Goal: Information Seeking & Learning: Learn about a topic

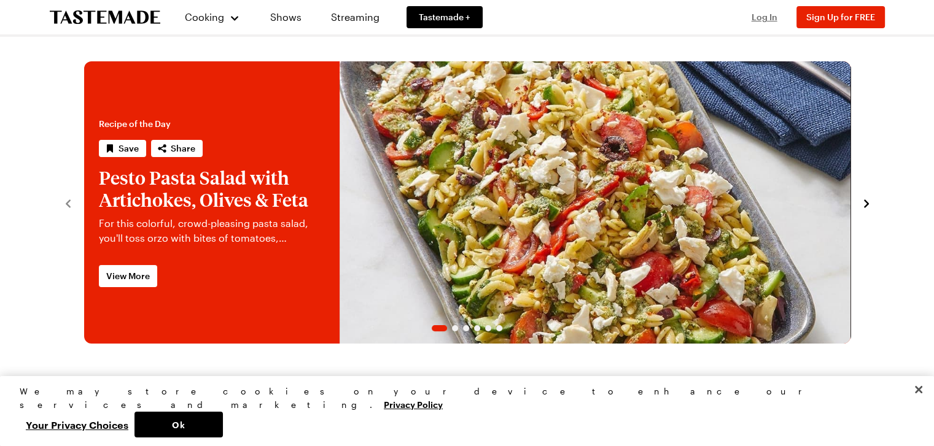
click at [757, 18] on span "Log In" at bounding box center [765, 17] width 26 height 10
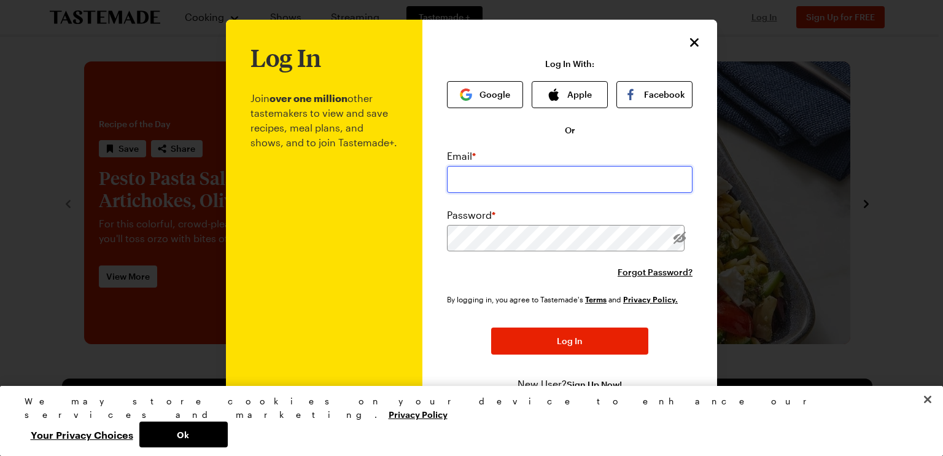
type input "johnsilenceaz@hotmail.com"
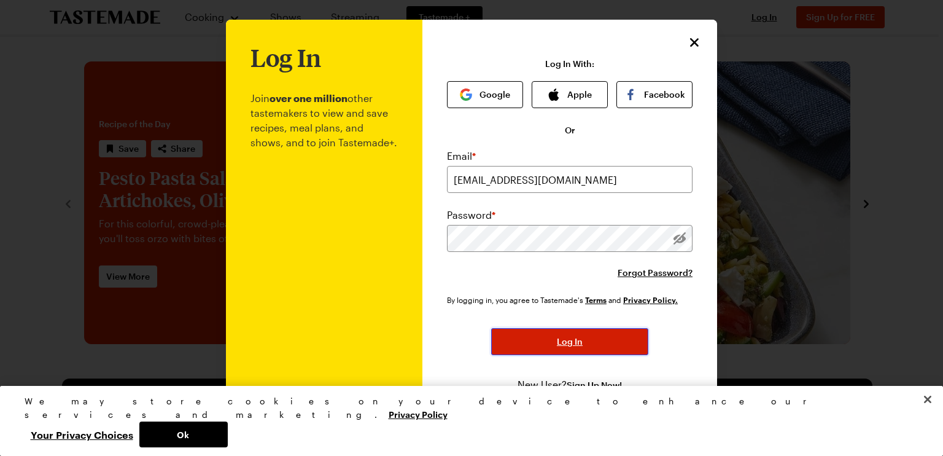
click at [546, 338] on button "Log In" at bounding box center [569, 341] width 157 height 27
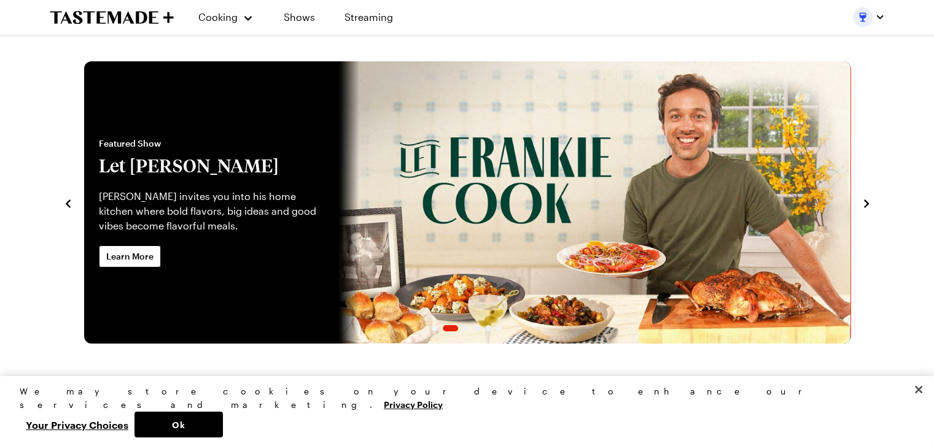
scroll to position [123, 0]
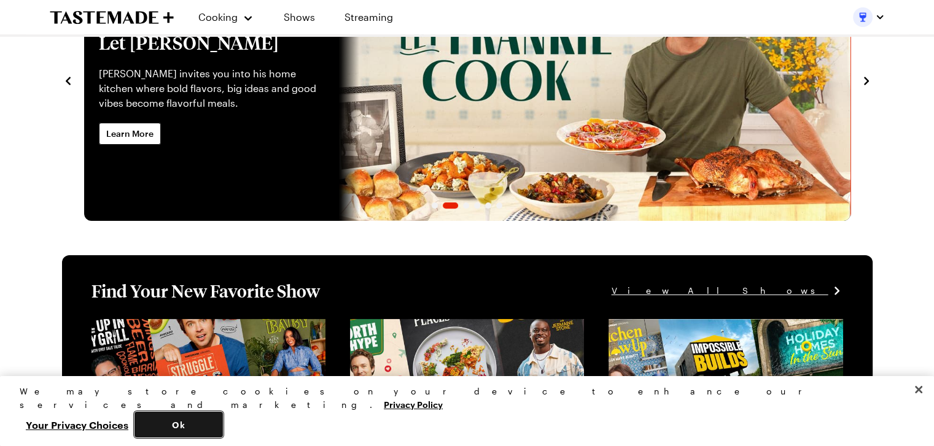
click at [223, 426] on button "Ok" at bounding box center [178, 425] width 88 height 26
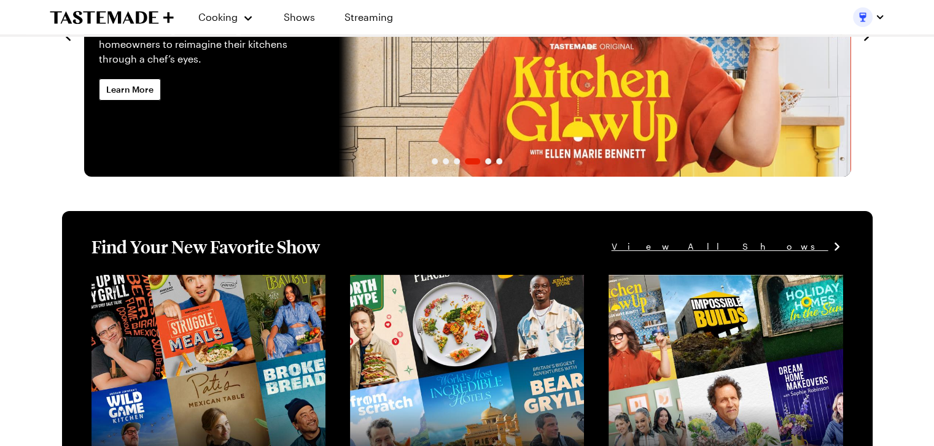
scroll to position [0, 0]
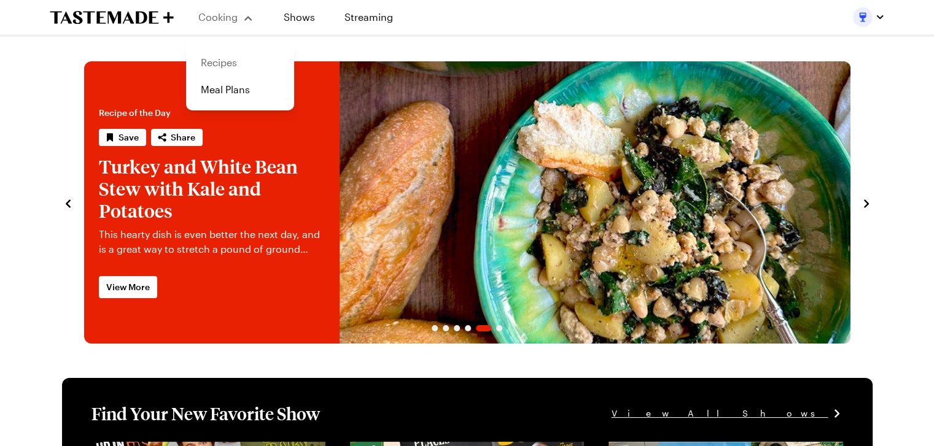
click at [230, 63] on link "Recipes" at bounding box center [239, 62] width 93 height 27
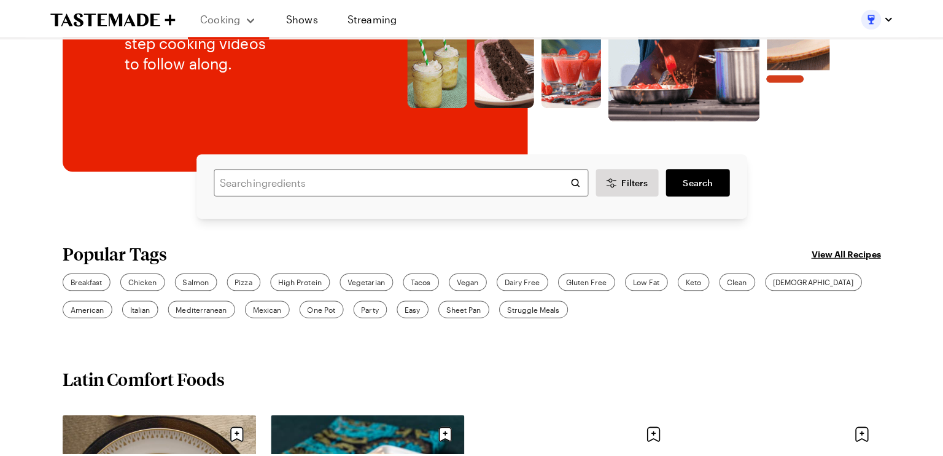
scroll to position [246, 0]
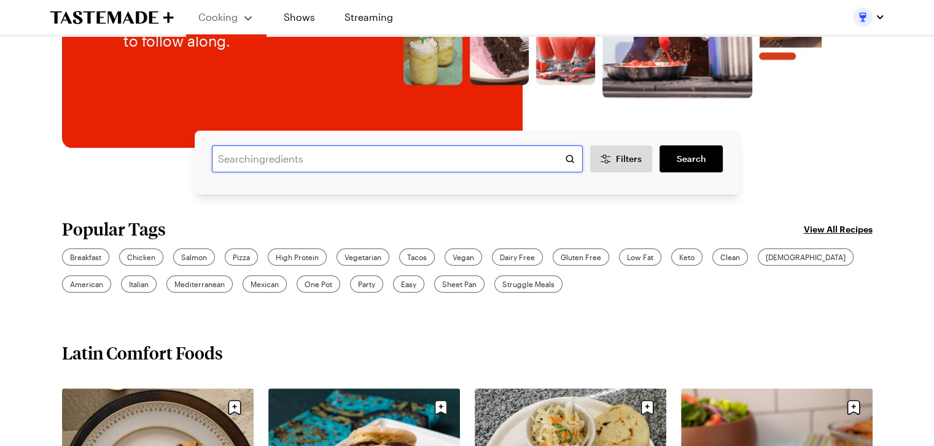
click at [263, 158] on input "text" at bounding box center [397, 159] width 371 height 27
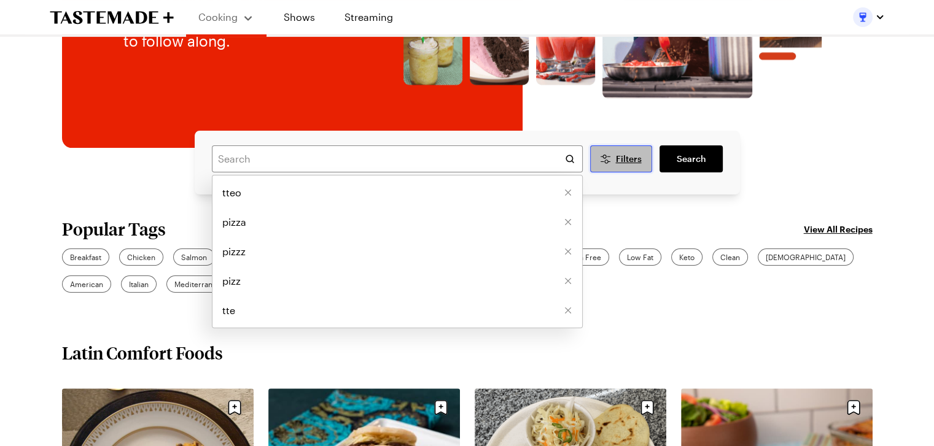
click at [632, 155] on span "Filters" at bounding box center [628, 159] width 26 height 12
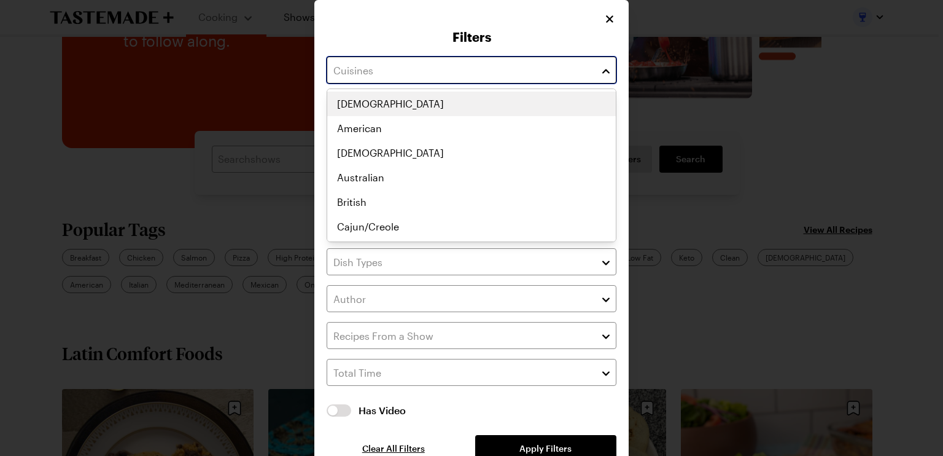
click at [432, 71] on input "text" at bounding box center [472, 70] width 290 height 27
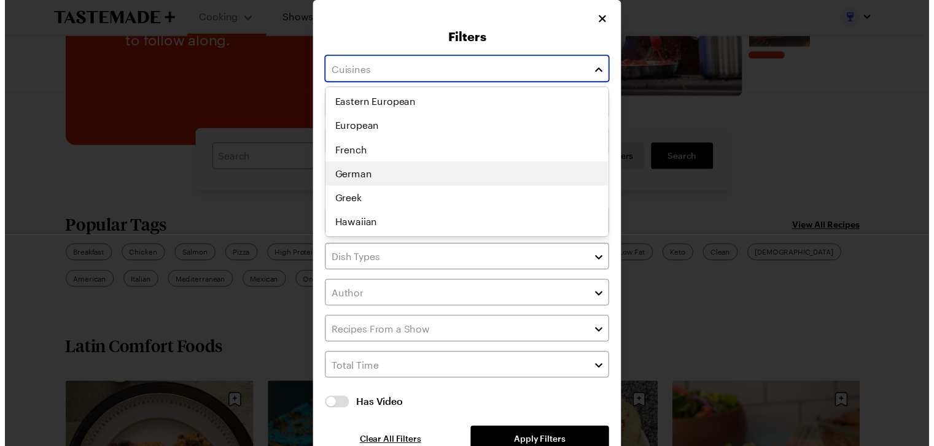
scroll to position [275, 0]
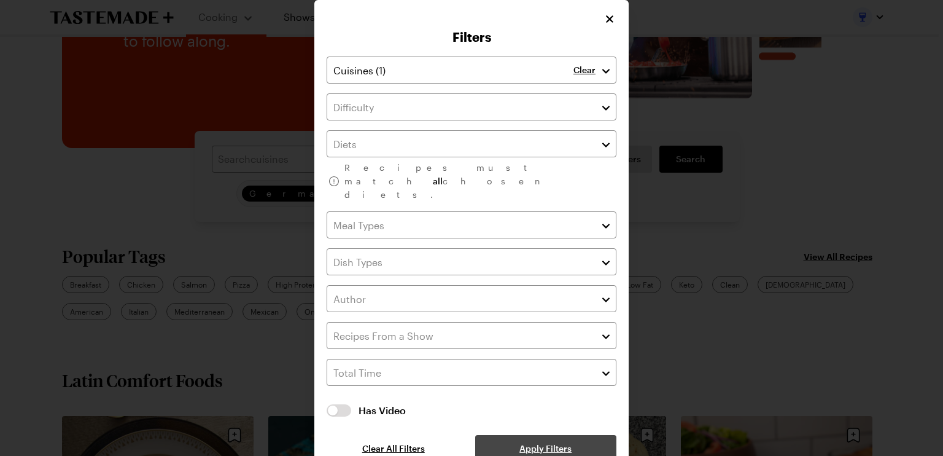
click at [519, 427] on div "Clear Recipes must match all chosen diets. Has Video Has Video Clear All Filter…" at bounding box center [472, 259] width 290 height 405
click at [612, 16] on icon "Close" at bounding box center [610, 18] width 7 height 7
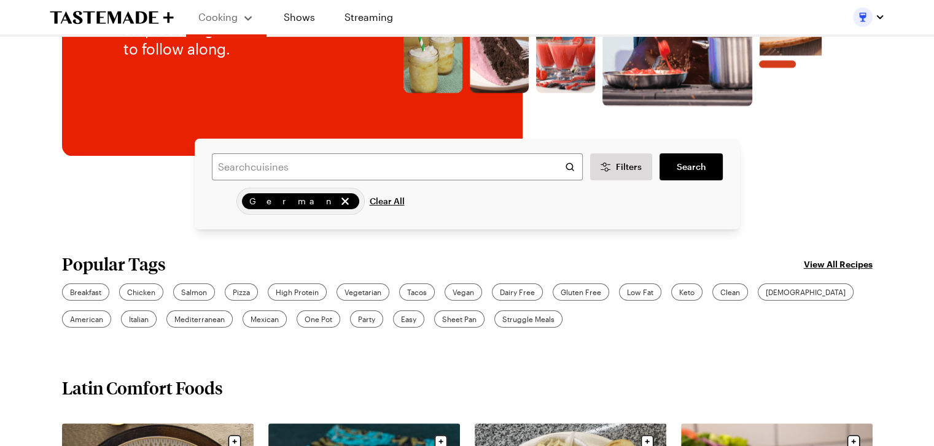
scroll to position [246, 0]
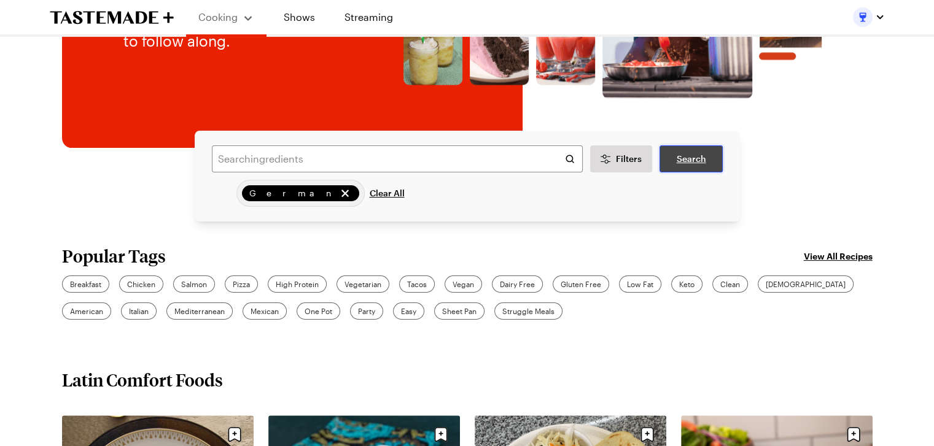
click at [690, 162] on span "Search" at bounding box center [690, 159] width 29 height 12
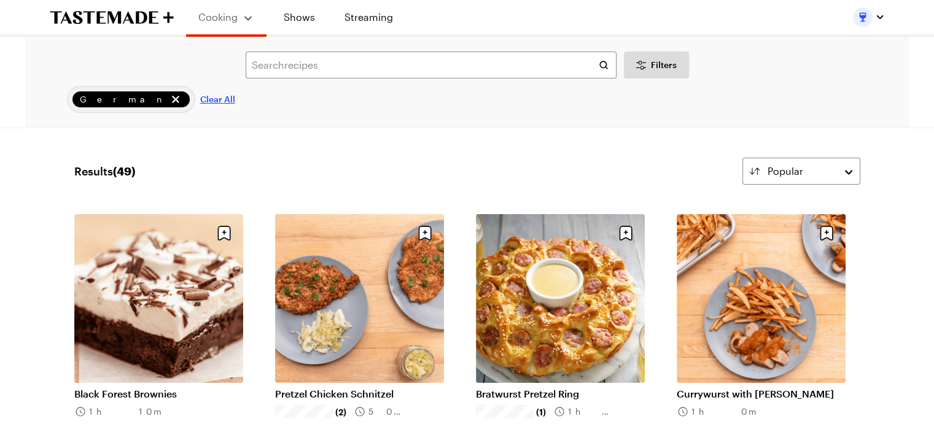
click at [200, 94] on span "Clear All" at bounding box center [217, 99] width 35 height 12
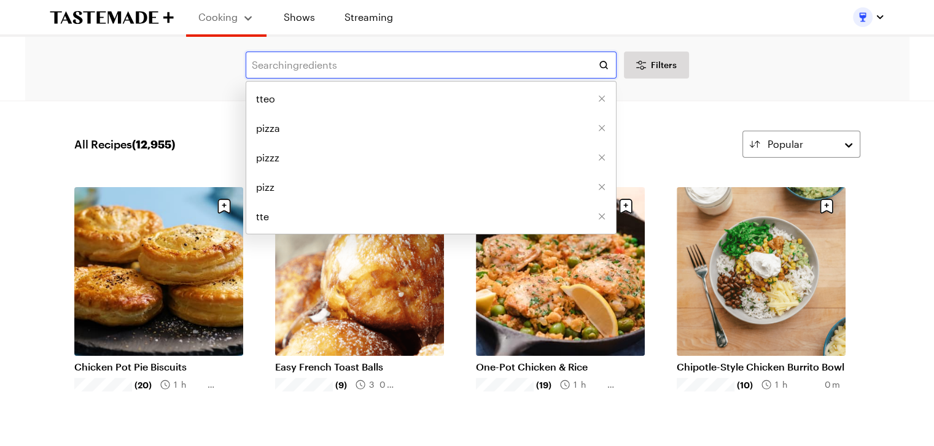
click at [346, 71] on input "text" at bounding box center [431, 65] width 371 height 27
click at [652, 69] on span "Filters" at bounding box center [664, 65] width 26 height 12
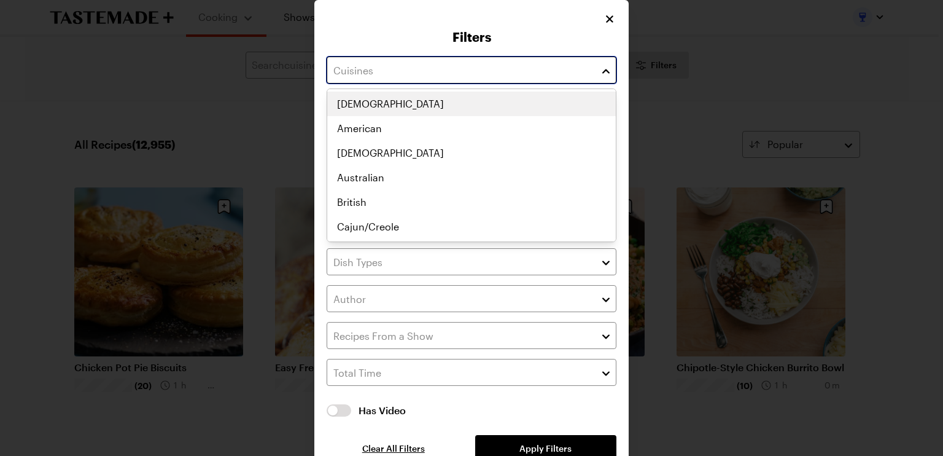
click at [446, 71] on input "text" at bounding box center [472, 70] width 290 height 27
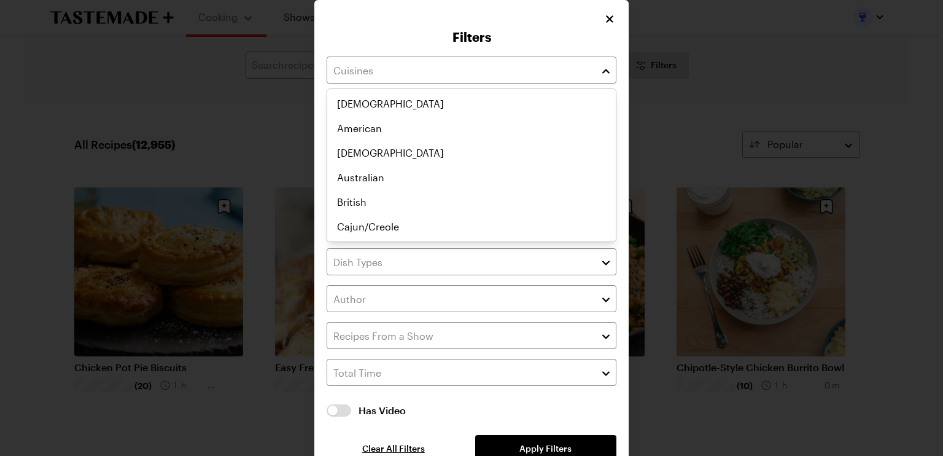
click at [549, 20] on div "Filters Recipes must match all chosen diets. Has Video Has Video Clear All Filt…" at bounding box center [471, 240] width 314 height 481
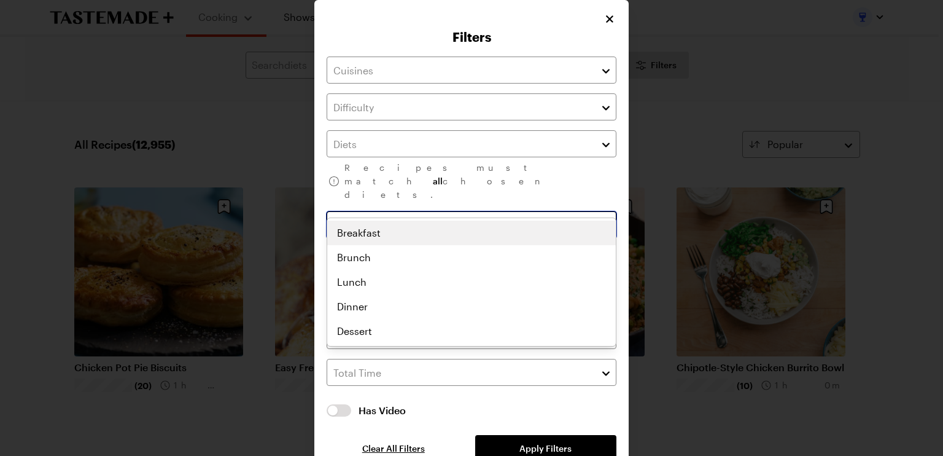
click at [572, 211] on input "text" at bounding box center [472, 224] width 290 height 27
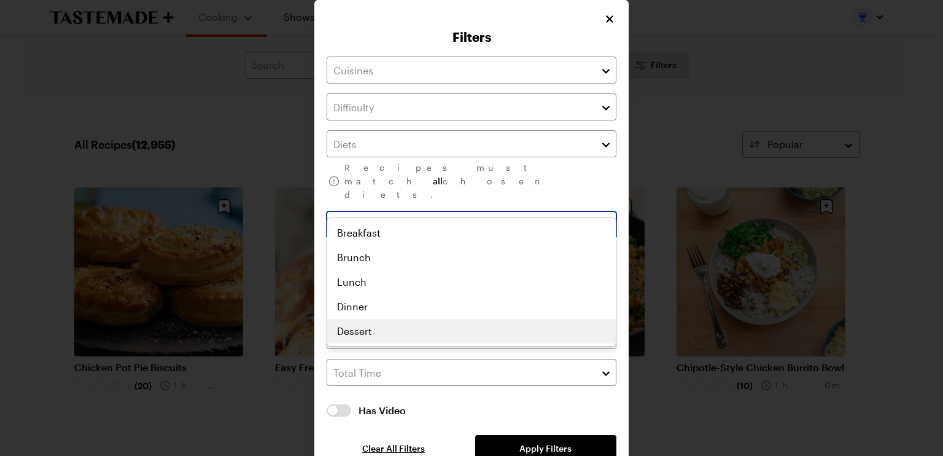
click at [464, 329] on div "Breakfast Brunch Lunch Dinner Dessert" at bounding box center [471, 281] width 289 height 123
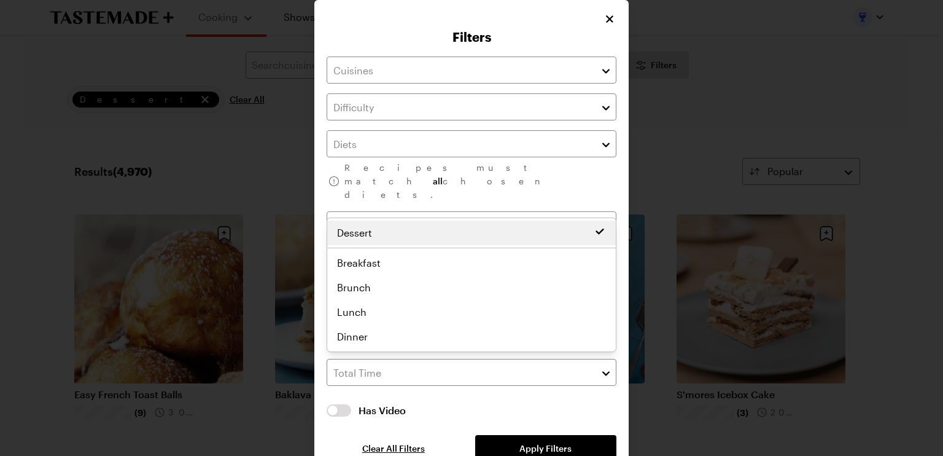
click at [543, 427] on div "Recipes must match all chosen diets. Clear Has Video Has Video Clear All Filter…" at bounding box center [472, 259] width 290 height 405
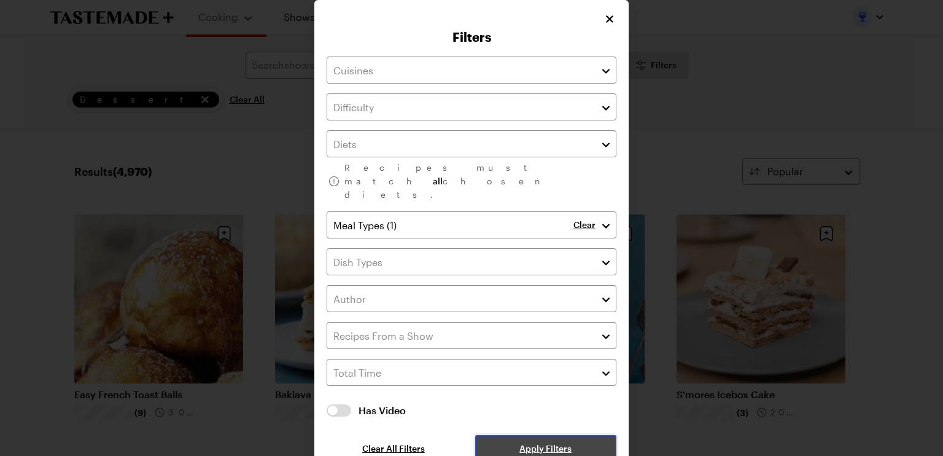
click at [547, 442] on span "Apply Filters" at bounding box center [546, 448] width 52 height 12
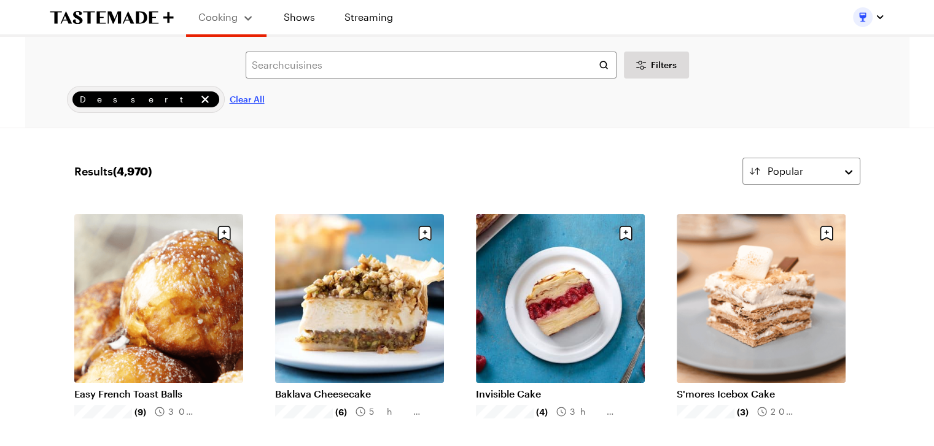
click at [230, 102] on span "Clear All" at bounding box center [247, 99] width 35 height 12
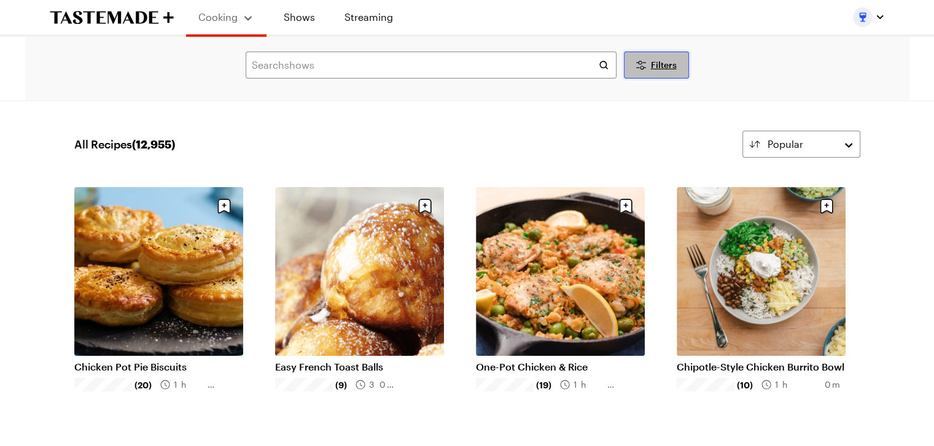
click at [654, 63] on span "Filters" at bounding box center [664, 65] width 26 height 12
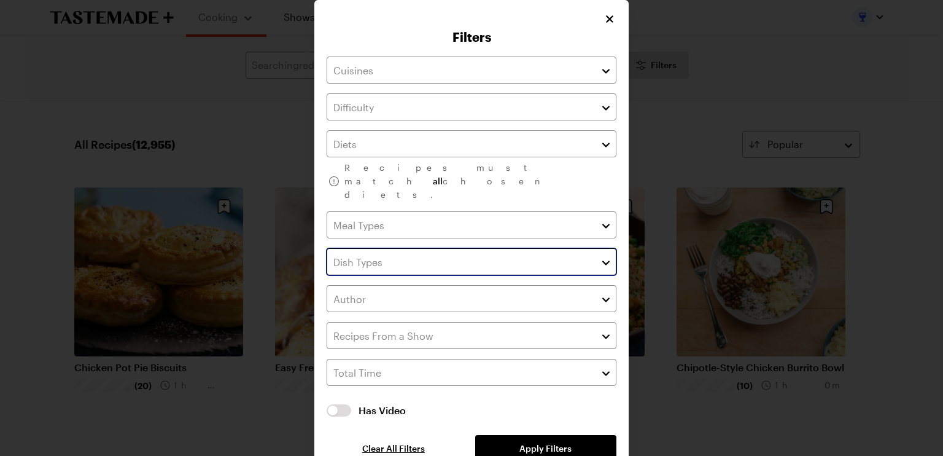
click at [513, 248] on input "text" at bounding box center [472, 261] width 290 height 27
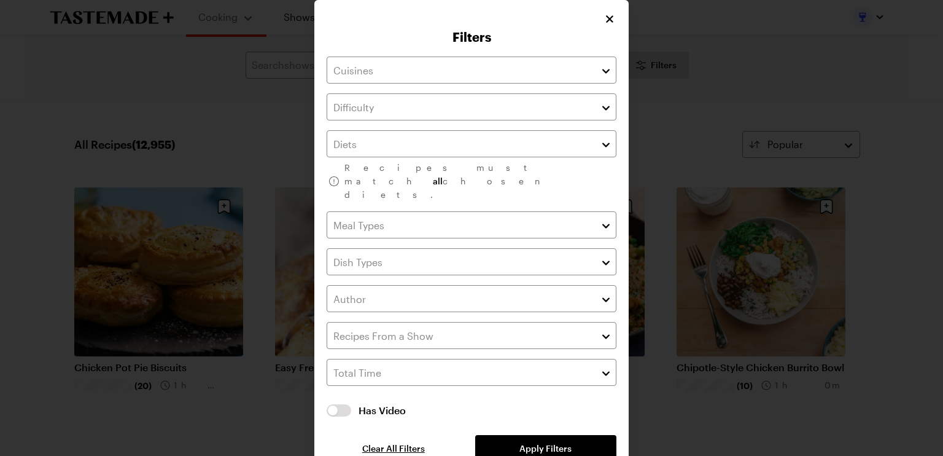
click at [563, 196] on div "Recipes must match all chosen diets. Has Video Has Video Clear All Filters Appl…" at bounding box center [472, 259] width 290 height 405
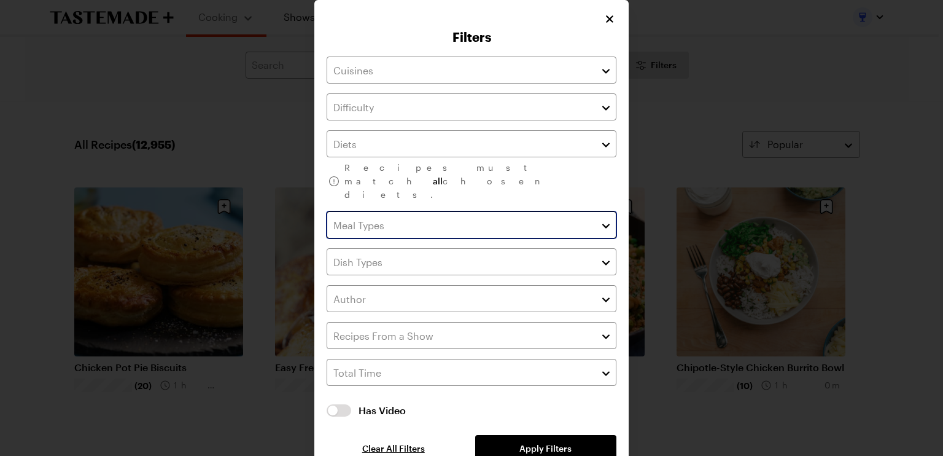
click at [582, 211] on input "text" at bounding box center [472, 224] width 290 height 27
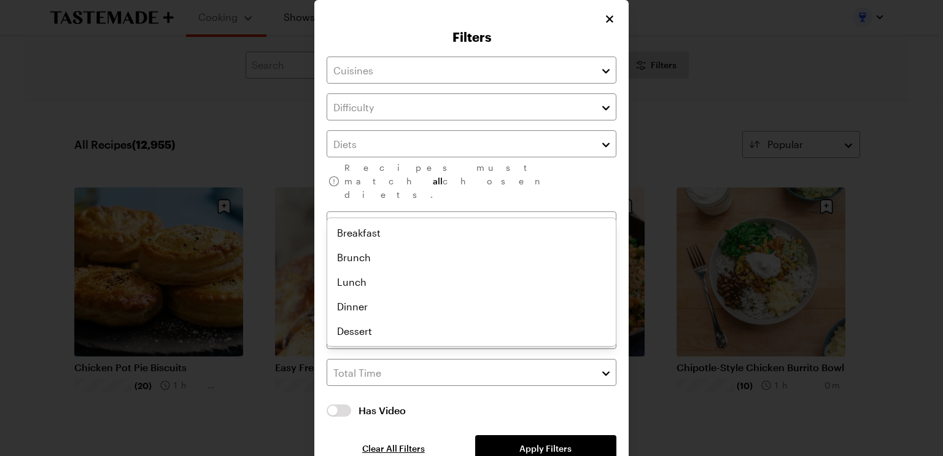
click at [564, 167] on div "Recipes must match all chosen diets. Has Video Has Video Clear All Filters Appl…" at bounding box center [472, 259] width 290 height 405
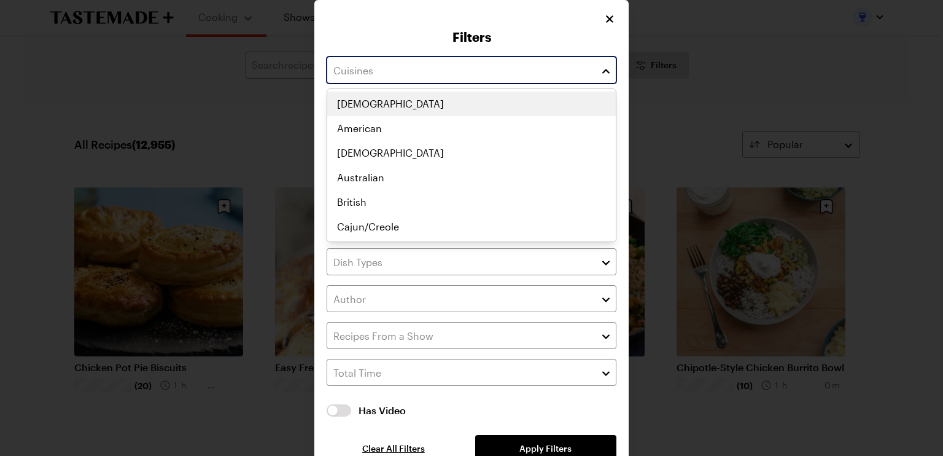
click at [585, 64] on input "text" at bounding box center [472, 70] width 290 height 27
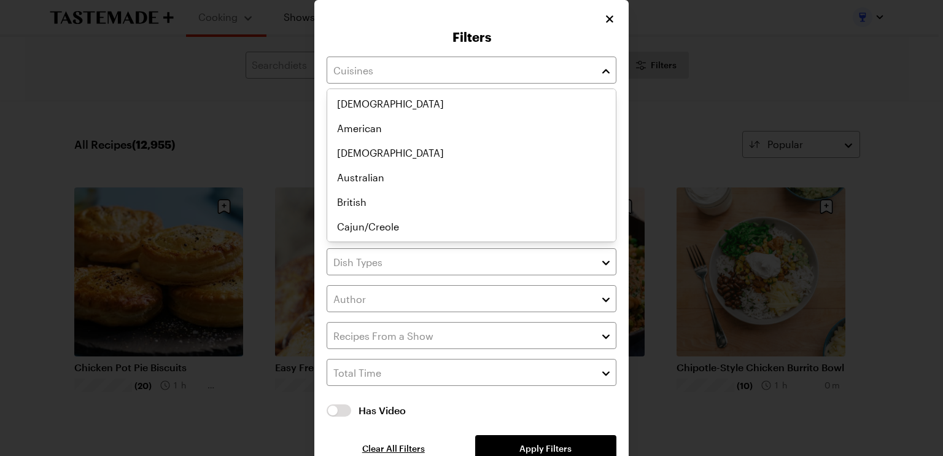
click at [522, 44] on div "Recipes must match all chosen diets. Has Video Has Video Clear All Filters Appl…" at bounding box center [472, 253] width 290 height 418
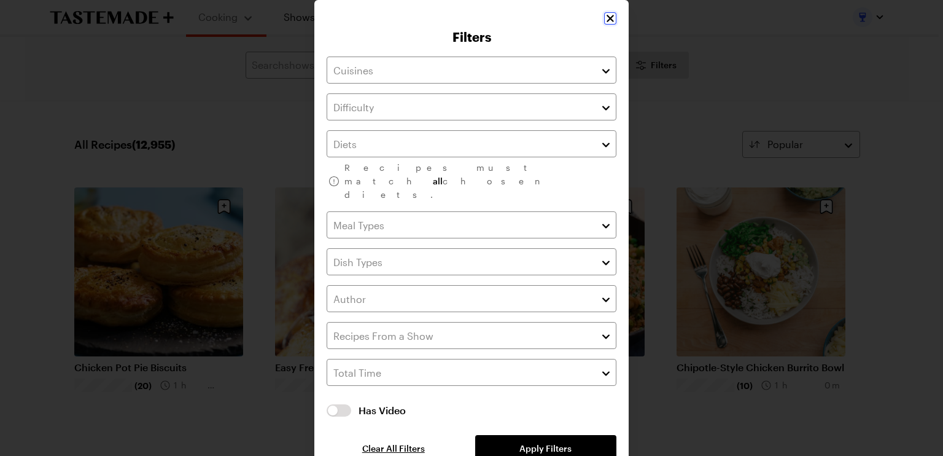
click at [610, 19] on icon "Close" at bounding box center [610, 18] width 12 height 12
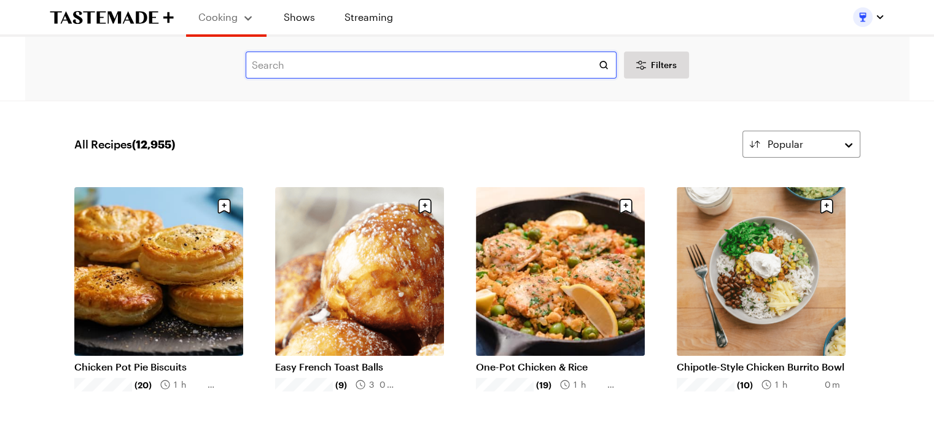
click at [407, 68] on input "text" at bounding box center [431, 65] width 371 height 27
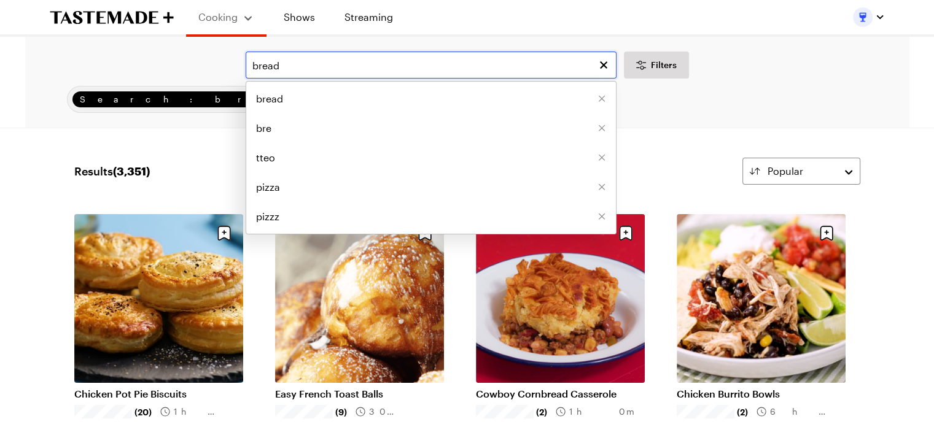
click at [577, 63] on input "bread" at bounding box center [431, 65] width 371 height 27
type input "bread"
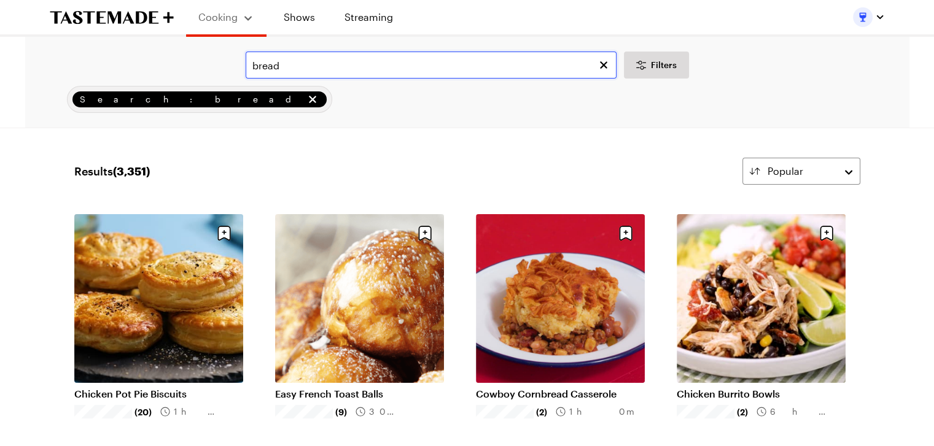
click at [357, 66] on input "bread" at bounding box center [431, 65] width 371 height 27
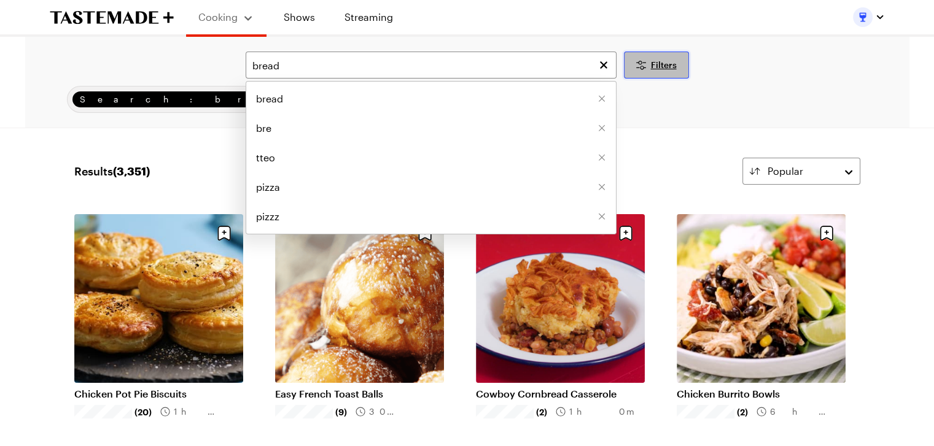
click at [642, 70] on icon "Desktop filters" at bounding box center [641, 65] width 15 height 15
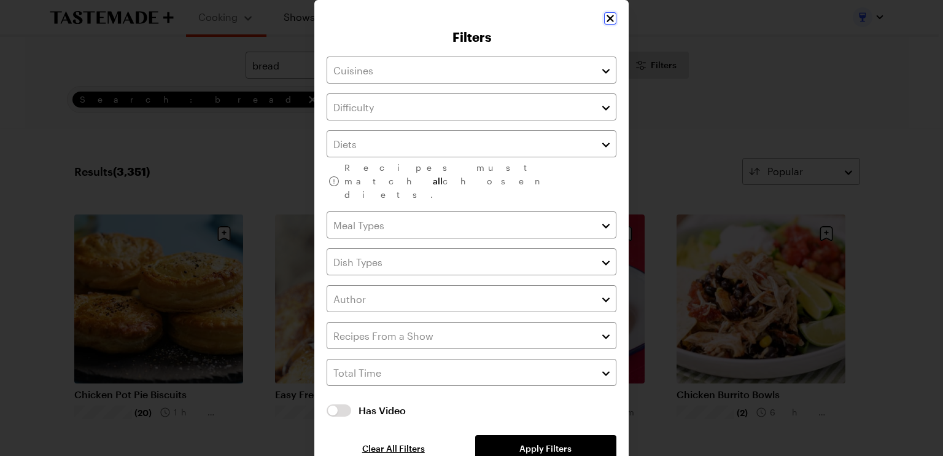
click at [609, 19] on icon "Close" at bounding box center [610, 18] width 7 height 7
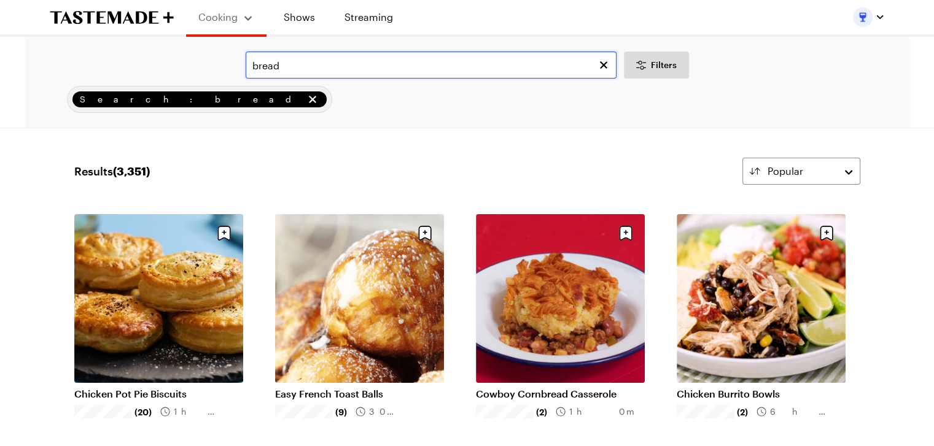
click at [430, 63] on input "bread" at bounding box center [431, 65] width 371 height 27
click at [306, 96] on icon "remove Search: bread" at bounding box center [312, 99] width 12 height 12
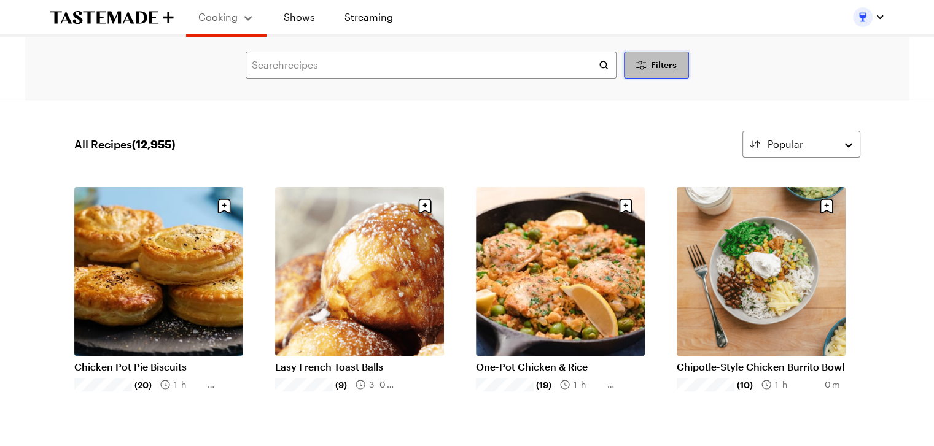
click at [656, 65] on span "Filters" at bounding box center [664, 65] width 26 height 12
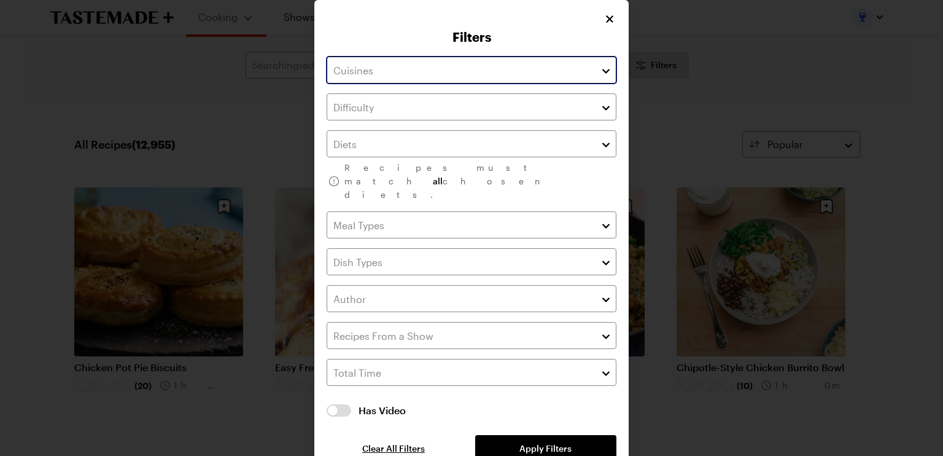
click at [451, 71] on input "text" at bounding box center [472, 70] width 290 height 27
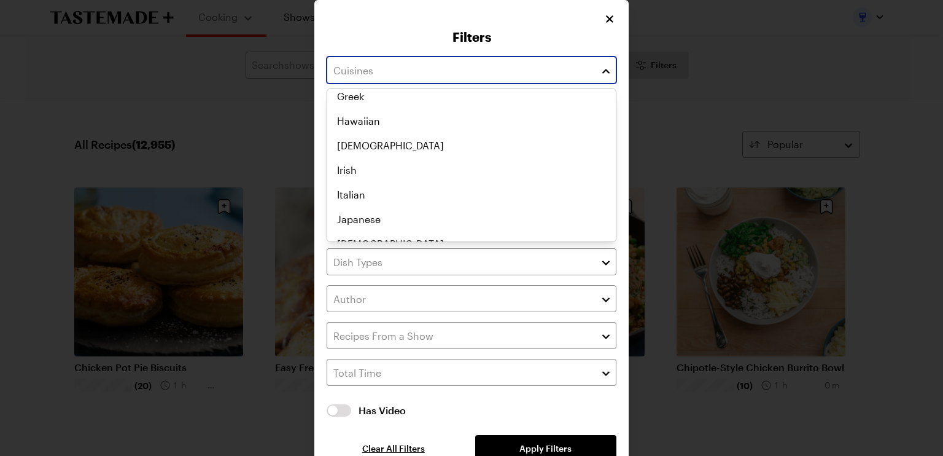
scroll to position [368, 0]
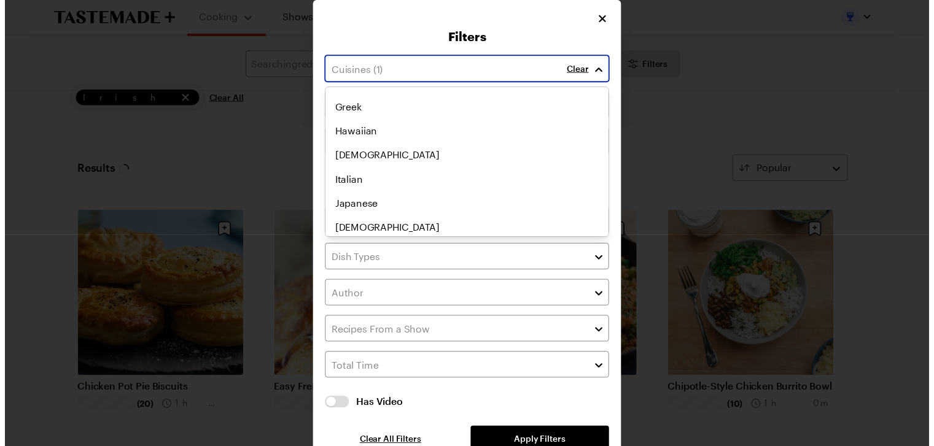
scroll to position [398, 0]
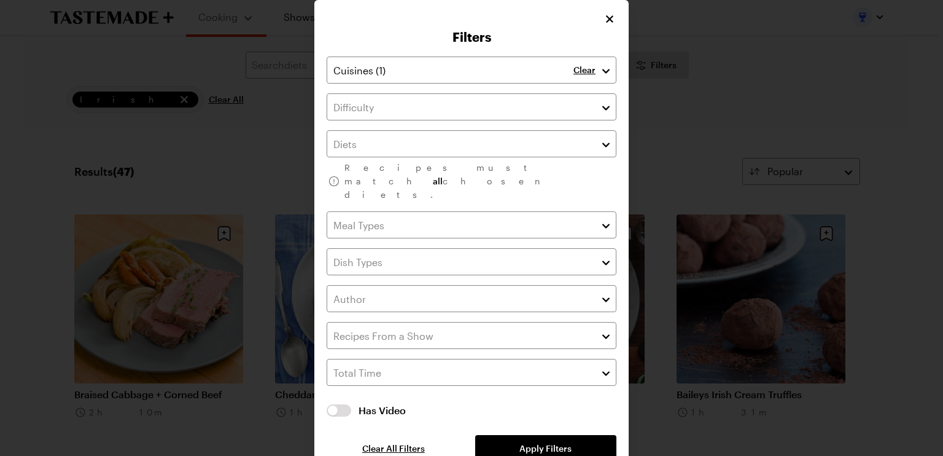
click at [513, 421] on div "Clear Recipes must match all chosen diets. Has Video Has Video Clear All Filter…" at bounding box center [472, 259] width 290 height 405
click at [531, 442] on span "Apply Filters" at bounding box center [546, 448] width 52 height 12
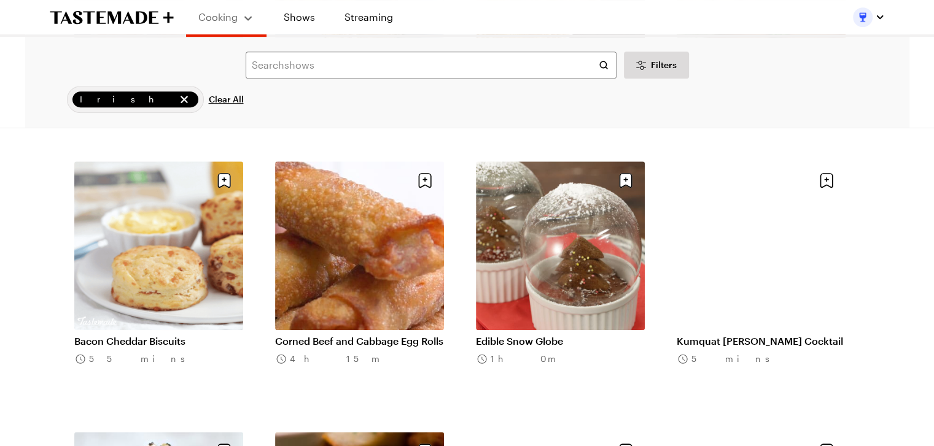
scroll to position [614, 0]
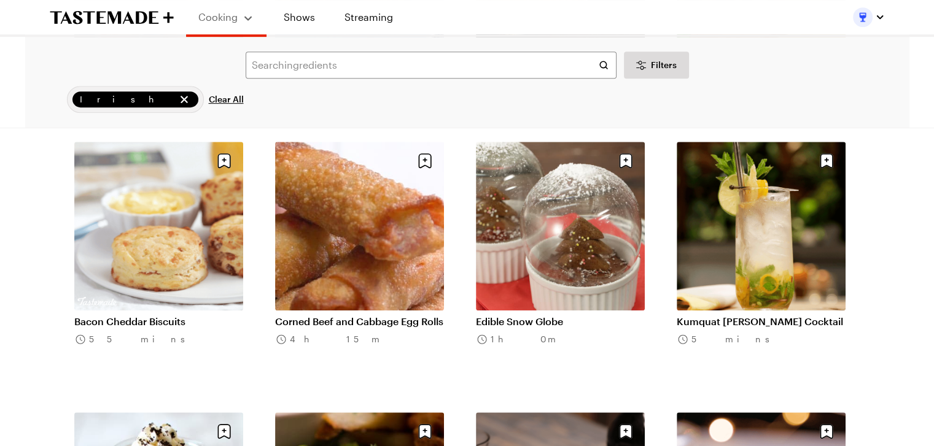
drag, startPoint x: 354, startPoint y: 225, endPoint x: 467, endPoint y: 104, distance: 165.1
click at [467, 104] on div "Irish Clear All" at bounding box center [467, 99] width 850 height 27
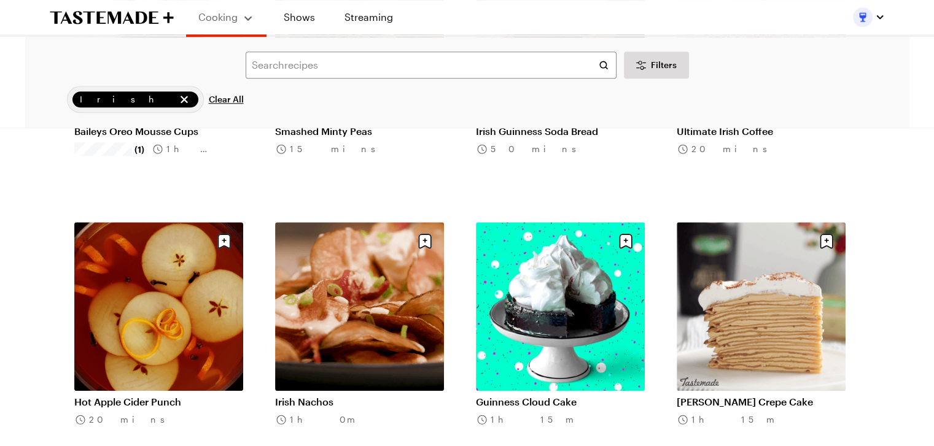
scroll to position [1105, 0]
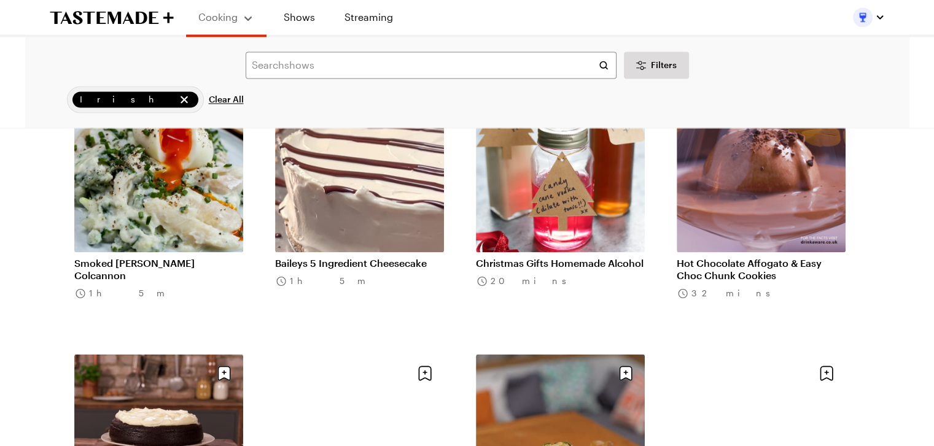
scroll to position [1658, 0]
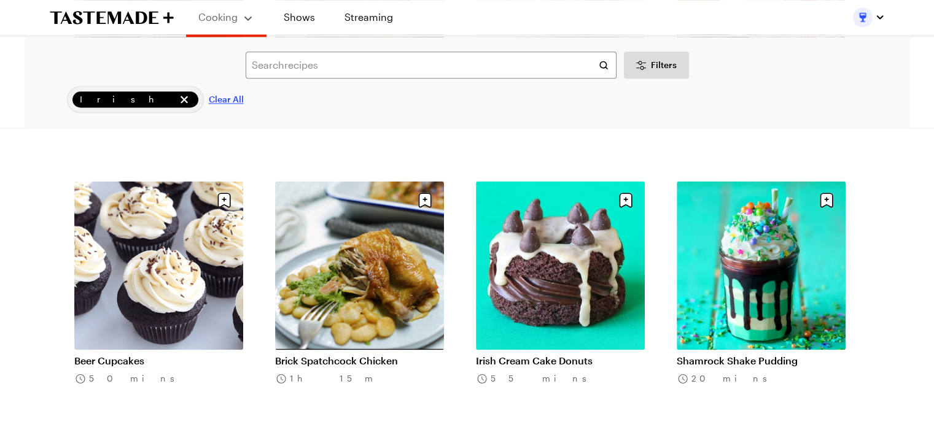
click at [209, 97] on span "Clear All" at bounding box center [226, 99] width 35 height 12
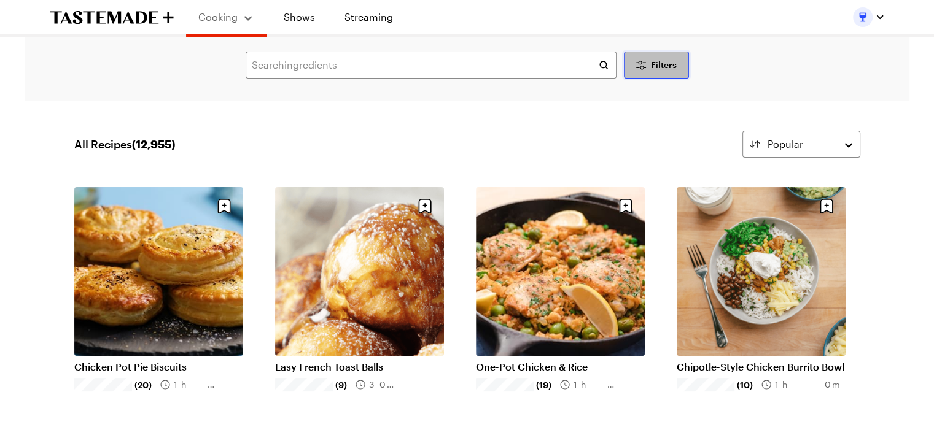
click at [655, 61] on span "Filters" at bounding box center [664, 65] width 26 height 12
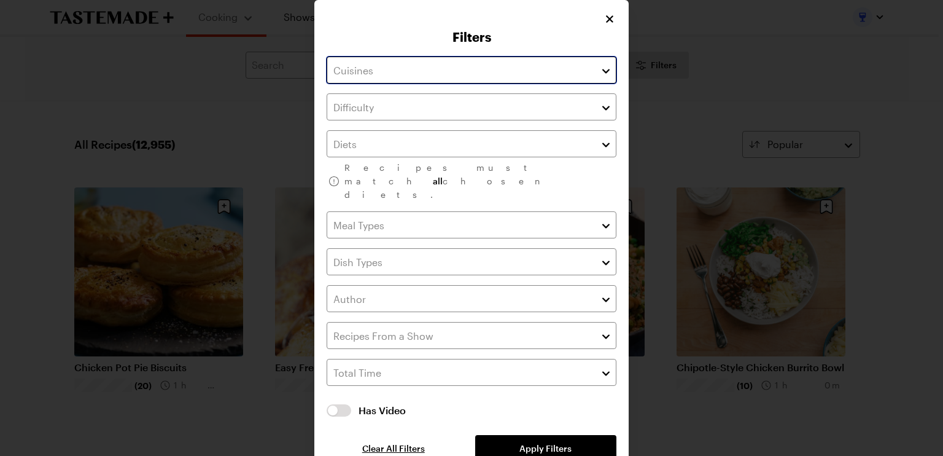
click at [424, 73] on input "text" at bounding box center [472, 70] width 290 height 27
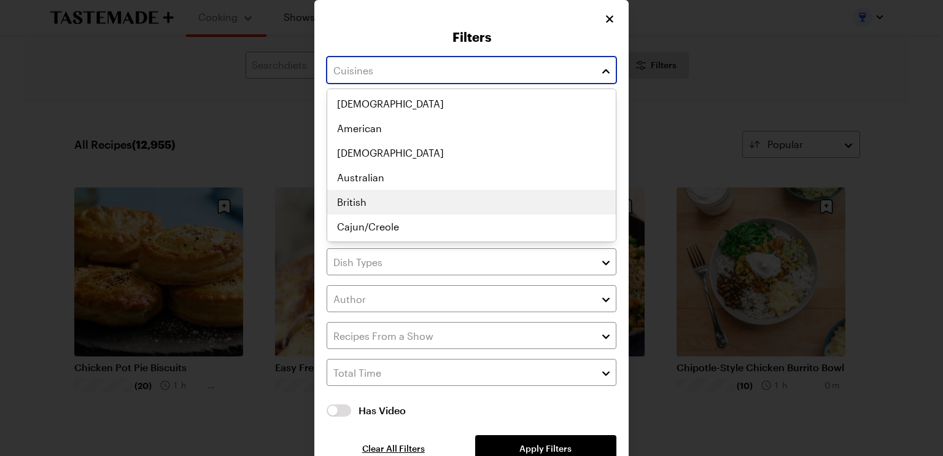
click at [378, 195] on div "African American Asian Australian British Cajun/Creole Canadian Caribbean Centr…" at bounding box center [471, 165] width 289 height 147
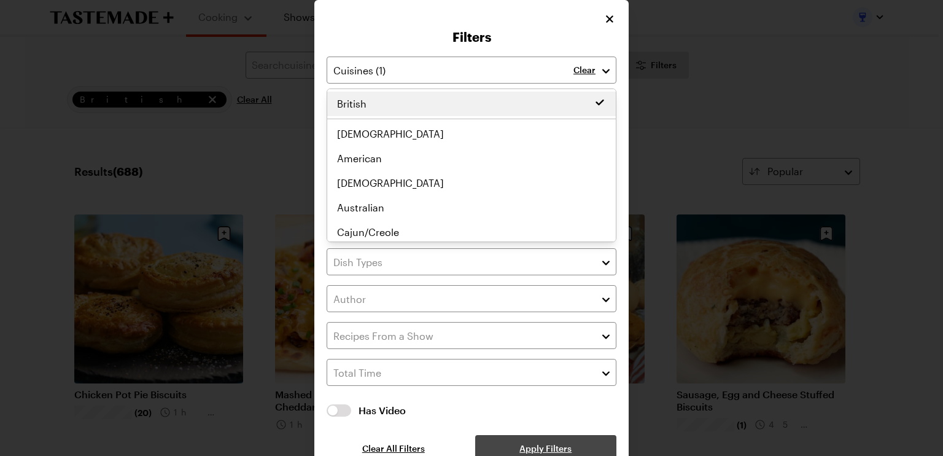
click at [529, 425] on div "Clear Recipes must match all chosen diets. Has Video Has Video Clear All Filter…" at bounding box center [472, 259] width 290 height 405
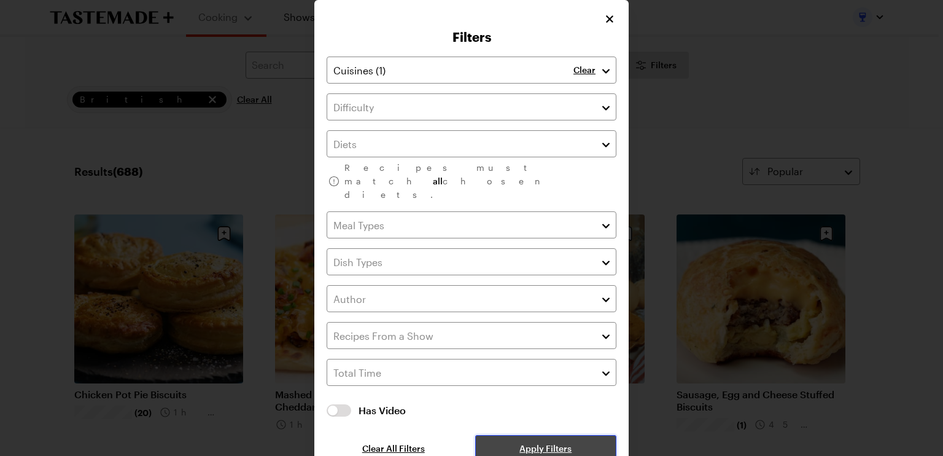
click at [535, 442] on span "Apply Filters" at bounding box center [546, 448] width 52 height 12
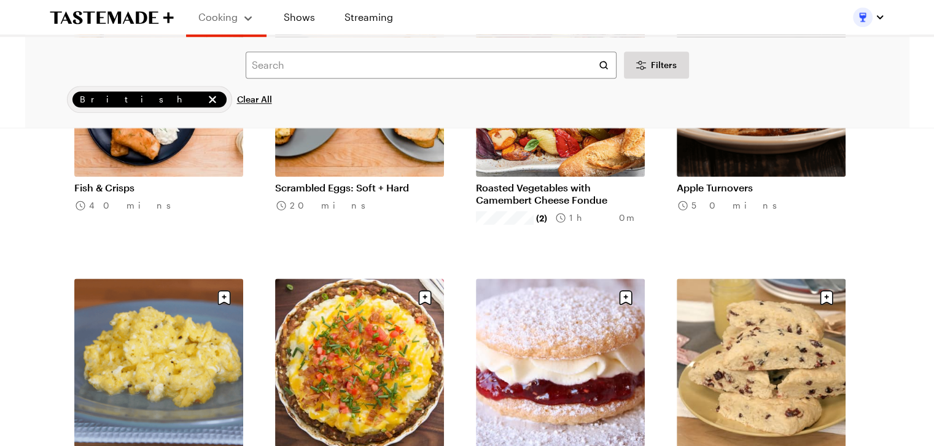
scroll to position [1351, 0]
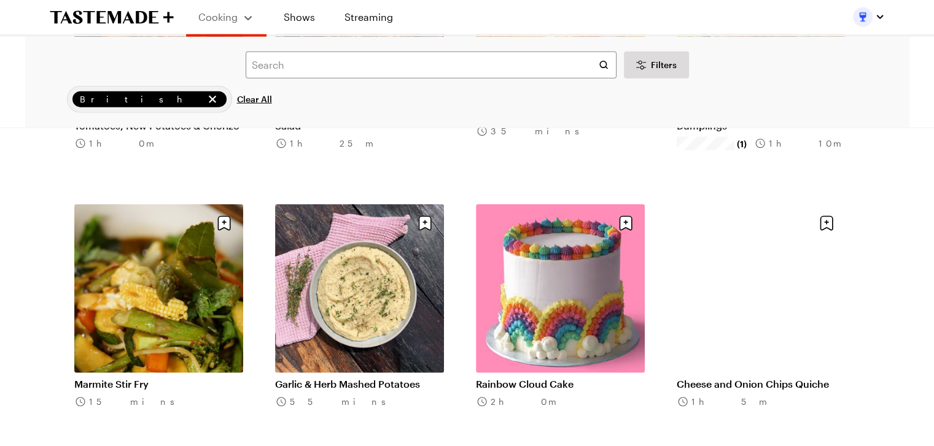
scroll to position [3009, 0]
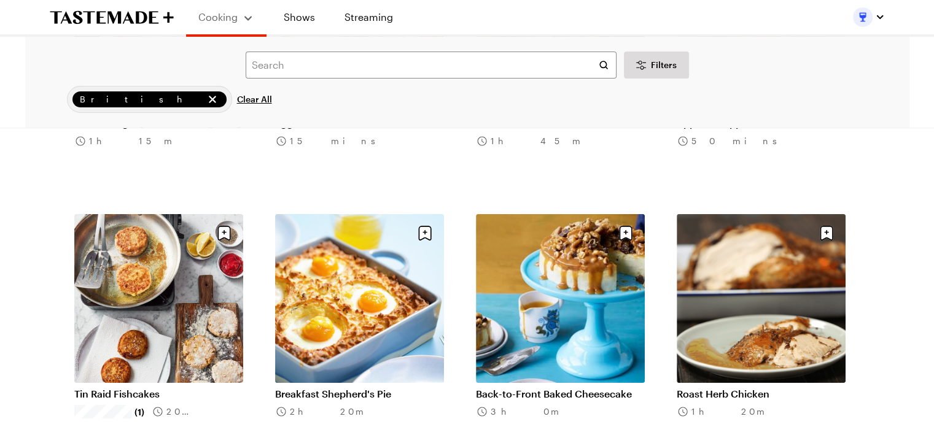
scroll to position [4360, 0]
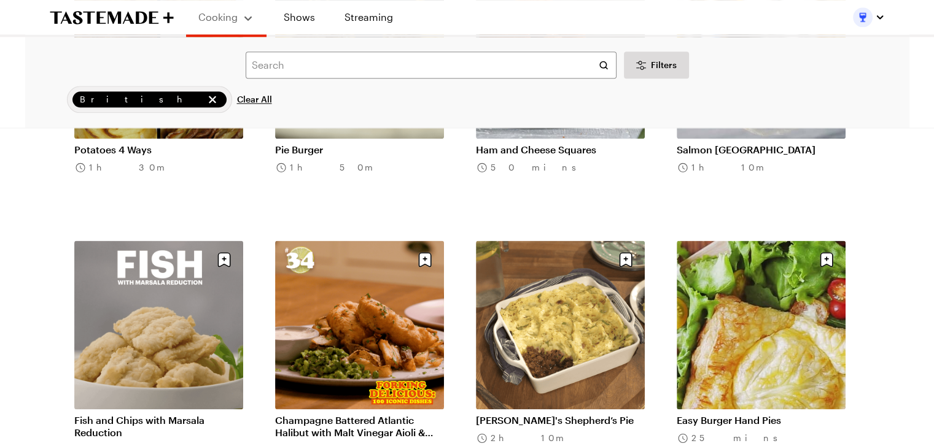
scroll to position [6264, 0]
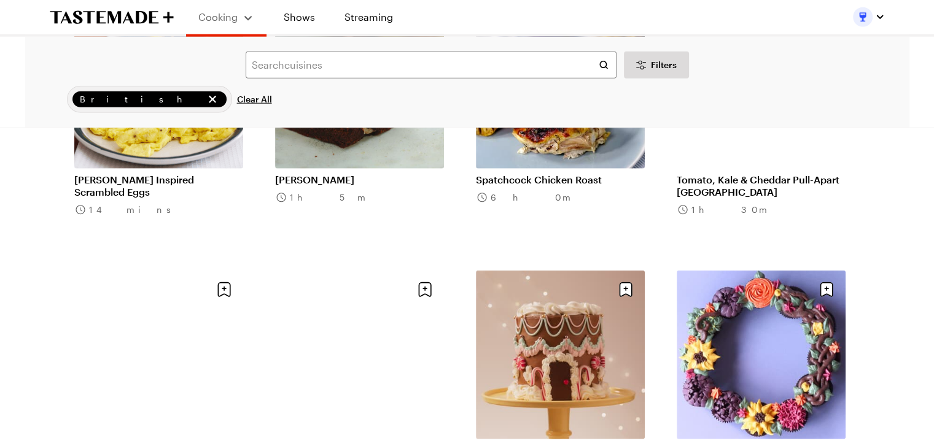
scroll to position [7861, 0]
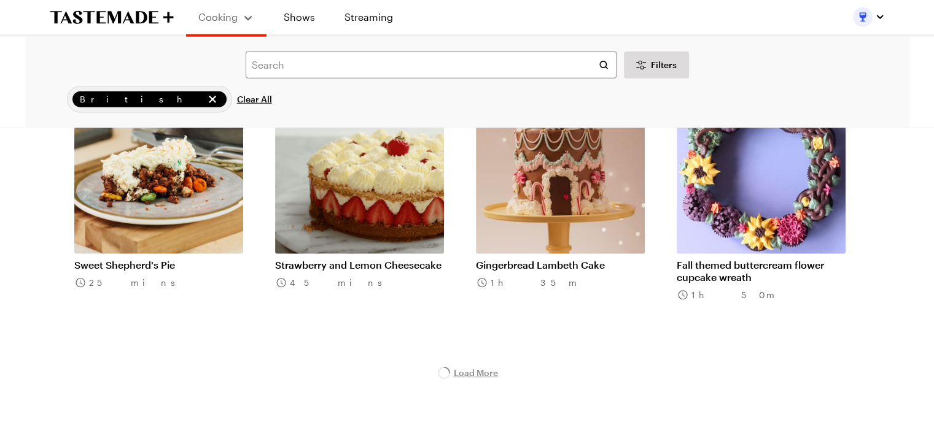
scroll to position [7984, 0]
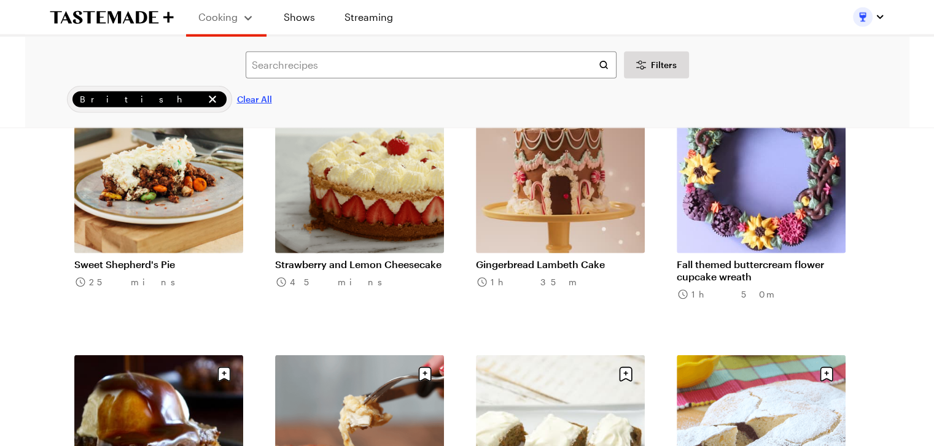
click at [237, 101] on span "Clear All" at bounding box center [254, 99] width 35 height 12
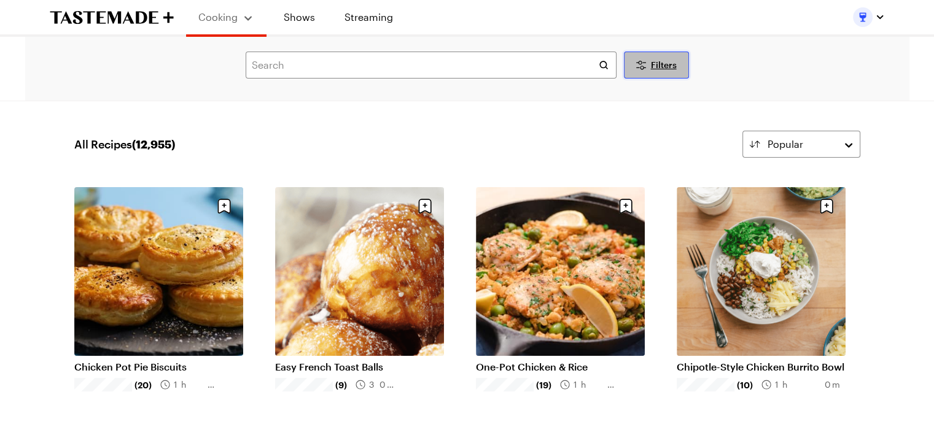
click at [660, 61] on span "Filters" at bounding box center [664, 65] width 26 height 12
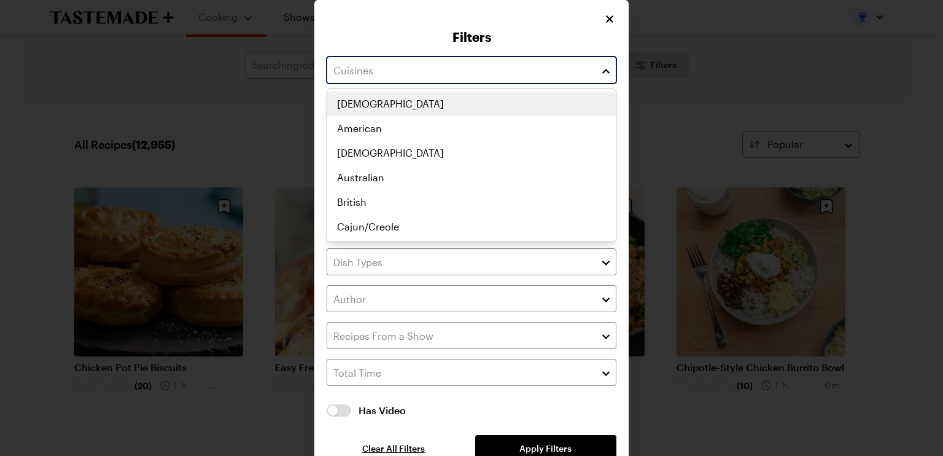
click at [514, 76] on input "text" at bounding box center [472, 70] width 290 height 27
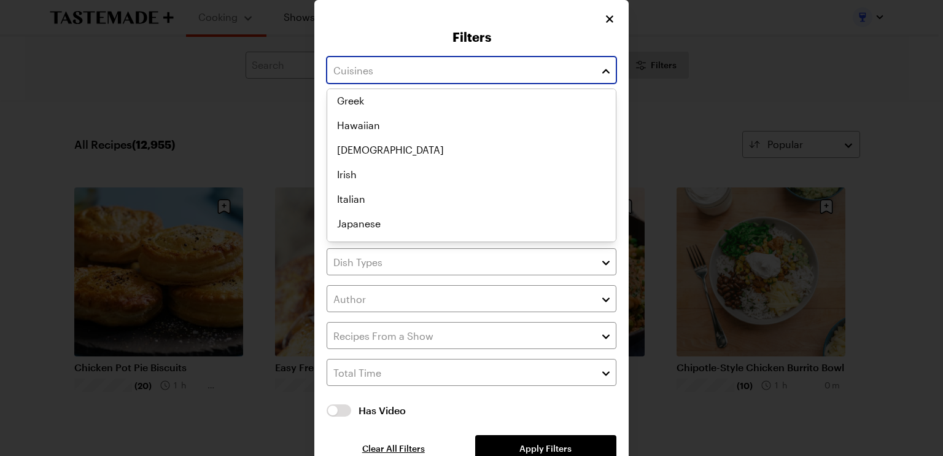
scroll to position [368, 0]
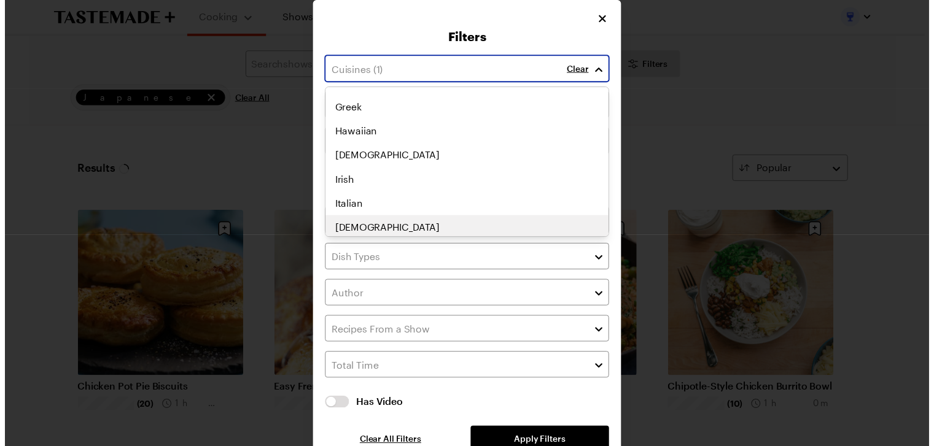
scroll to position [398, 0]
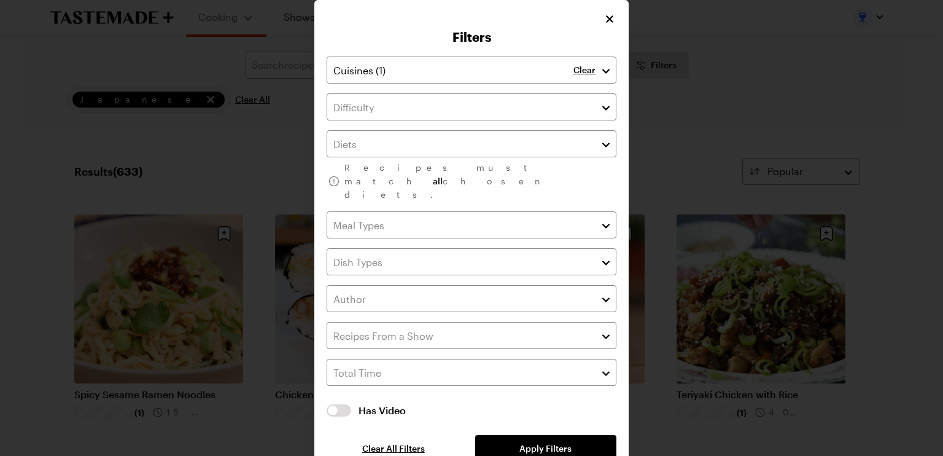
click at [526, 419] on div "Clear Recipes must match all chosen diets. Has Video Has Video Clear All Filter…" at bounding box center [472, 259] width 290 height 405
click at [544, 442] on span "Apply Filters" at bounding box center [546, 448] width 52 height 12
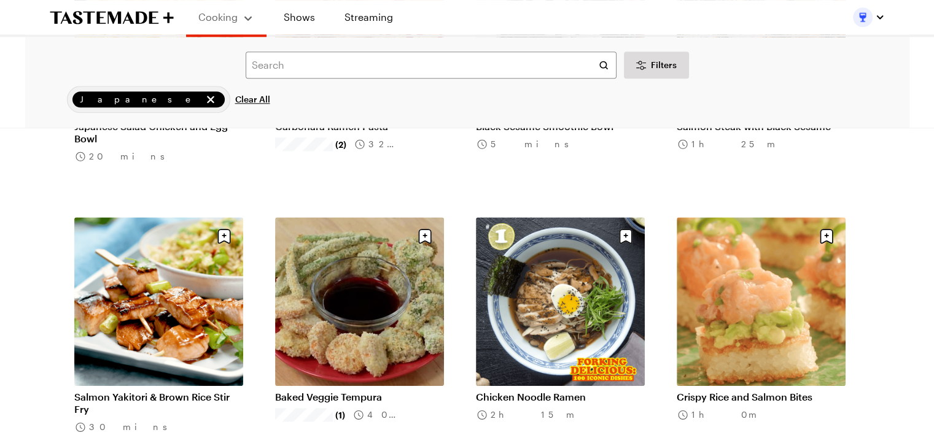
scroll to position [1413, 0]
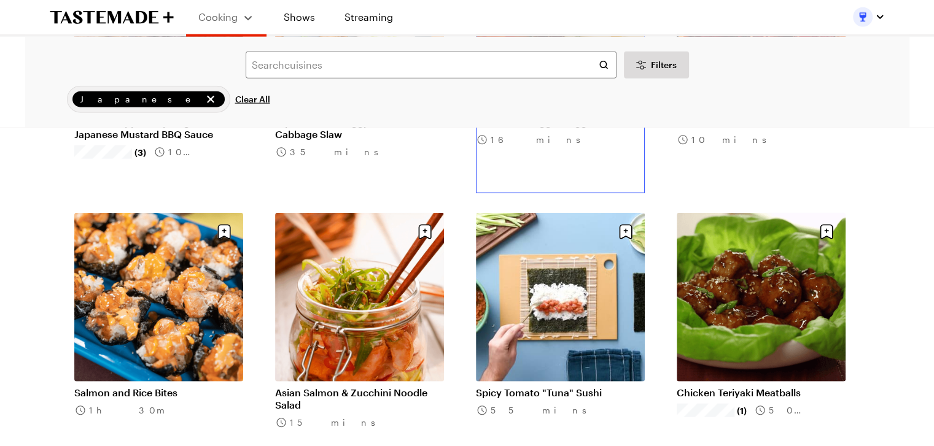
scroll to position [3009, 0]
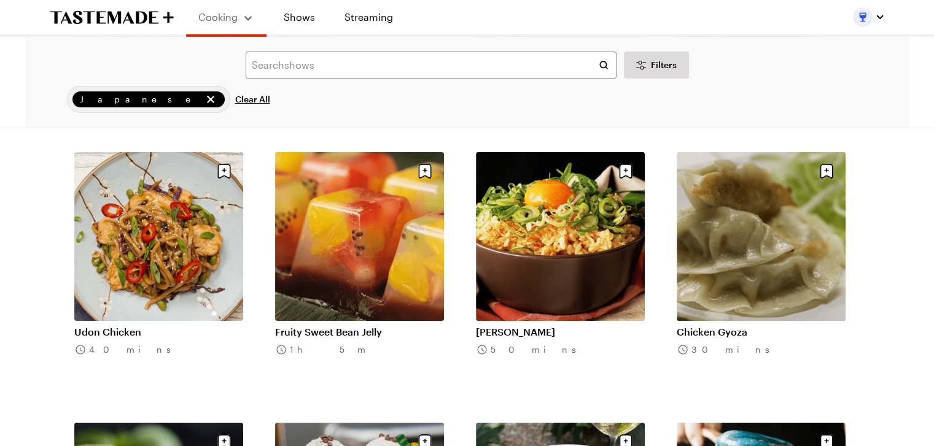
scroll to position [4398, 0]
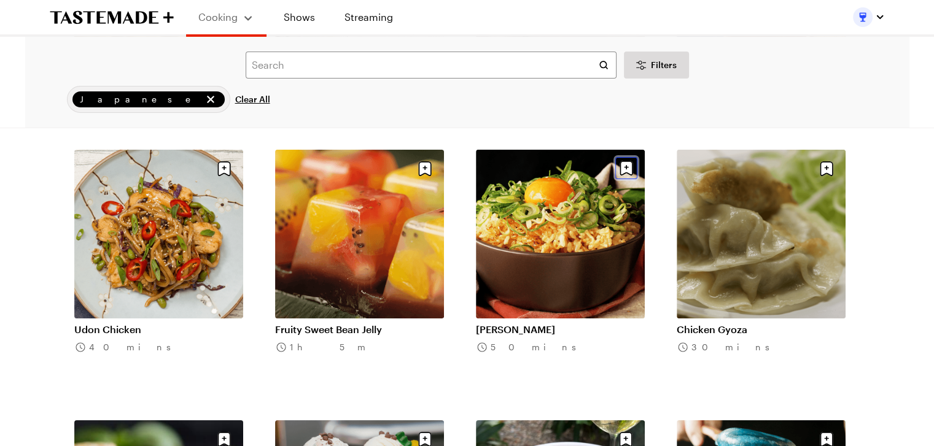
click at [626, 166] on icon "Save recipe" at bounding box center [626, 167] width 4 height 4
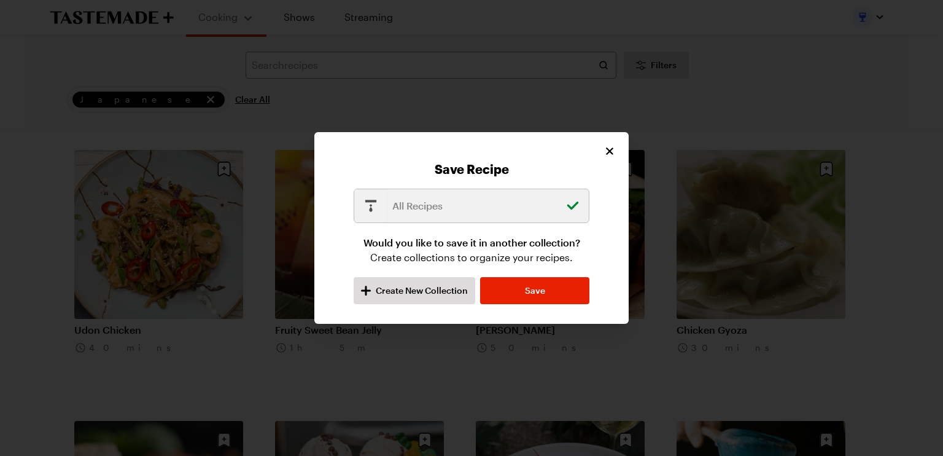
click at [512, 211] on p "All Recipes" at bounding box center [475, 205] width 167 height 15
click at [529, 291] on span "Save" at bounding box center [535, 290] width 20 height 12
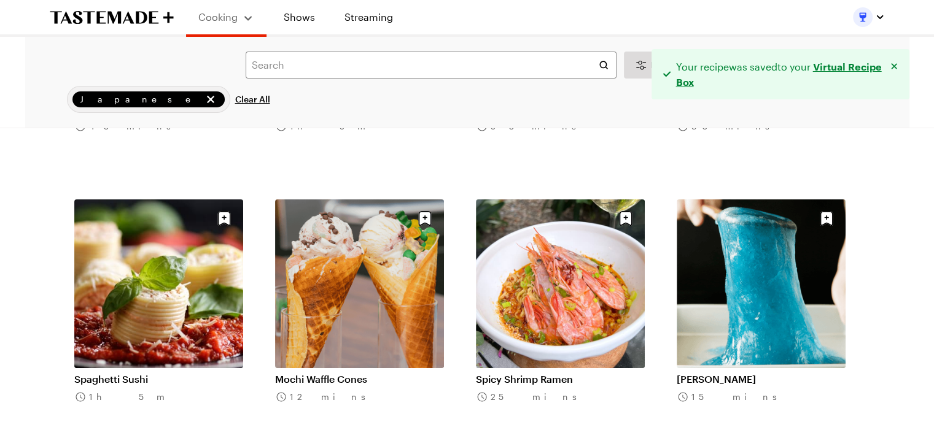
scroll to position [4625, 0]
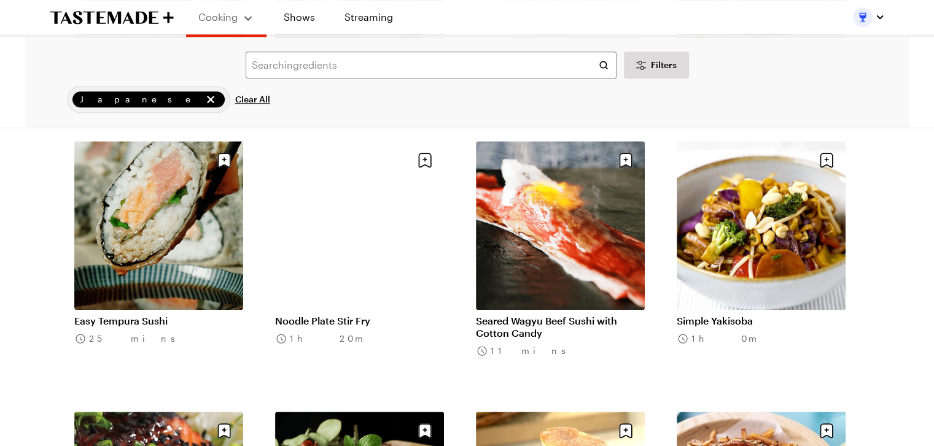
scroll to position [5766, 0]
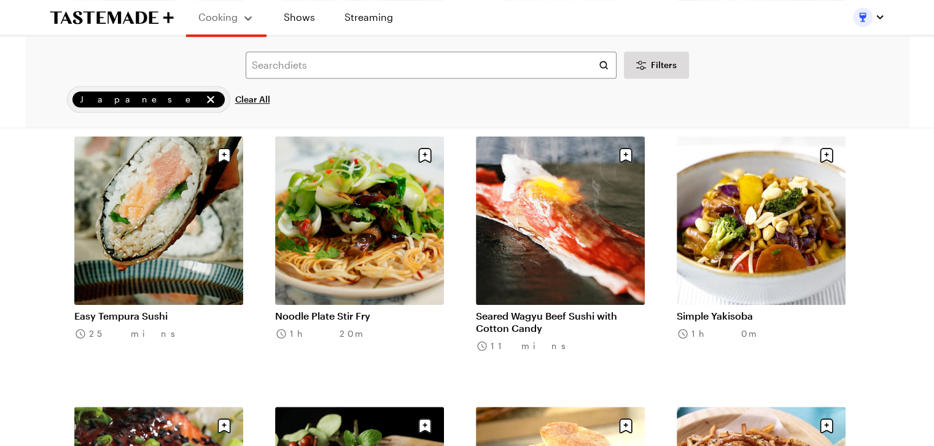
click at [450, 305] on li "Noodle Plate Stir Fry 1h 20m" at bounding box center [367, 261] width 184 height 251
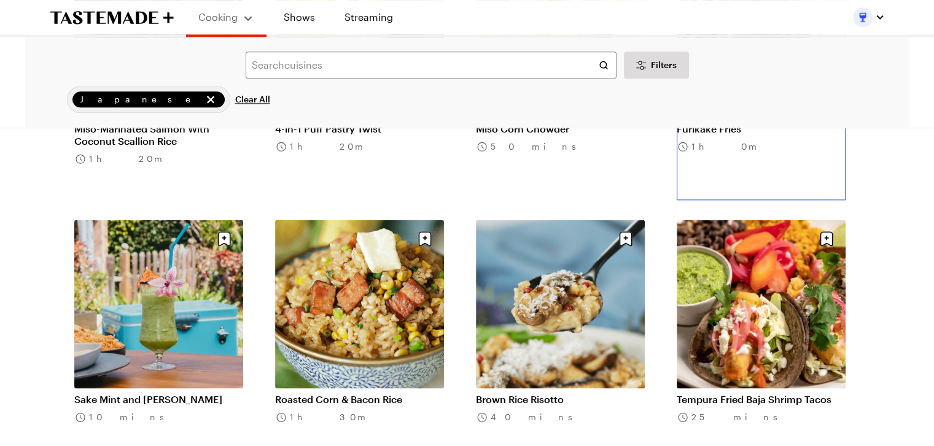
scroll to position [6224, 0]
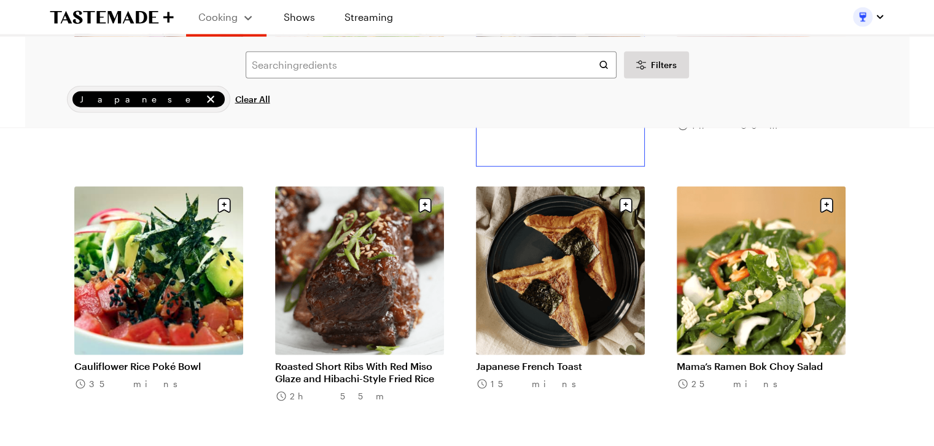
scroll to position [7612, 0]
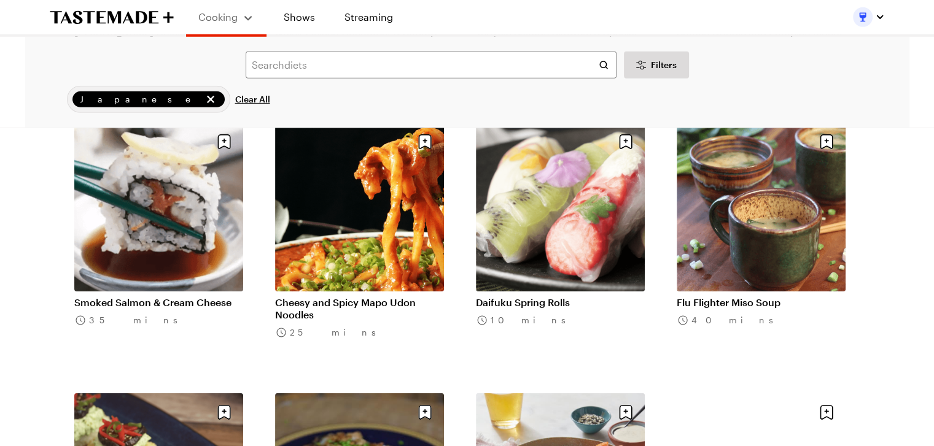
scroll to position [8487, 0]
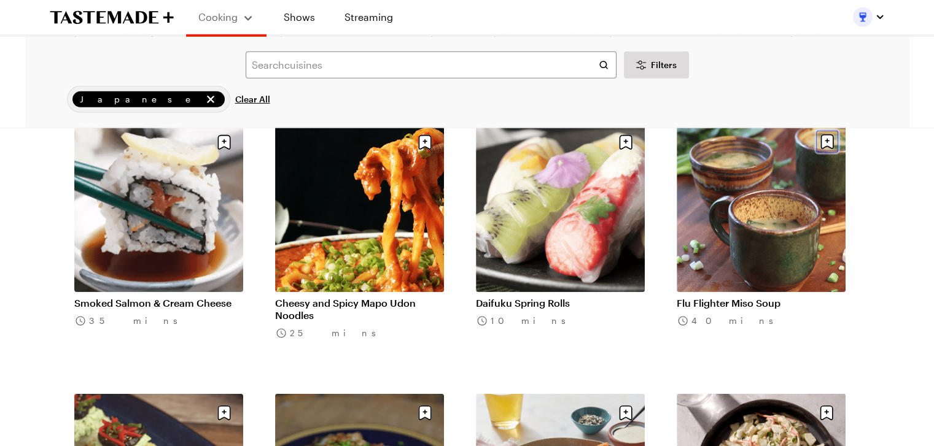
click at [823, 137] on icon "Save recipe" at bounding box center [827, 141] width 13 height 15
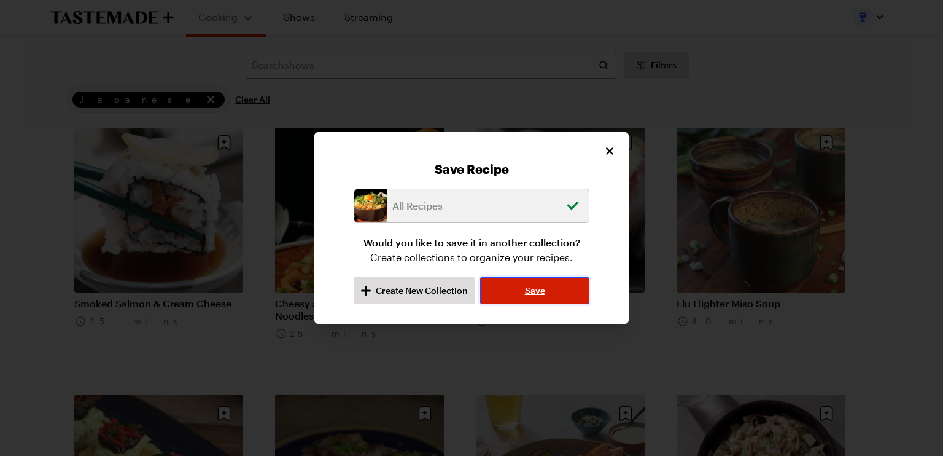
click at [544, 287] on span "Save" at bounding box center [535, 290] width 20 height 12
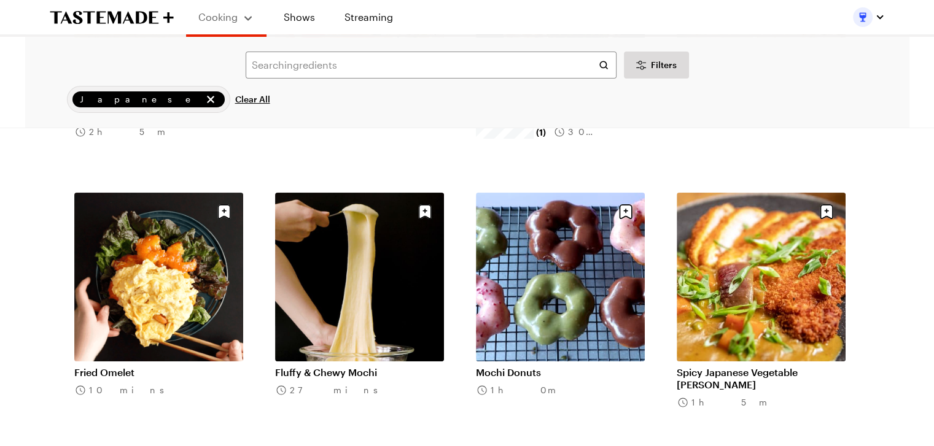
scroll to position [9514, 0]
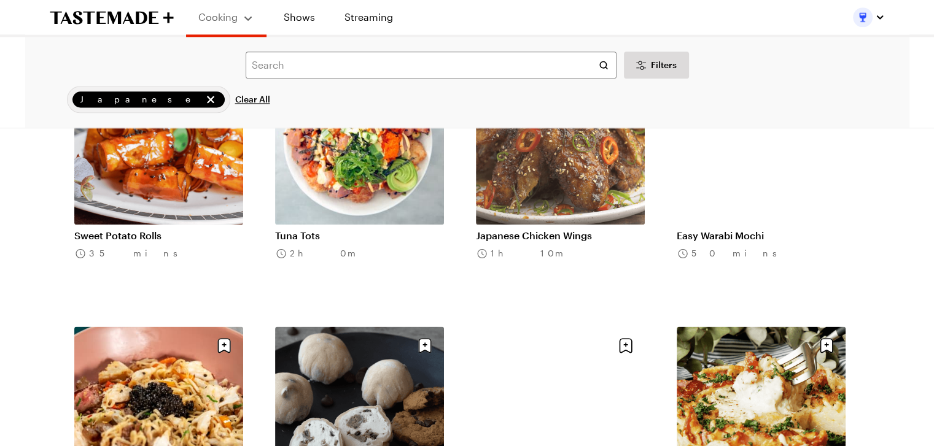
scroll to position [11098, 0]
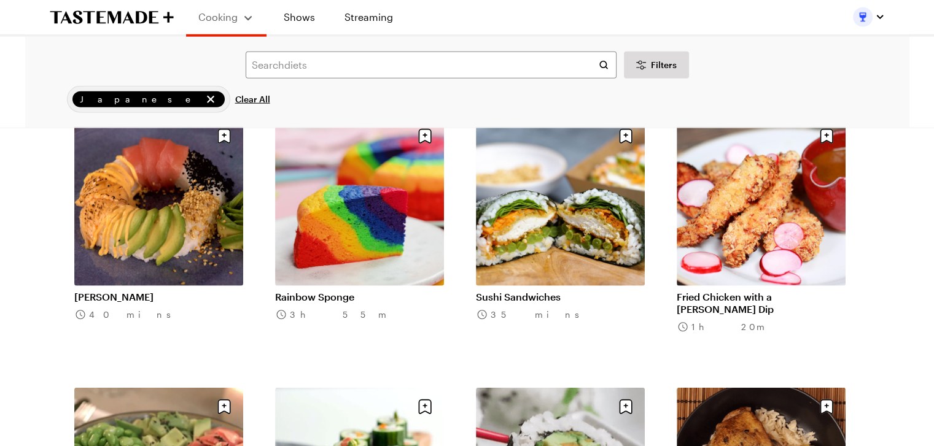
scroll to position [12730, 0]
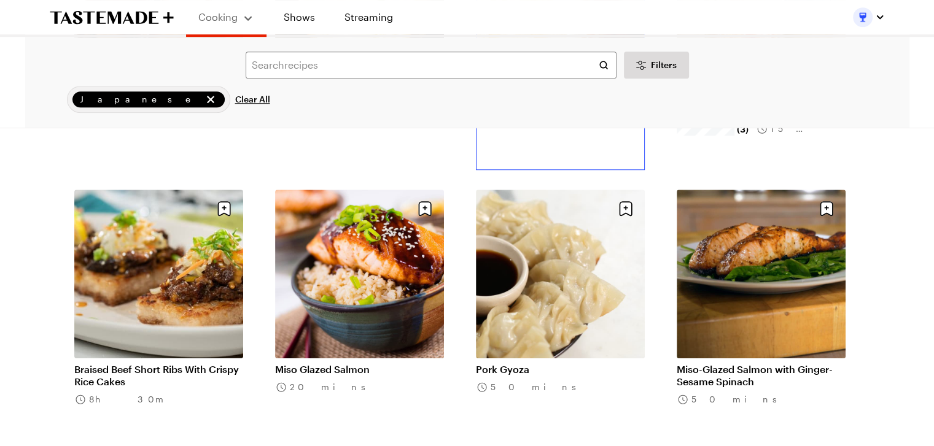
scroll to position [838, 0]
click at [625, 205] on icon "Save recipe" at bounding box center [626, 208] width 22 height 22
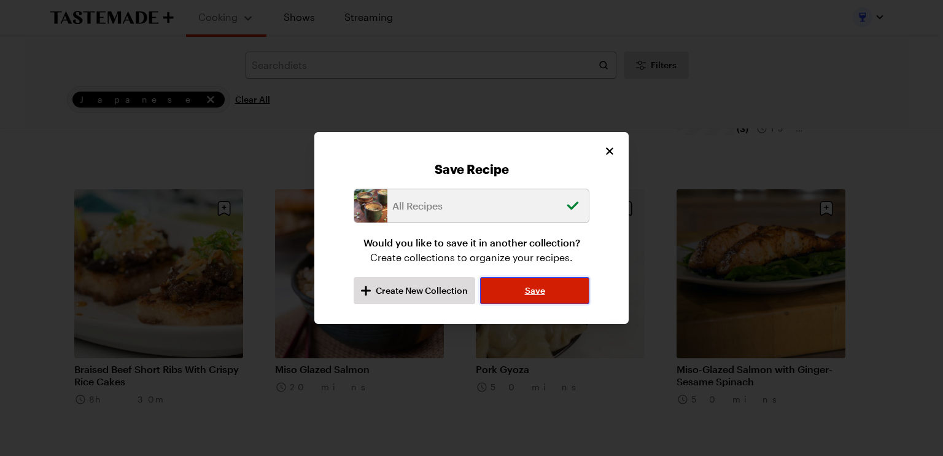
click at [542, 285] on span "Save" at bounding box center [535, 290] width 20 height 12
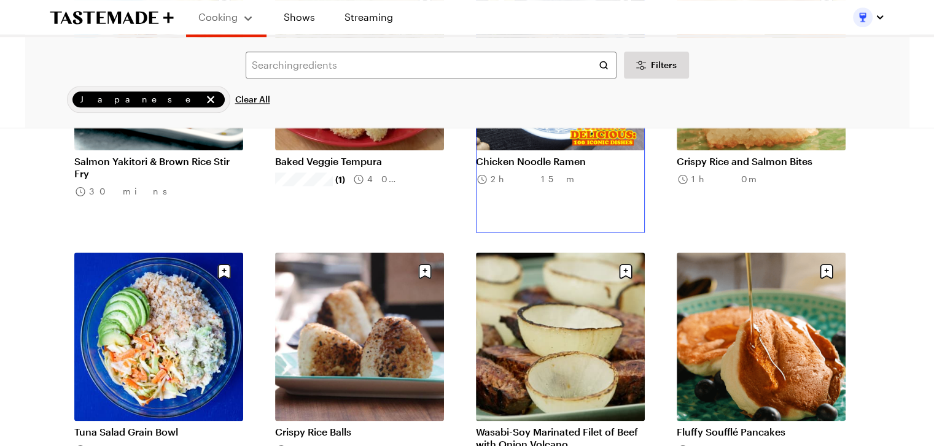
scroll to position [1667, 0]
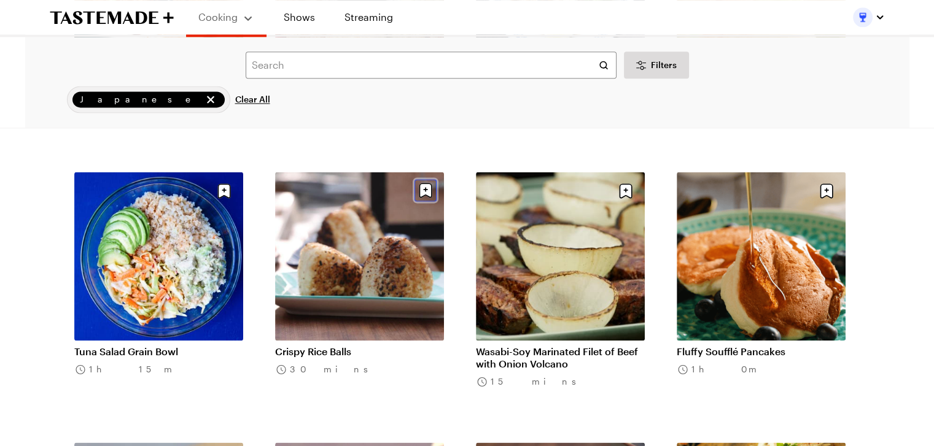
click at [423, 190] on icon "Save recipe" at bounding box center [425, 190] width 13 height 15
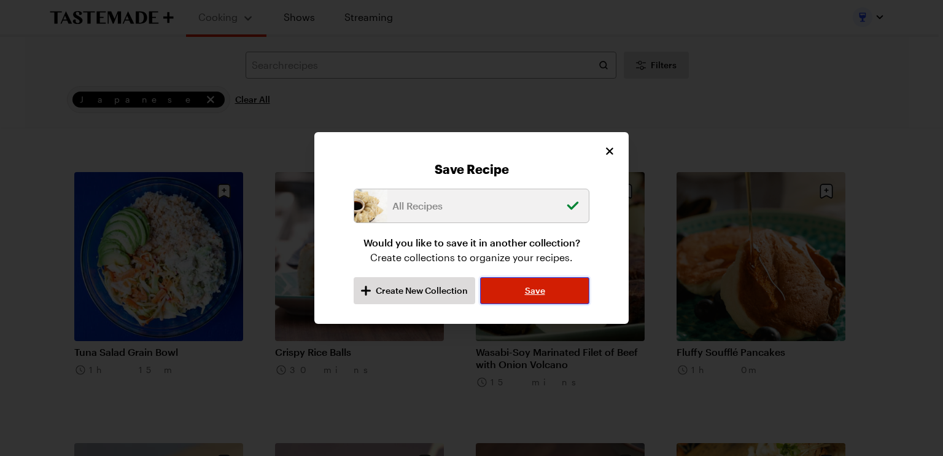
click at [518, 281] on button "Save" at bounding box center [534, 290] width 109 height 27
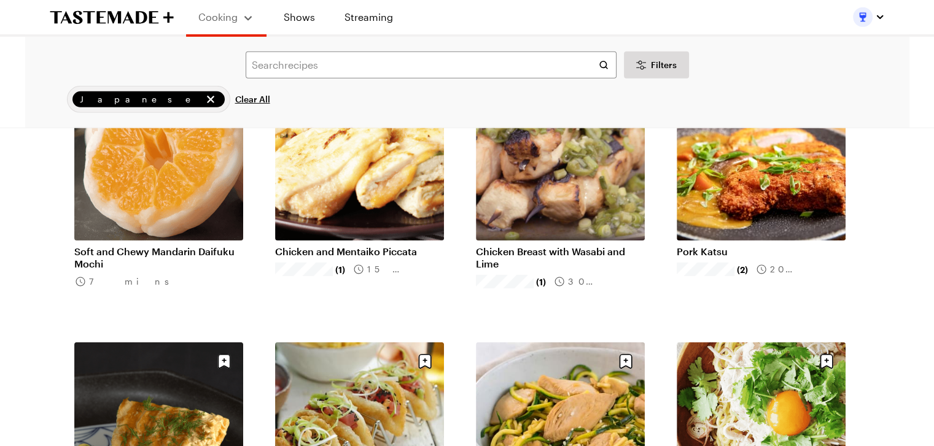
scroll to position [3933, 5]
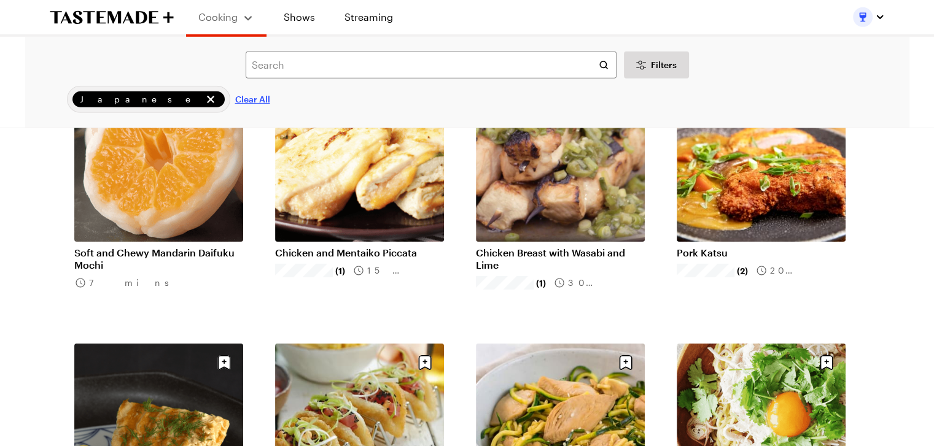
click at [235, 98] on span "Clear All" at bounding box center [252, 99] width 35 height 12
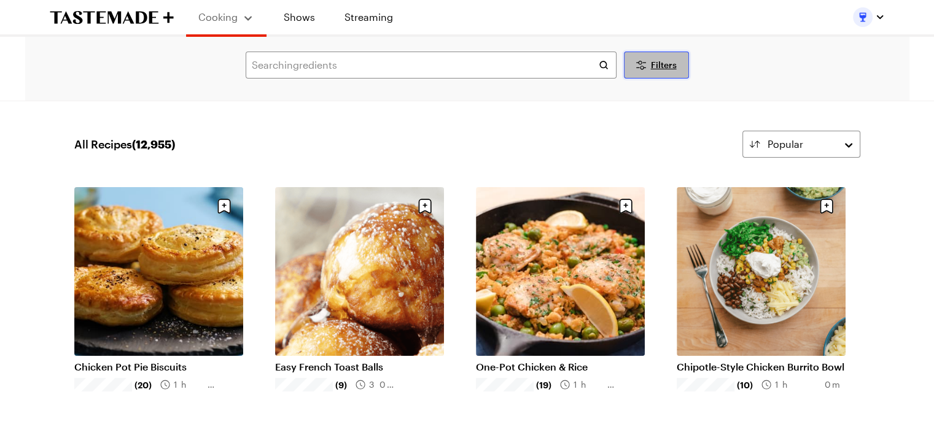
click at [645, 66] on icon "Desktop filters" at bounding box center [641, 65] width 15 height 15
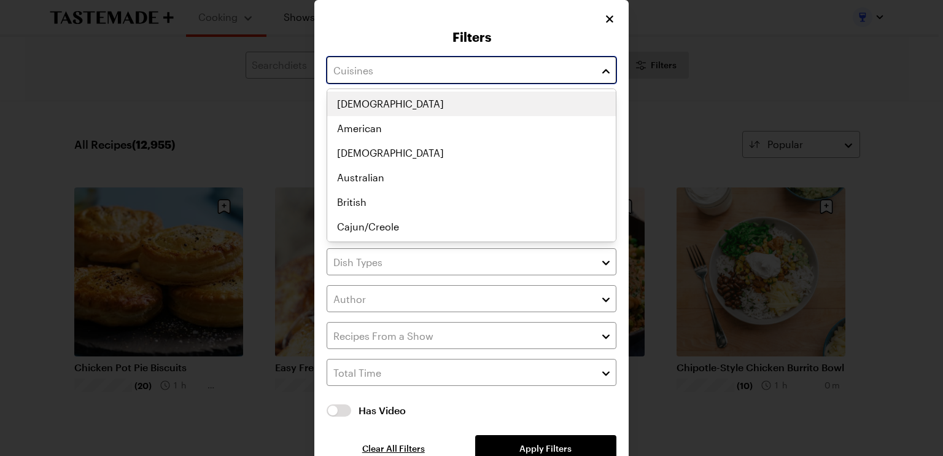
click at [477, 76] on input "text" at bounding box center [472, 70] width 290 height 27
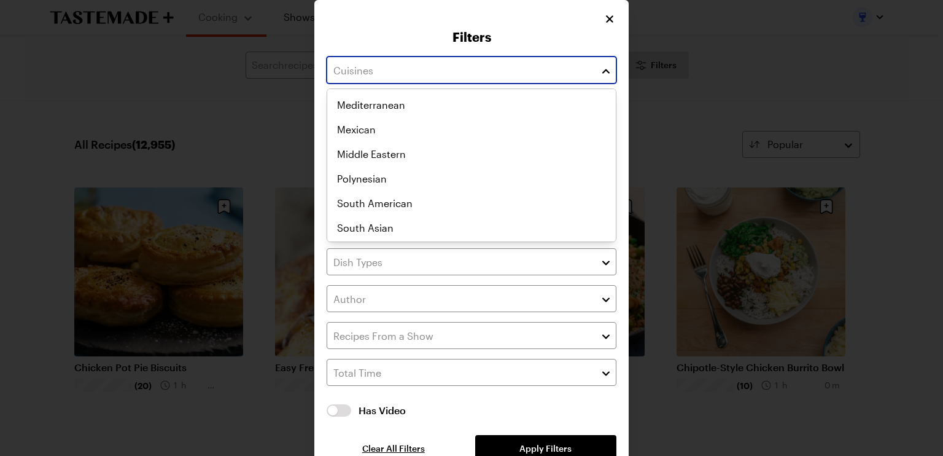
scroll to position [574, 0]
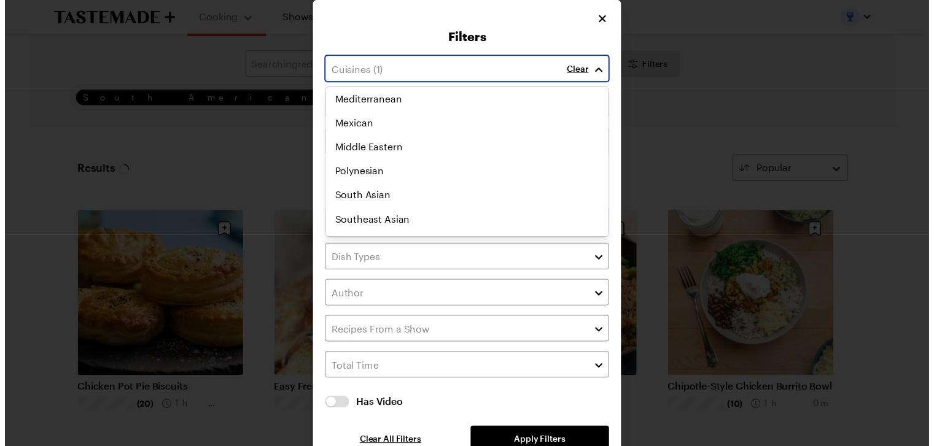
scroll to position [604, 0]
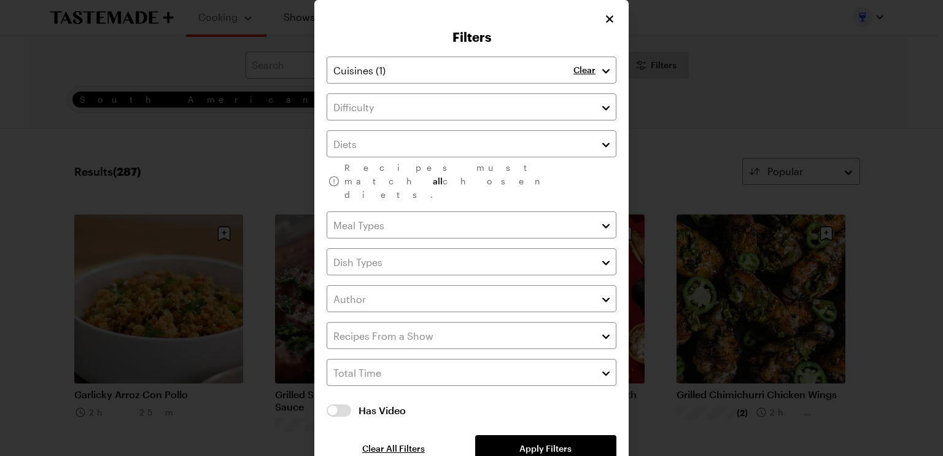
click at [535, 423] on div "Clear Recipes must match all chosen diets. Has Video Has Video Clear All Filter…" at bounding box center [472, 259] width 290 height 405
click at [535, 442] on span "Apply Filters" at bounding box center [546, 448] width 52 height 12
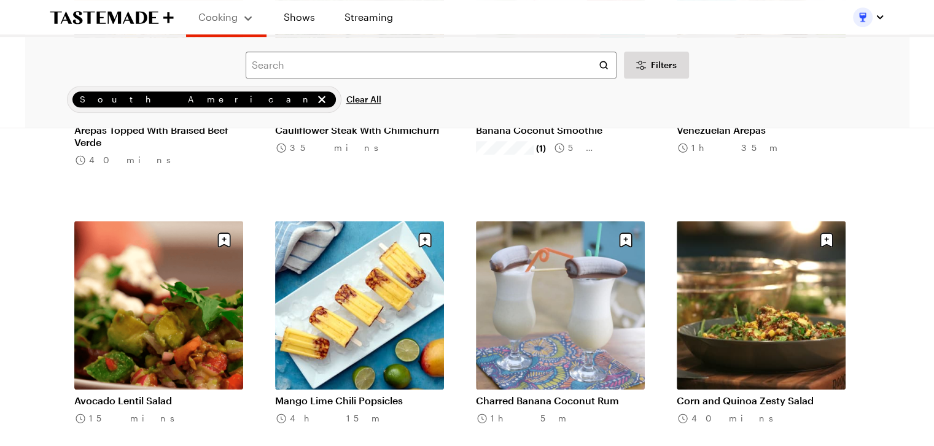
scroll to position [1077, 5]
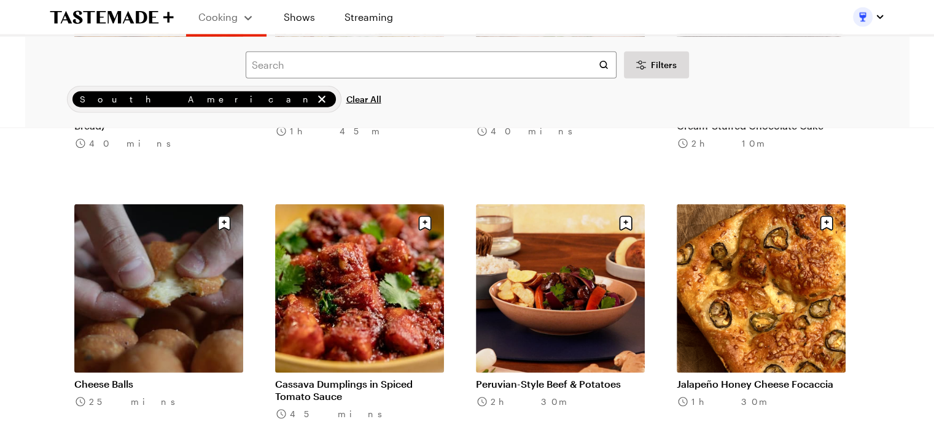
scroll to position [2990, 5]
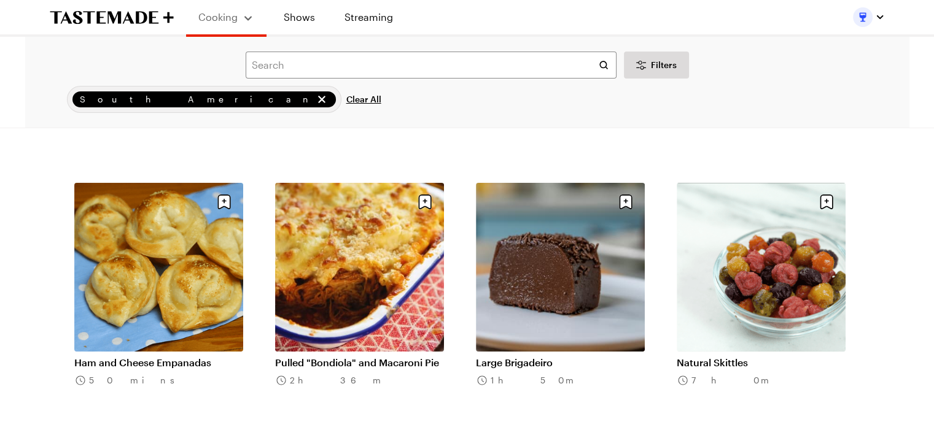
scroll to position [4648, 5]
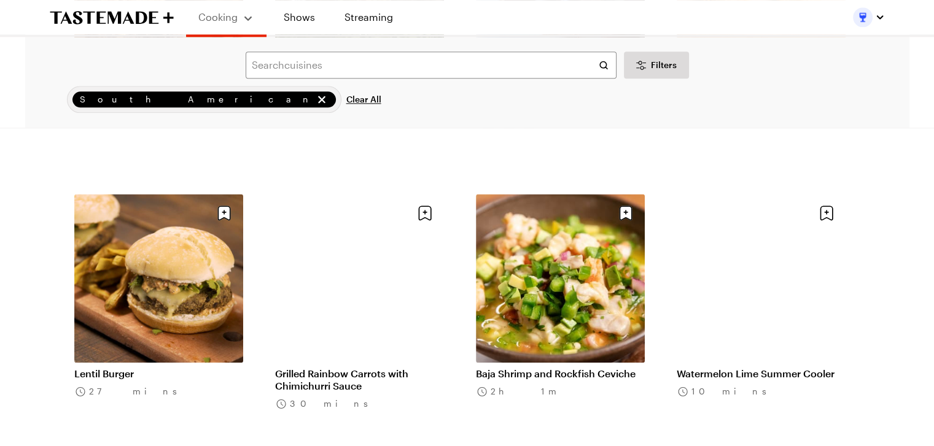
scroll to position [6250, 5]
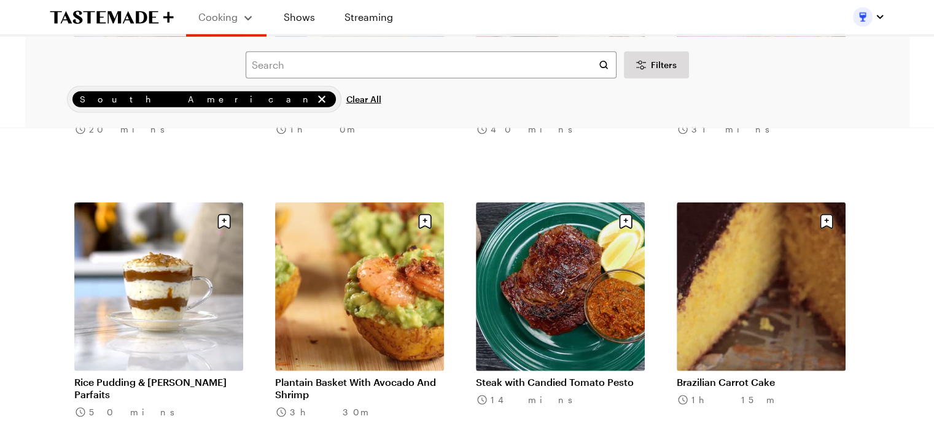
scroll to position [7895, 5]
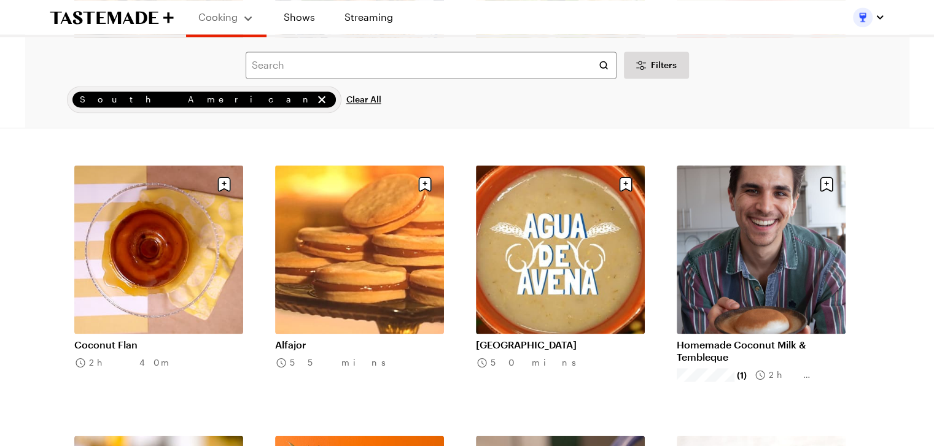
scroll to position [6424, 5]
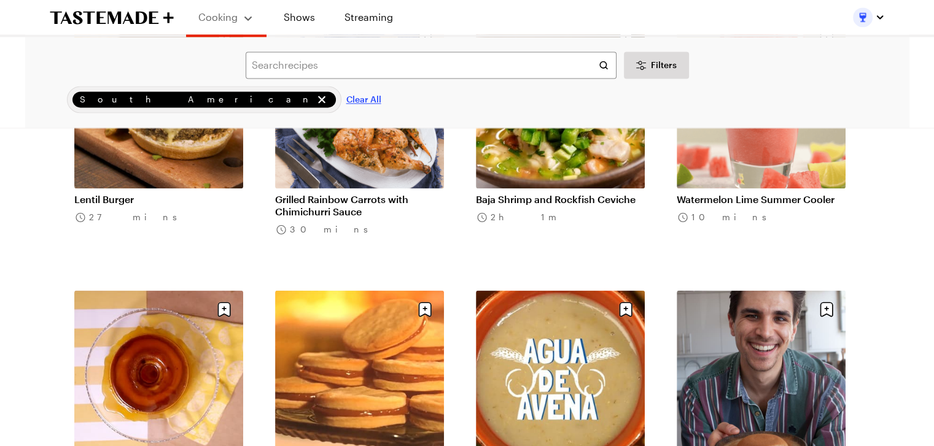
click at [346, 101] on span "Clear All" at bounding box center [363, 99] width 35 height 12
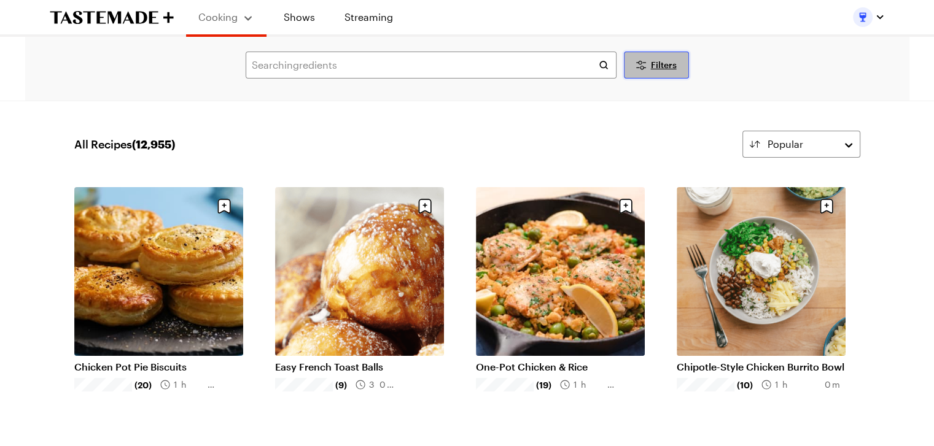
click at [631, 55] on button "Filters" at bounding box center [656, 65] width 65 height 27
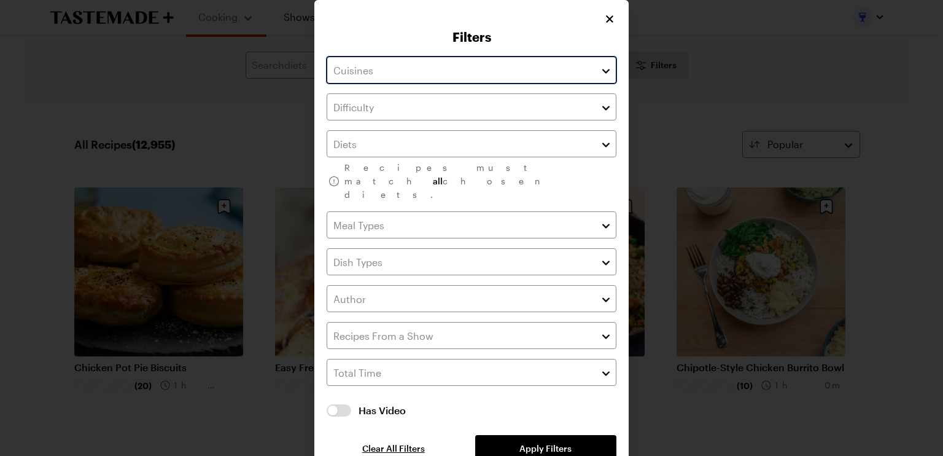
click at [508, 75] on input "text" at bounding box center [472, 70] width 290 height 27
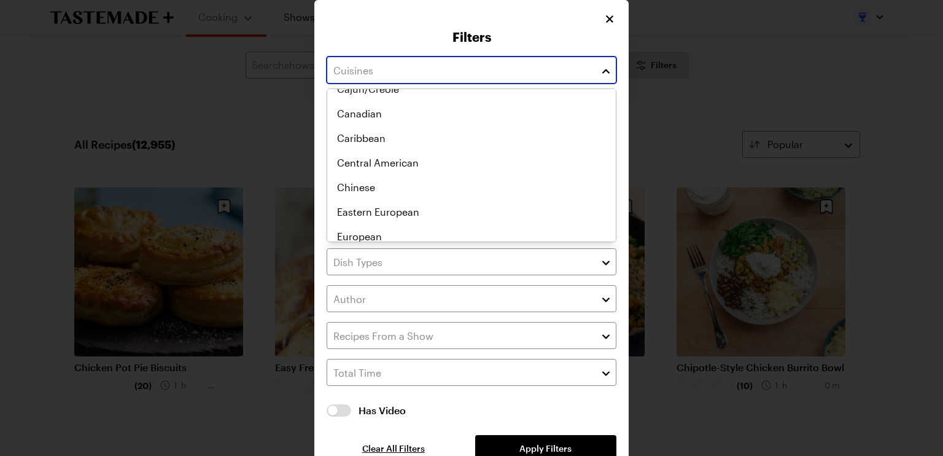
scroll to position [138, 0]
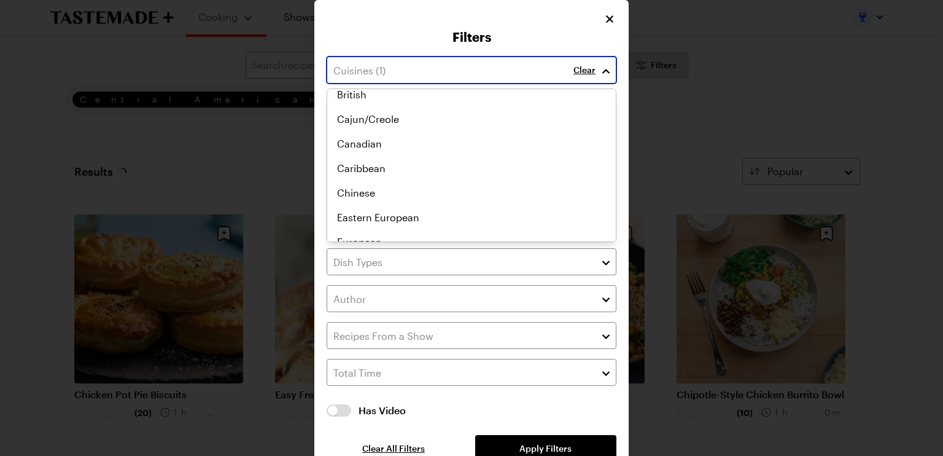
click at [488, 101] on div "Central American African American Asian Australian British Cajun/Creole Canadia…" at bounding box center [471, 27] width 289 height 147
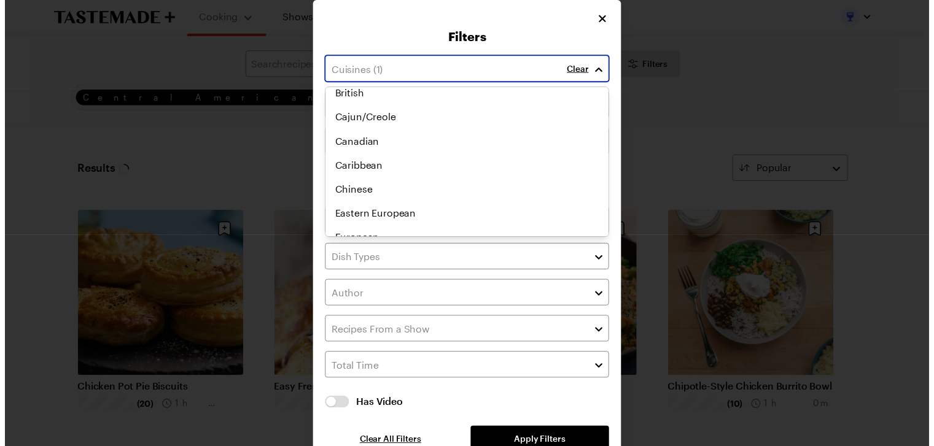
scroll to position [168, 0]
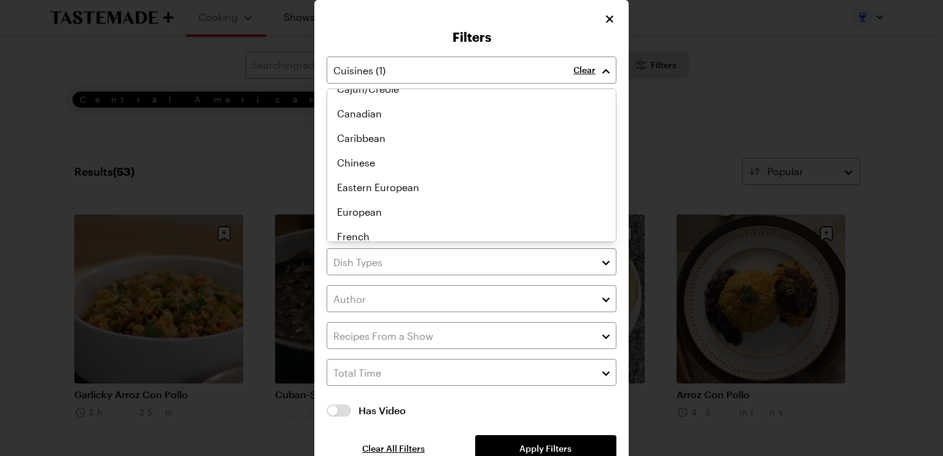
click at [564, 420] on div "Clear Recipes must match all chosen diets. Has Video Has Video Clear All Filter…" at bounding box center [472, 259] width 290 height 405
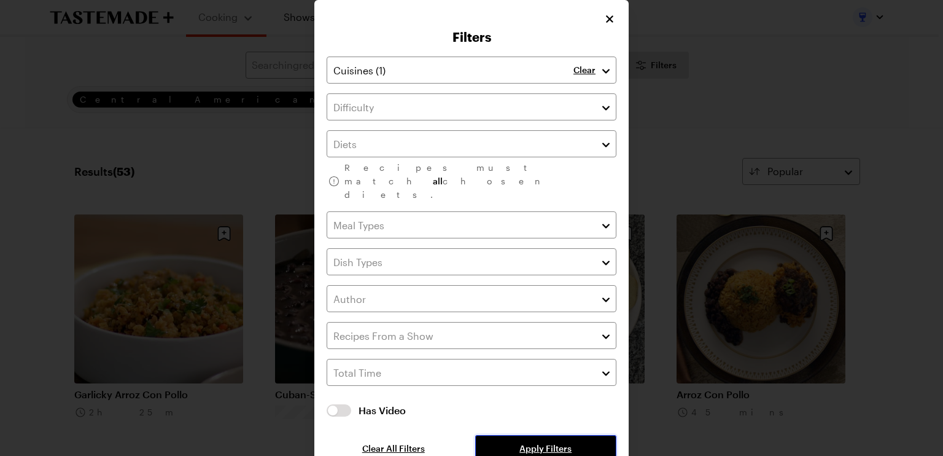
click at [564, 442] on span "Apply Filters" at bounding box center [546, 448] width 52 height 12
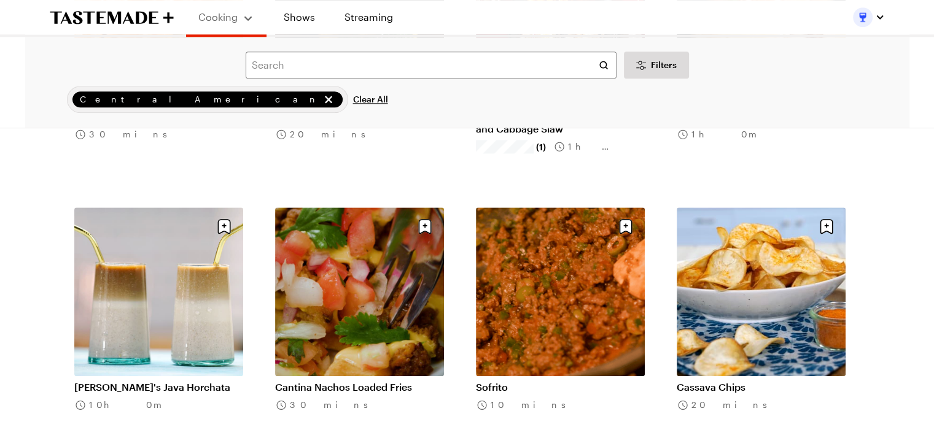
scroll to position [1398, 0]
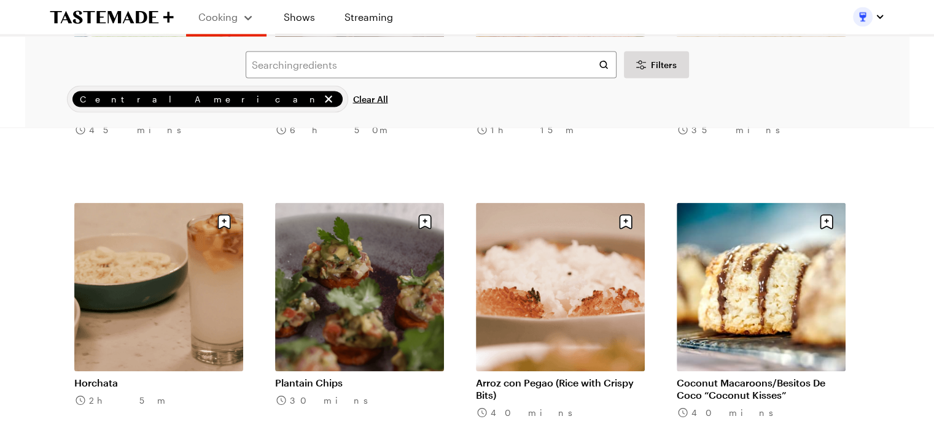
scroll to position [2468, 0]
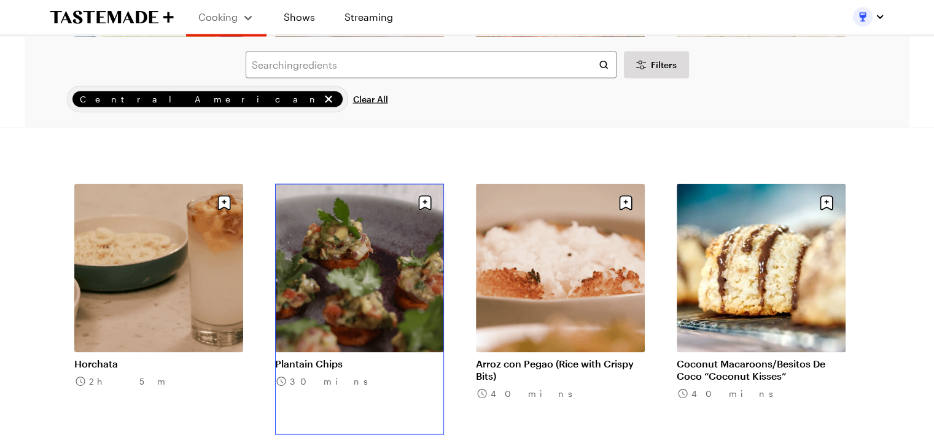
click at [437, 358] on link "Plantain Chips" at bounding box center [359, 364] width 169 height 12
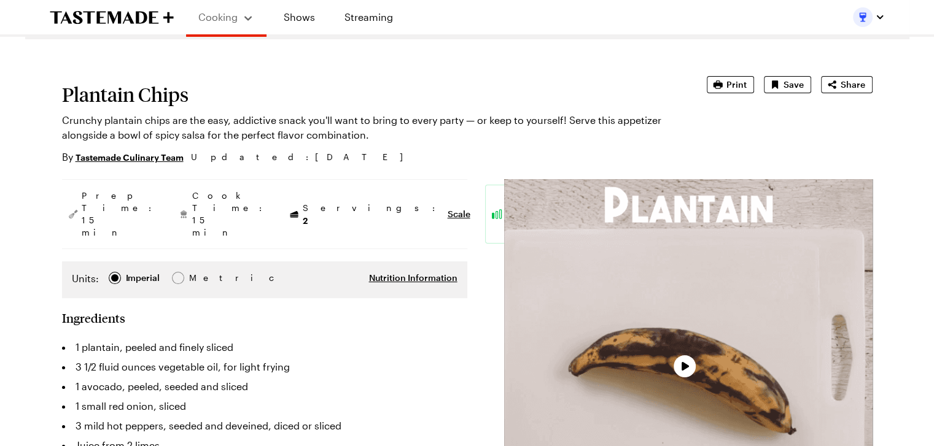
scroll to position [45, 0]
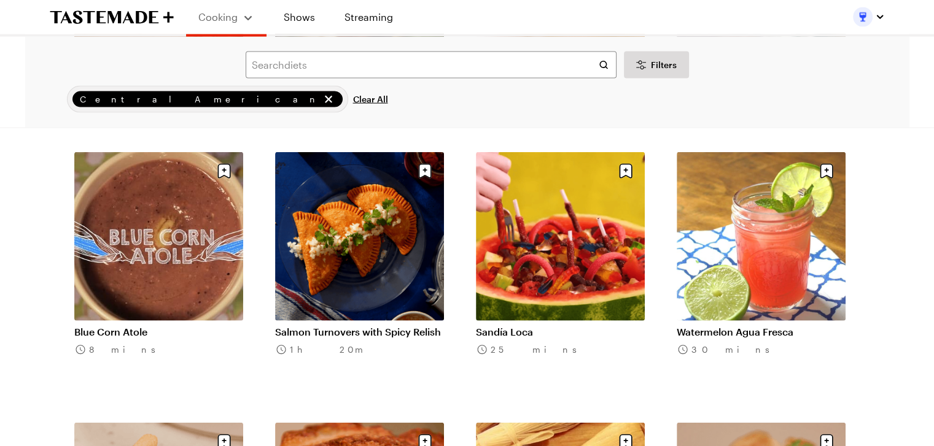
scroll to position [2773, 0]
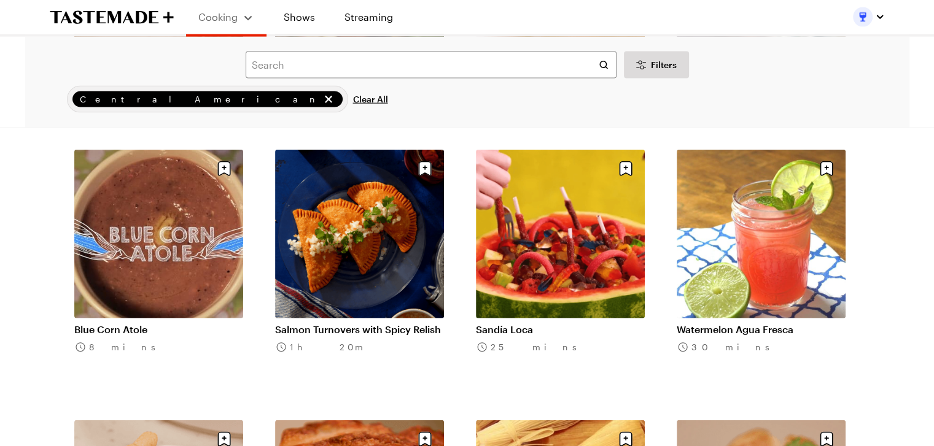
click at [451, 211] on li "Salmon Turnovers with Spicy Relish 1h 20m" at bounding box center [367, 275] width 184 height 251
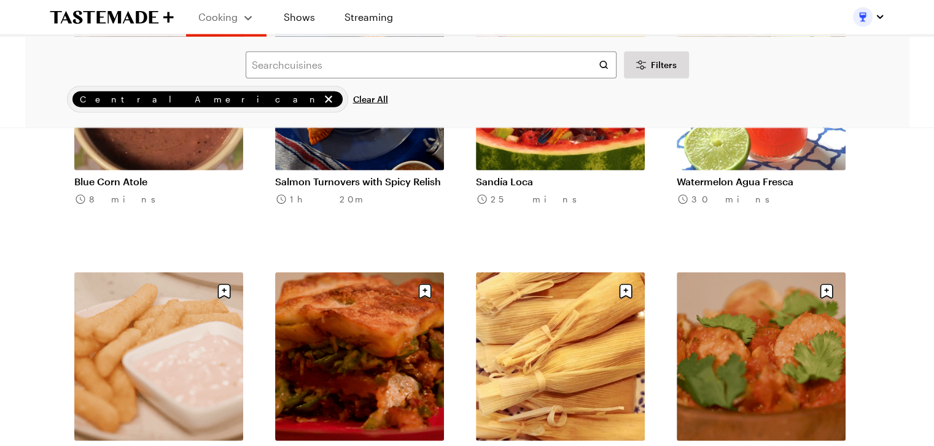
scroll to position [2923, 0]
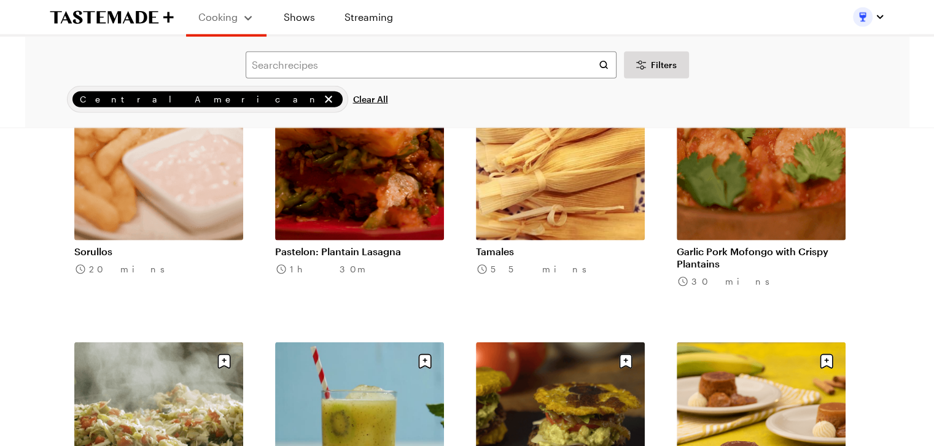
scroll to position [3105, 5]
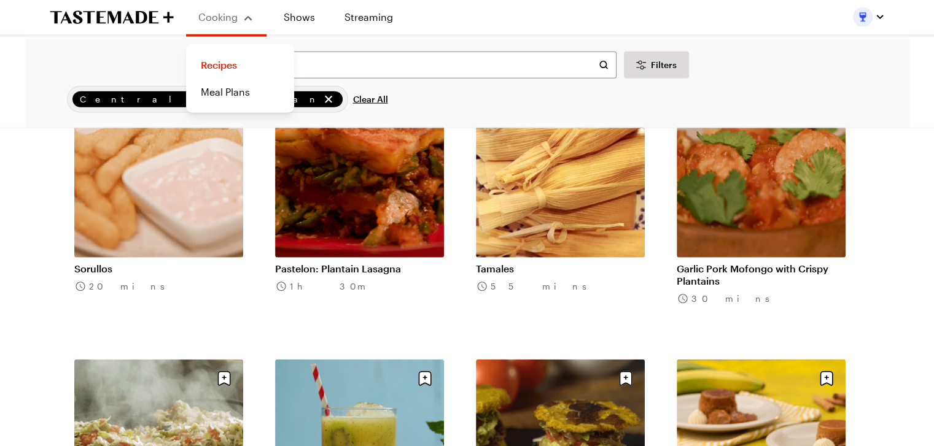
click at [166, 118] on div "Search ingredients Filters Central American Clear All Search" at bounding box center [467, 82] width 884 height 91
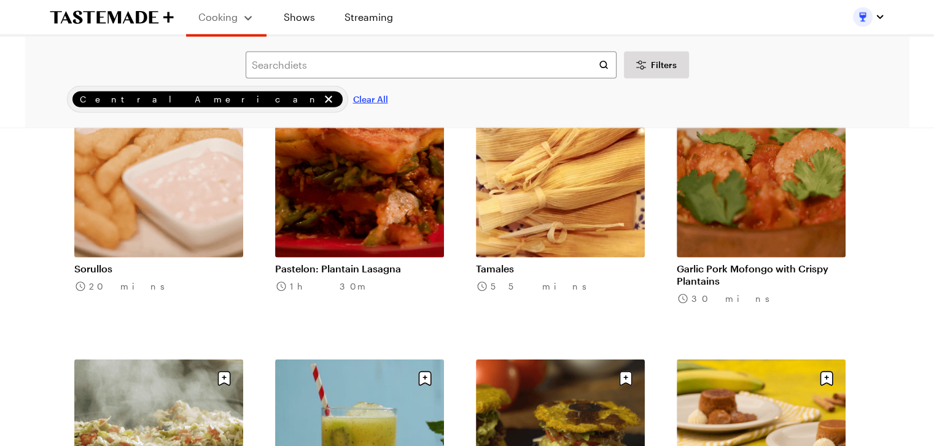
click at [353, 98] on span "Clear All" at bounding box center [370, 99] width 35 height 12
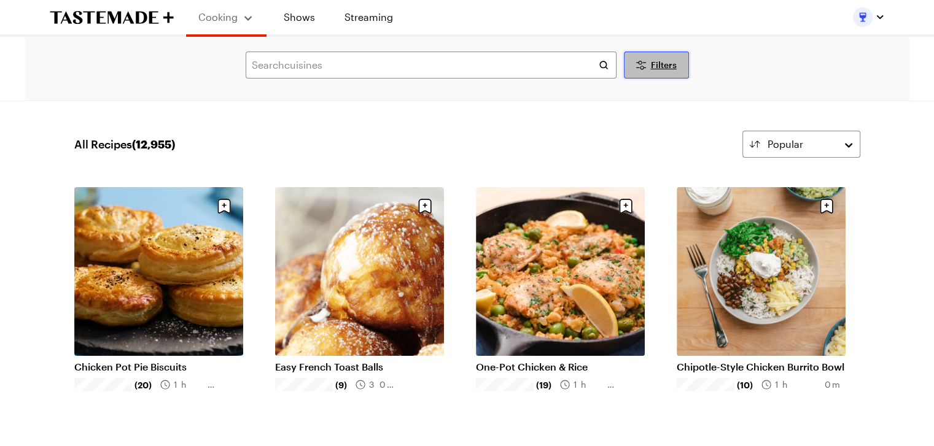
click at [639, 58] on icon "Desktop filters" at bounding box center [641, 65] width 15 height 15
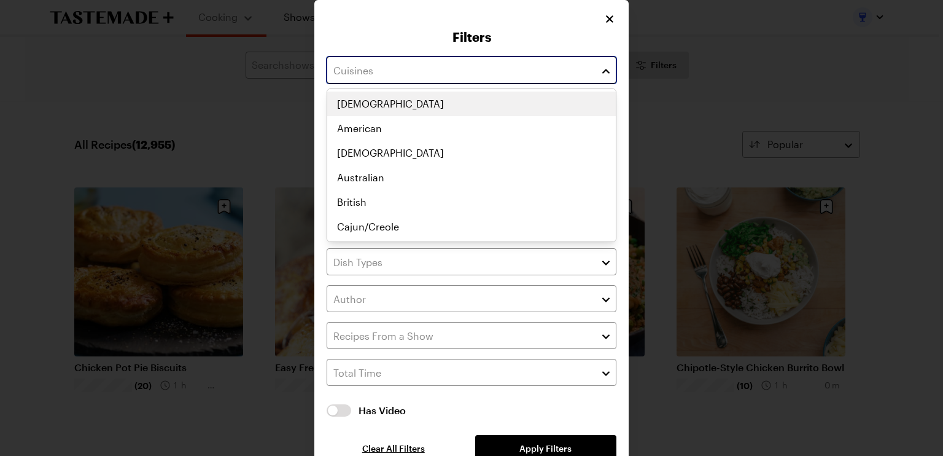
click at [481, 61] on input "text" at bounding box center [472, 70] width 290 height 27
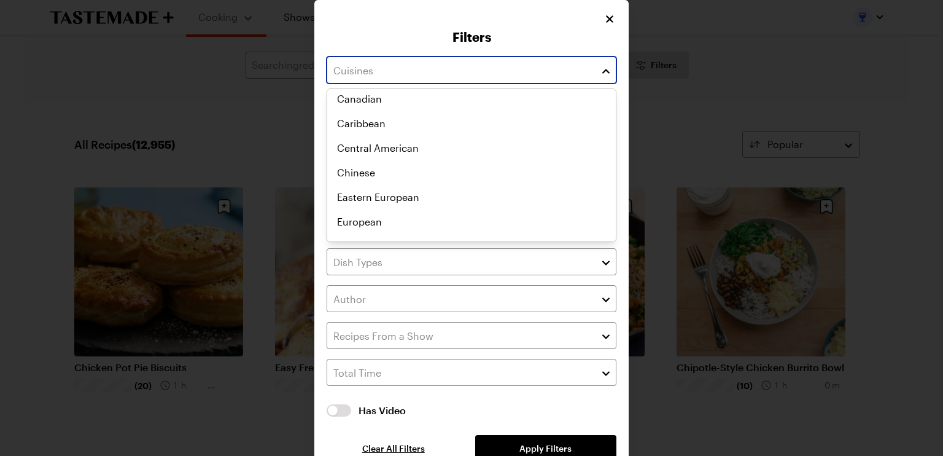
scroll to position [152, 0]
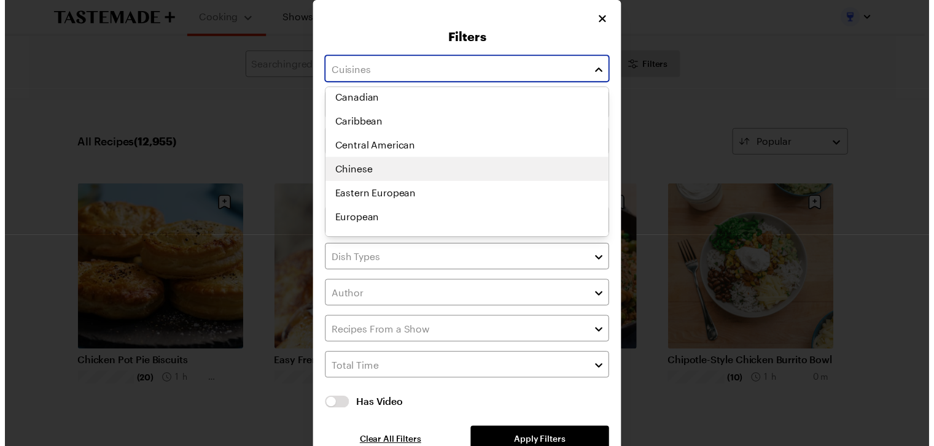
scroll to position [182, 0]
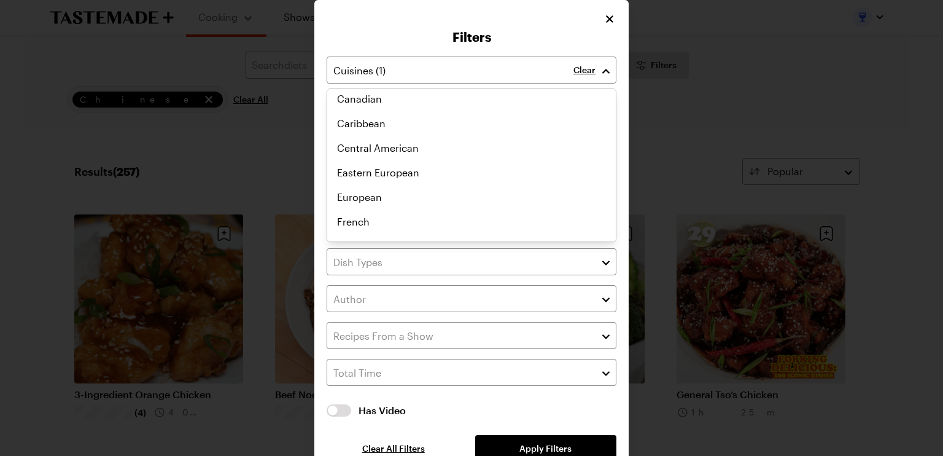
click at [524, 426] on div "Clear Recipes must match all chosen diets. Has Video Has Video Clear All Filter…" at bounding box center [472, 259] width 290 height 405
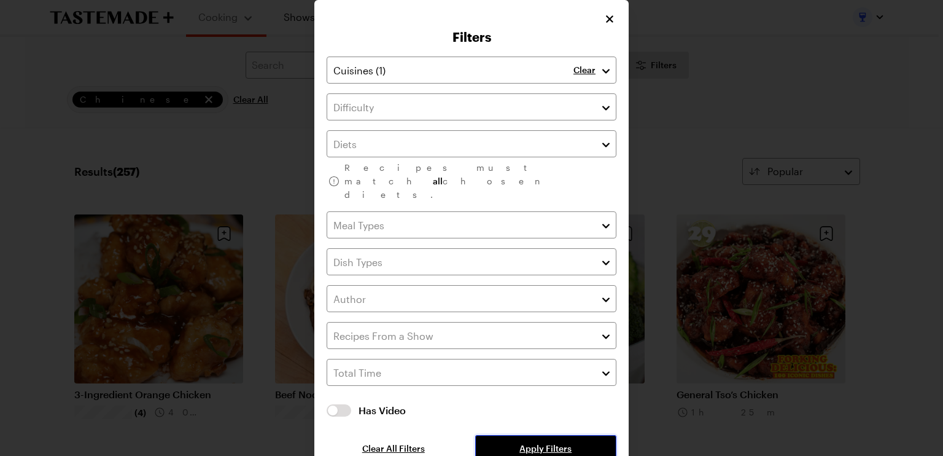
click at [524, 442] on span "Apply Filters" at bounding box center [546, 448] width 52 height 12
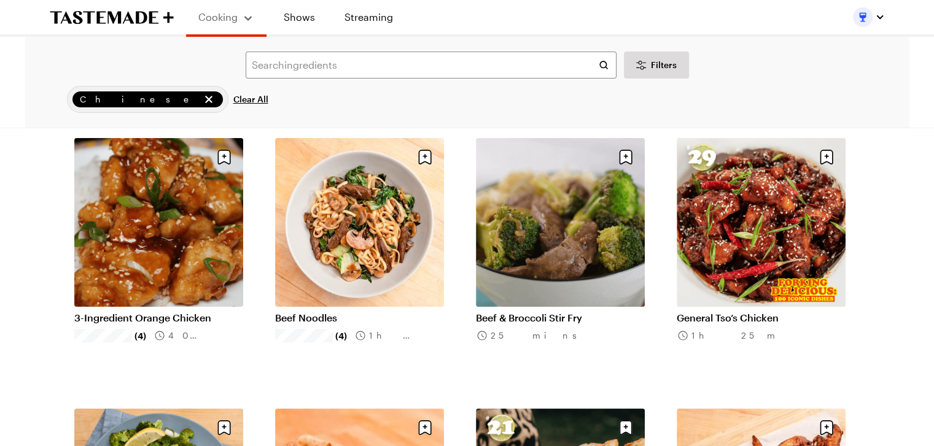
scroll to position [76, 2]
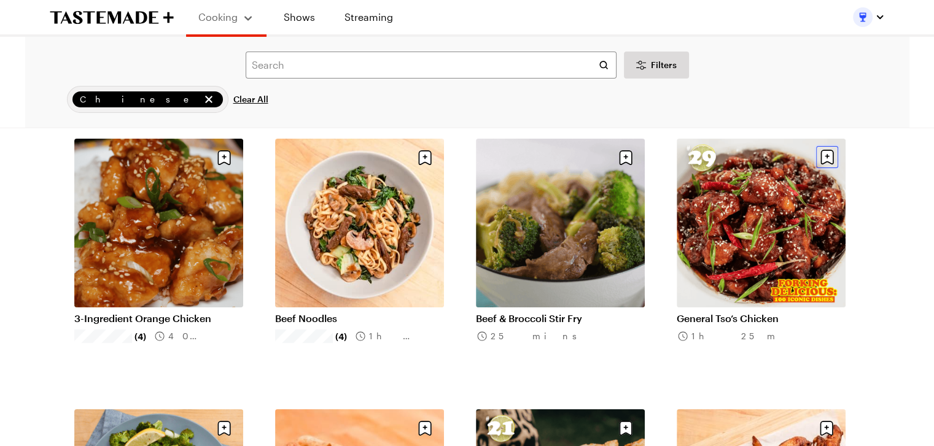
click at [825, 159] on icon "Save recipe" at bounding box center [827, 157] width 13 height 15
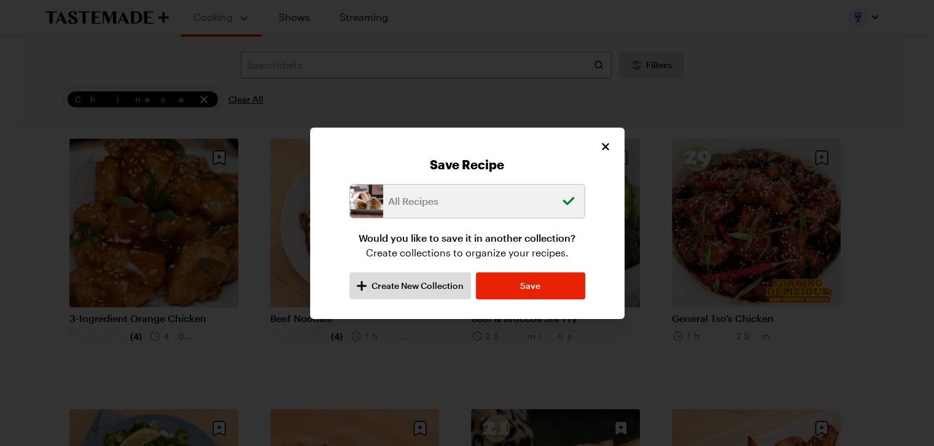
scroll to position [76, 0]
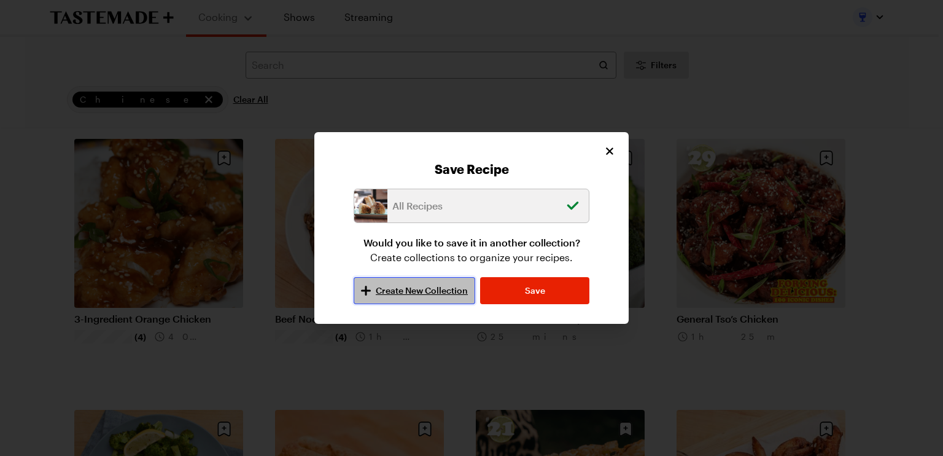
click at [434, 292] on span "Create New Collection" at bounding box center [422, 290] width 92 height 12
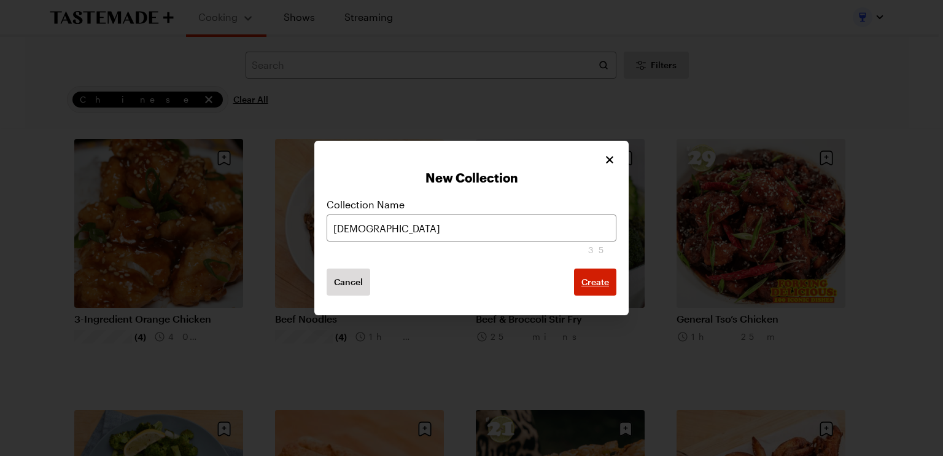
type input "[DEMOGRAPHIC_DATA]"
click at [593, 290] on button "Create" at bounding box center [595, 281] width 42 height 27
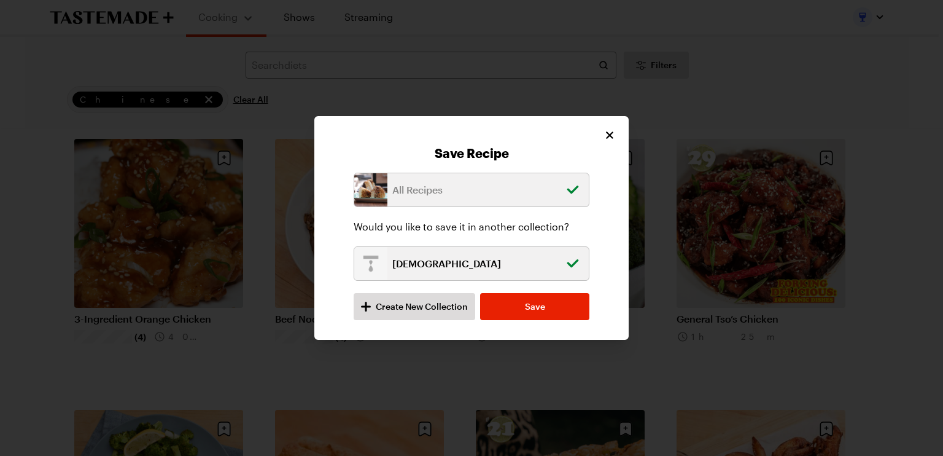
click at [563, 190] on div "All Recipes" at bounding box center [472, 190] width 236 height 34
click at [375, 188] on img at bounding box center [370, 189] width 33 height 33
click at [513, 298] on button "Save" at bounding box center [534, 306] width 109 height 27
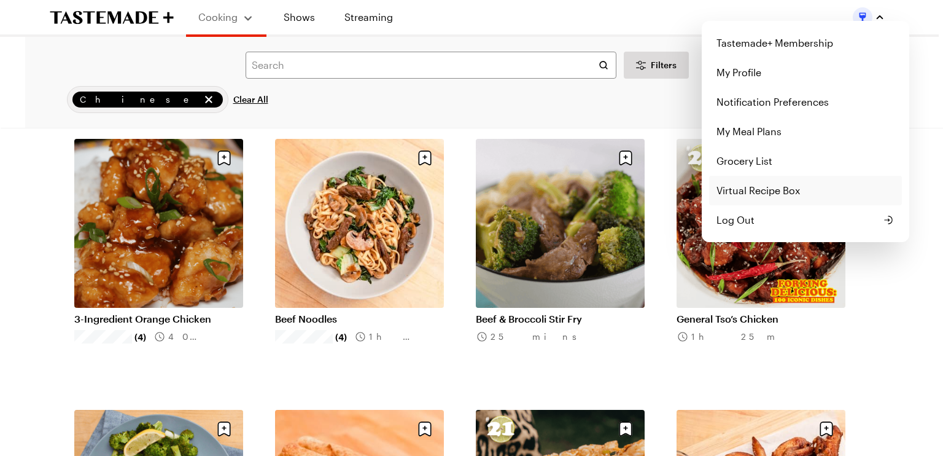
click at [808, 190] on link "Virtual Recipe Box" at bounding box center [805, 190] width 193 height 29
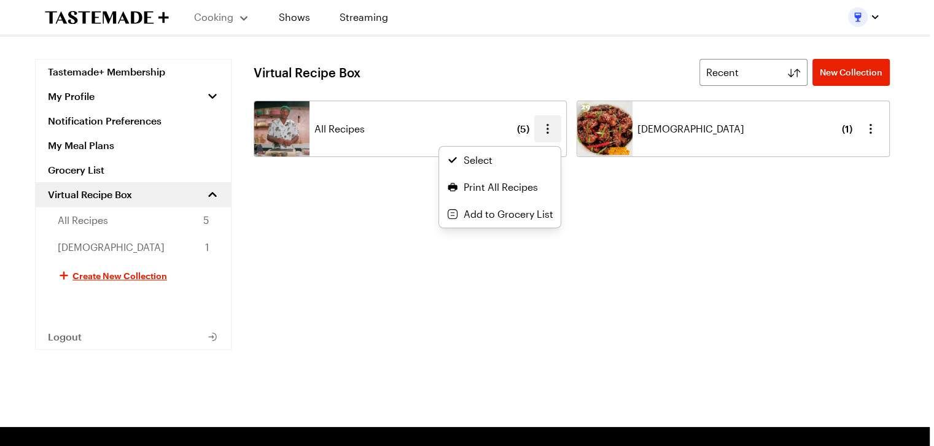
click at [552, 134] on icon "button" at bounding box center [547, 129] width 15 height 15
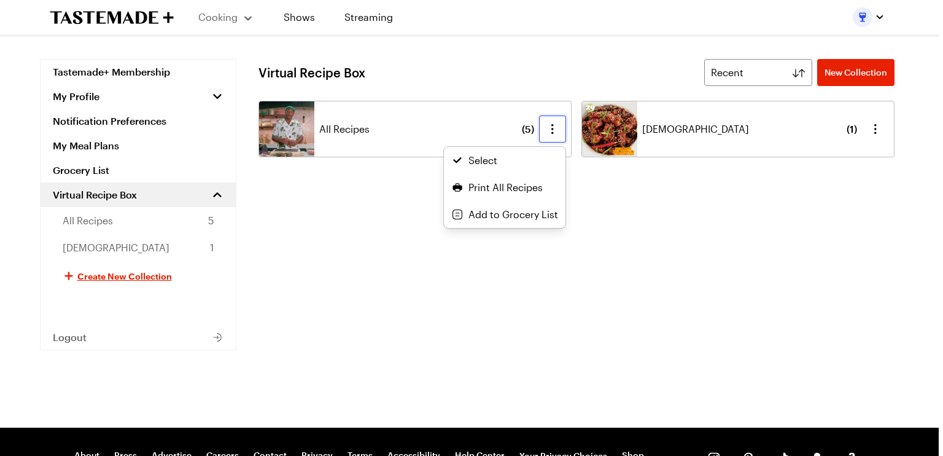
click at [361, 132] on div "All Recipes ( 5 ) Select Print All Recipes Add to Grocery List" at bounding box center [415, 129] width 313 height 57
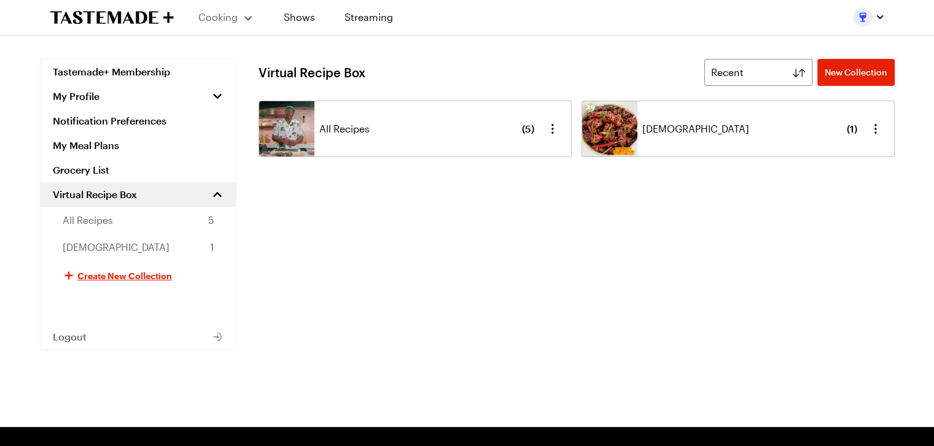
click at [361, 132] on span "All Recipes" at bounding box center [344, 129] width 50 height 15
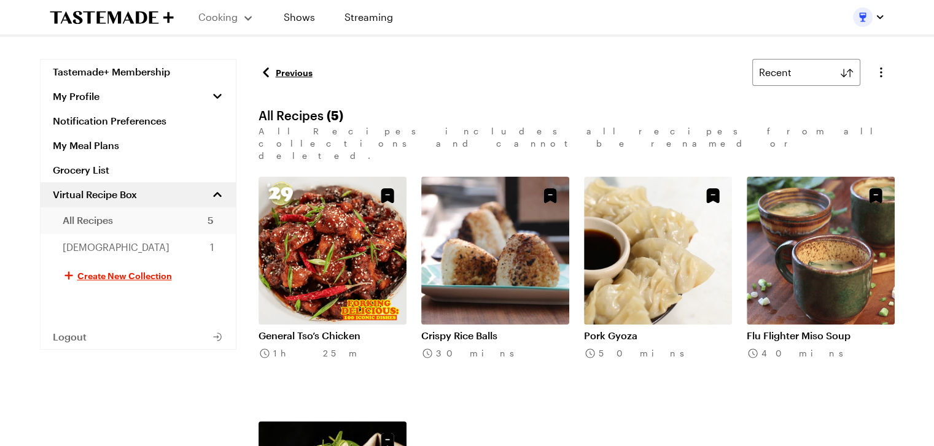
click at [202, 221] on link "All Recipes 5" at bounding box center [138, 220] width 195 height 27
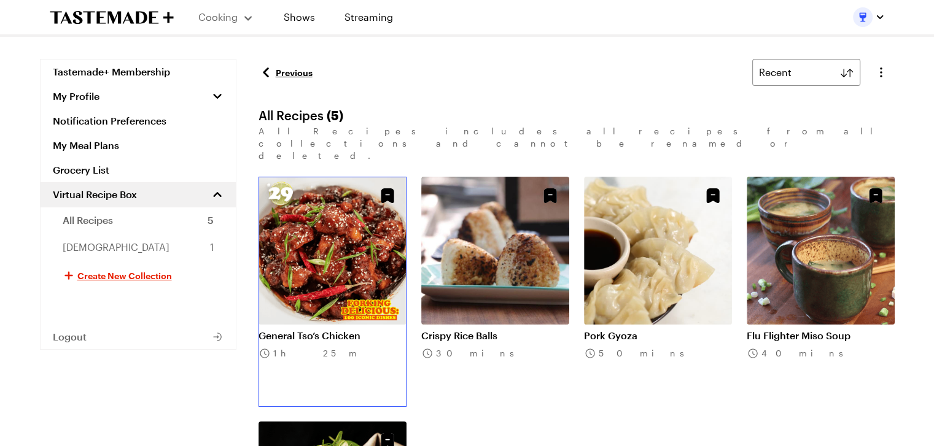
click at [403, 330] on link "General Tso’s Chicken" at bounding box center [333, 336] width 148 height 12
drag, startPoint x: 349, startPoint y: 189, endPoint x: 181, endPoint y: 249, distance: 178.1
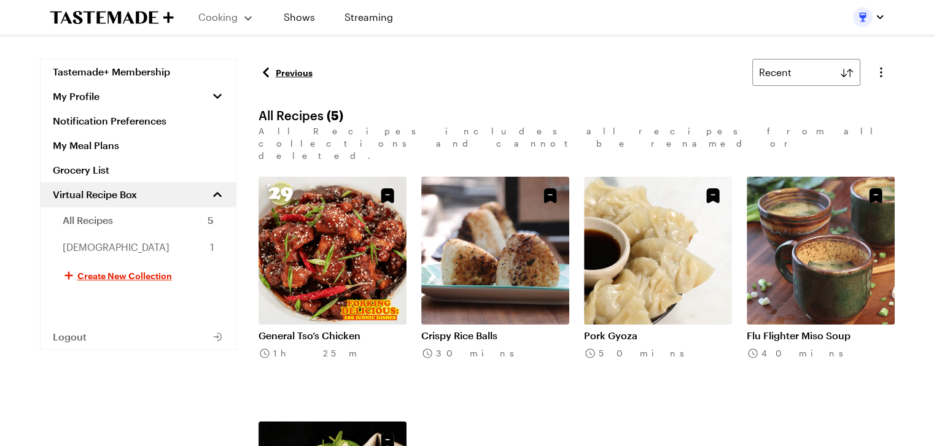
drag, startPoint x: 181, startPoint y: 249, endPoint x: 462, endPoint y: 36, distance: 352.5
click at [462, 36] on div "Cooking Shows Streaming" at bounding box center [467, 18] width 934 height 37
click at [388, 188] on icon "Unsave Recipe" at bounding box center [387, 195] width 13 height 15
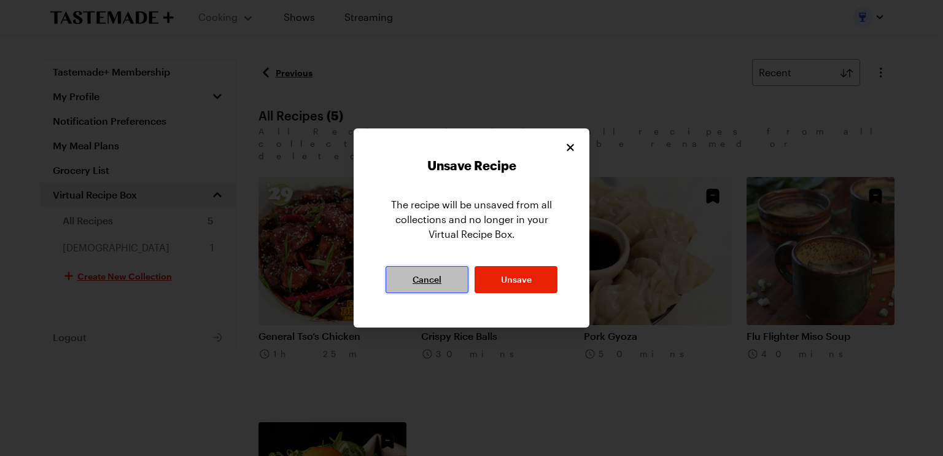
click at [430, 285] on span "Cancel" at bounding box center [427, 279] width 29 height 12
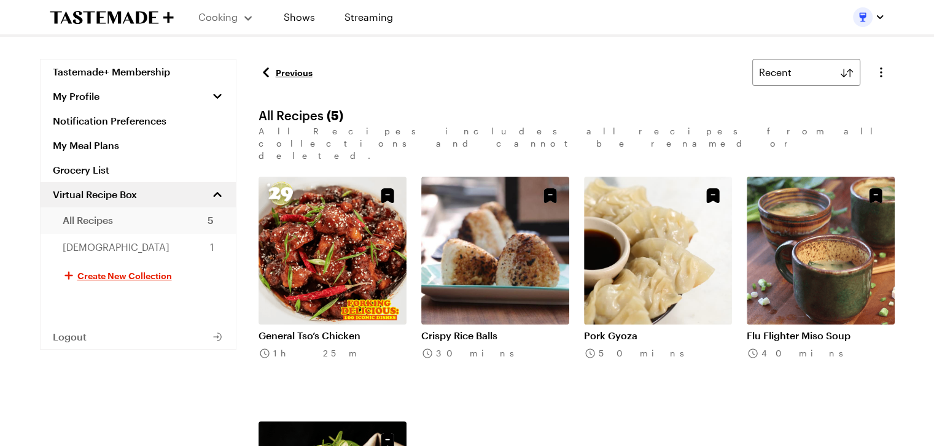
click at [212, 220] on span "5" at bounding box center [211, 220] width 6 height 15
click at [181, 246] on link "Asian 1" at bounding box center [138, 247] width 195 height 27
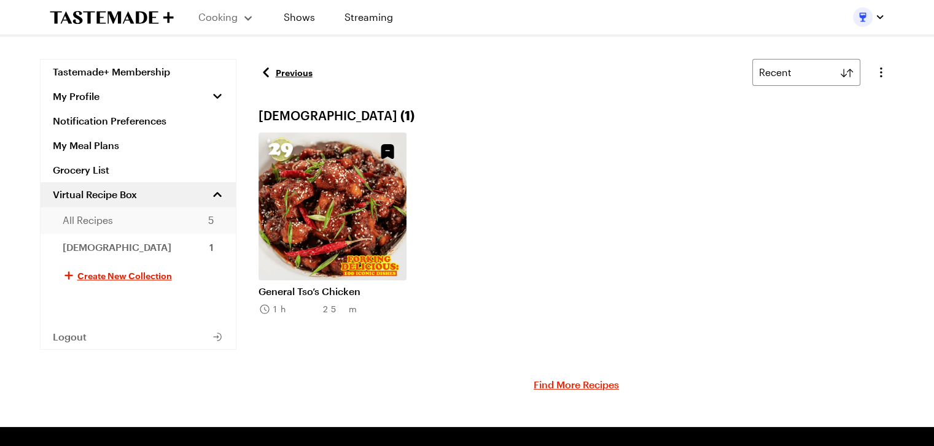
click at [173, 219] on link "All Recipes 5" at bounding box center [138, 220] width 195 height 27
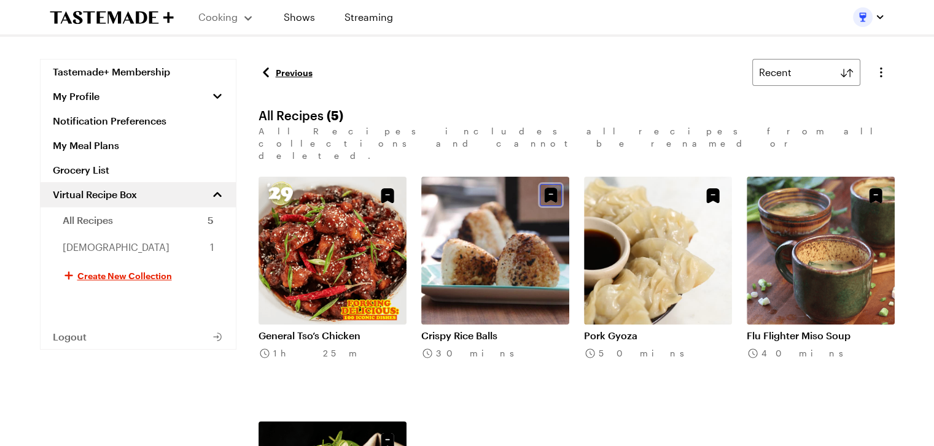
click at [552, 188] on icon "Unsave Recipe" at bounding box center [550, 195] width 13 height 15
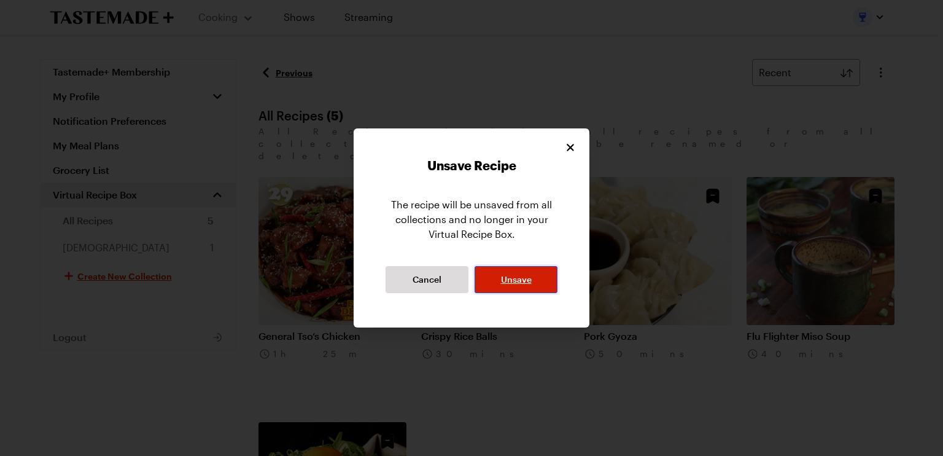
click at [509, 281] on span "Unsave" at bounding box center [516, 279] width 31 height 12
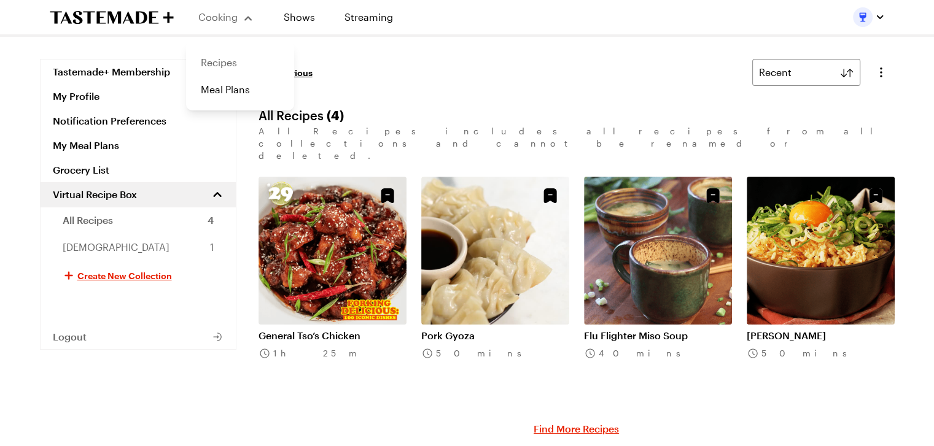
click at [221, 70] on link "Recipes" at bounding box center [239, 62] width 93 height 27
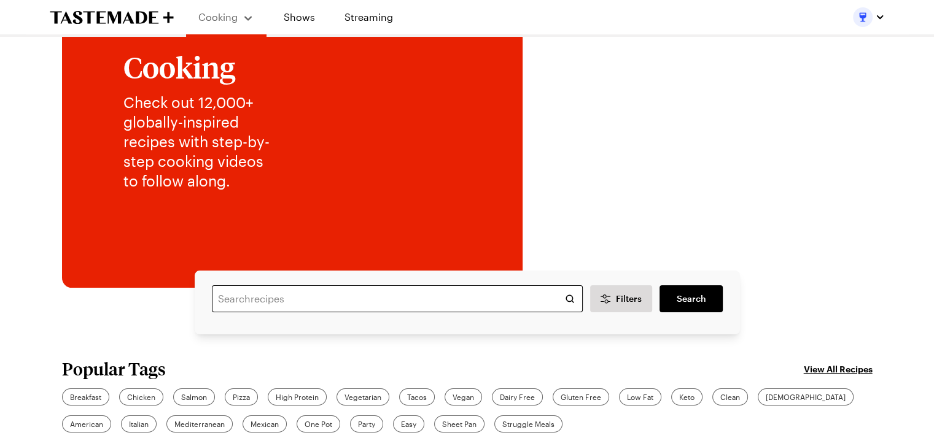
scroll to position [246, 0]
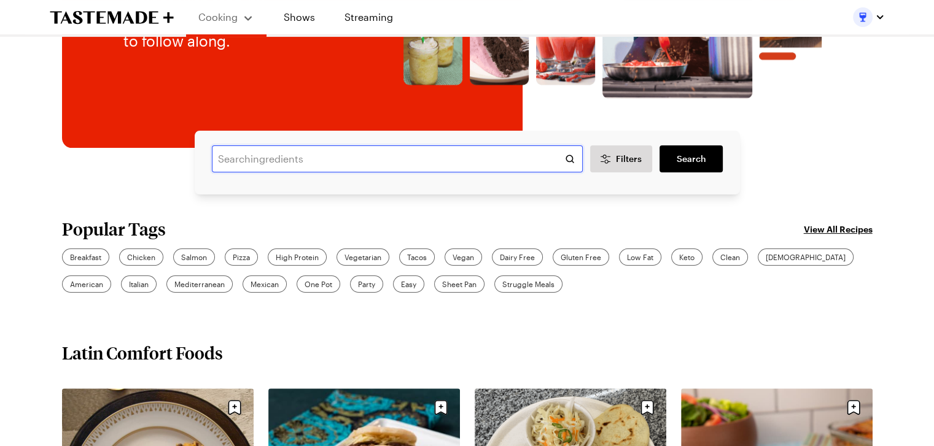
click at [342, 164] on input "text" at bounding box center [397, 159] width 371 height 27
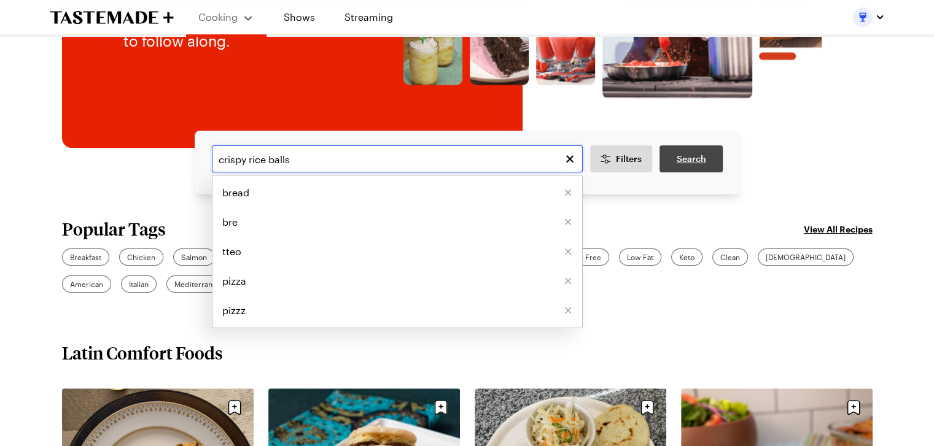
type input "crispy rice balls"
click at [678, 156] on span "Search" at bounding box center [690, 159] width 29 height 12
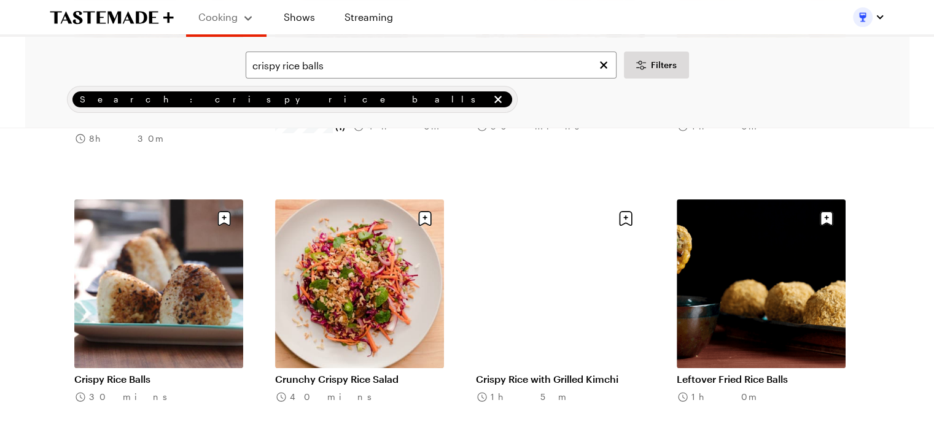
scroll to position [307, 0]
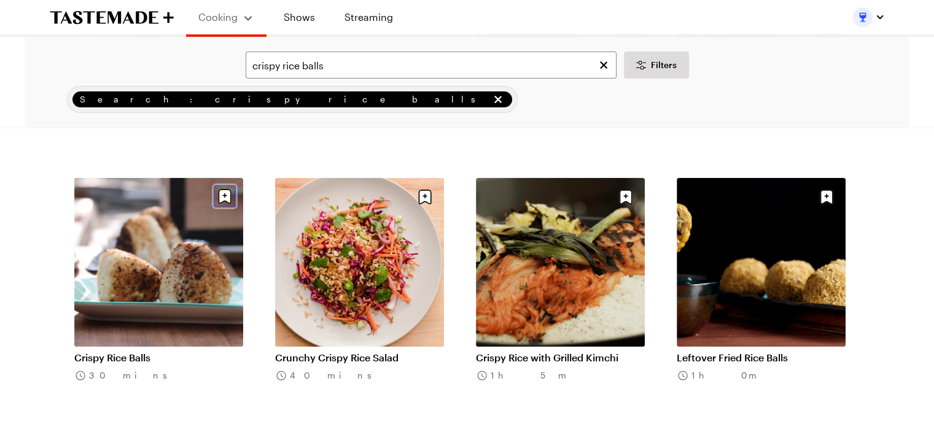
click at [224, 196] on icon "Save recipe" at bounding box center [225, 196] width 22 height 22
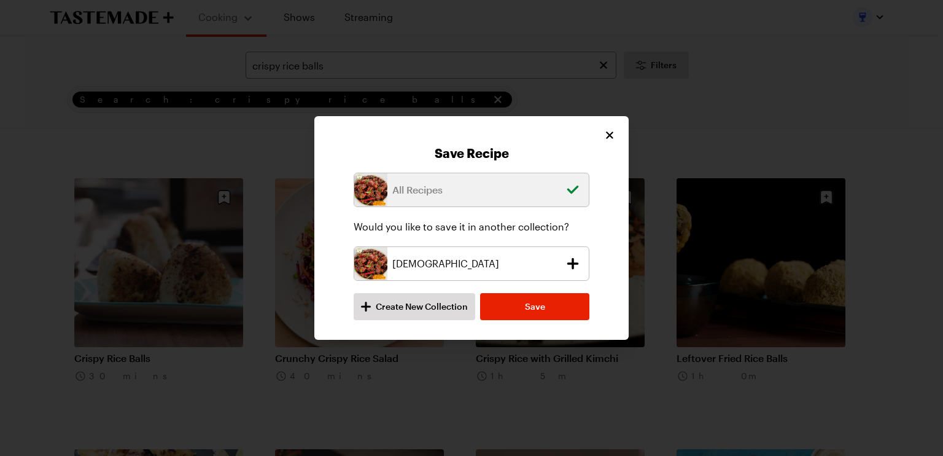
click at [438, 256] on p "[DEMOGRAPHIC_DATA]" at bounding box center [475, 263] width 167 height 15
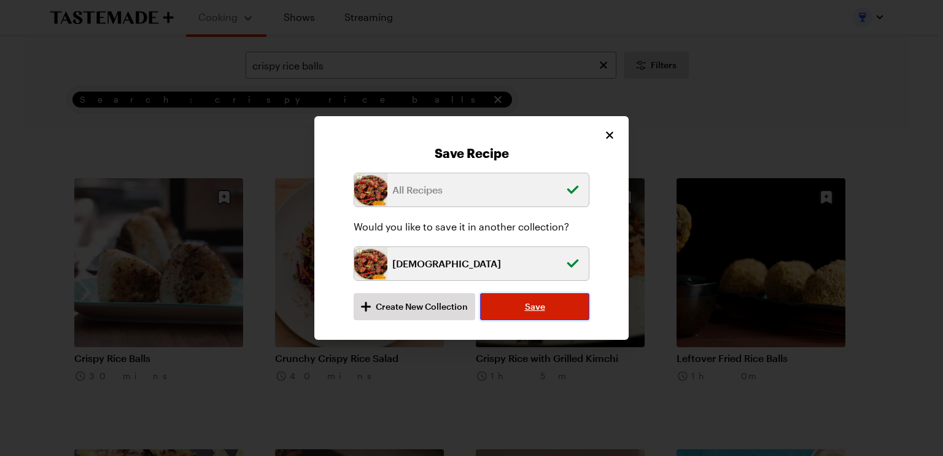
click at [537, 310] on span "Save" at bounding box center [535, 306] width 20 height 12
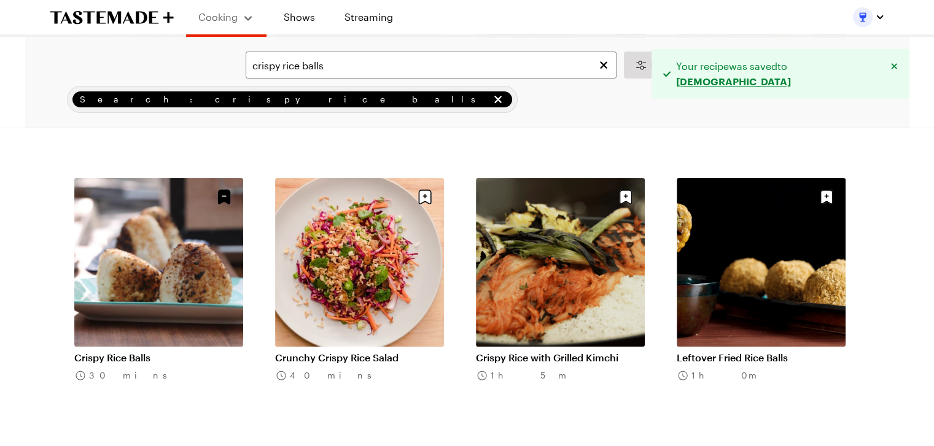
click at [871, 15] on img "button" at bounding box center [863, 17] width 20 height 20
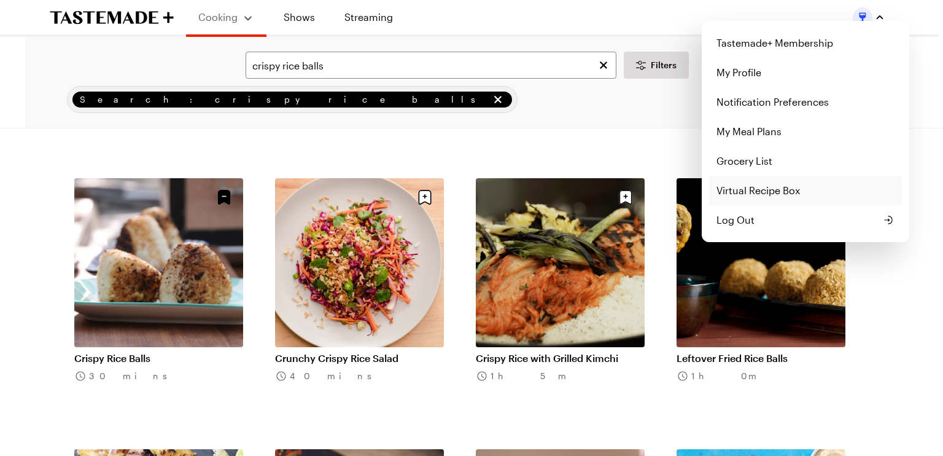
click at [728, 183] on link "Virtual Recipe Box" at bounding box center [805, 190] width 193 height 29
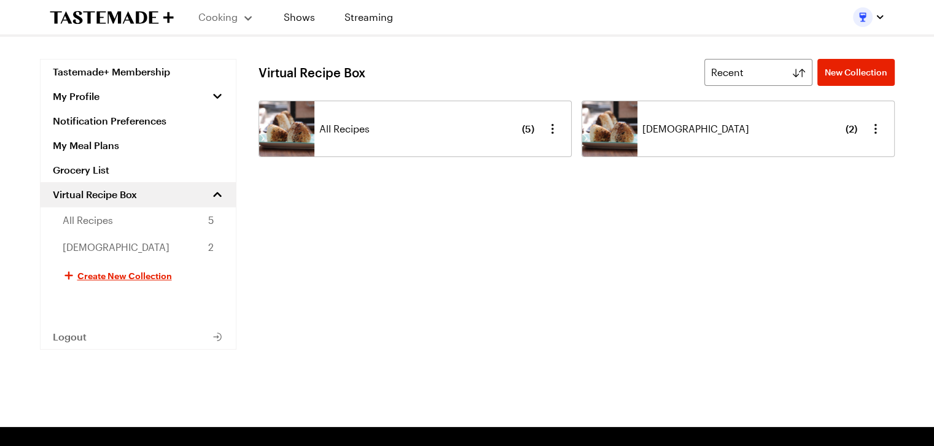
click at [458, 132] on div "All Recipes ( 5 )" at bounding box center [426, 128] width 215 height 55
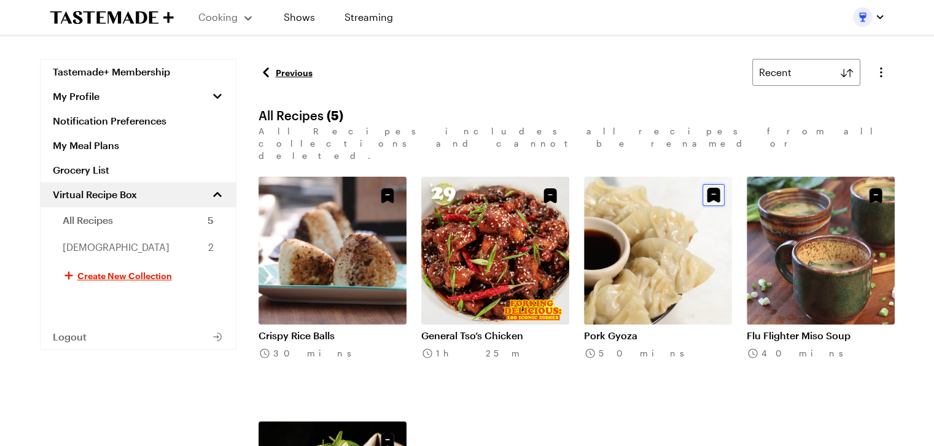
click at [717, 188] on icon "Unsave Recipe" at bounding box center [713, 195] width 13 height 15
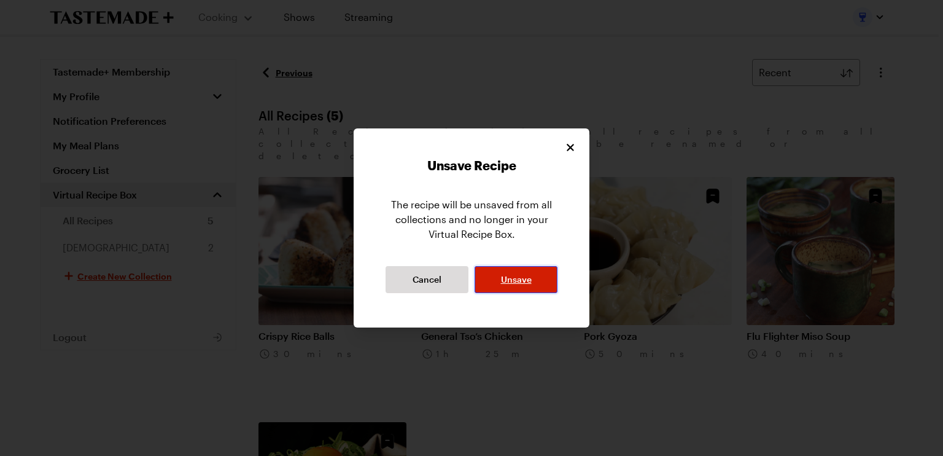
click at [514, 280] on span "Unsave" at bounding box center [516, 279] width 31 height 12
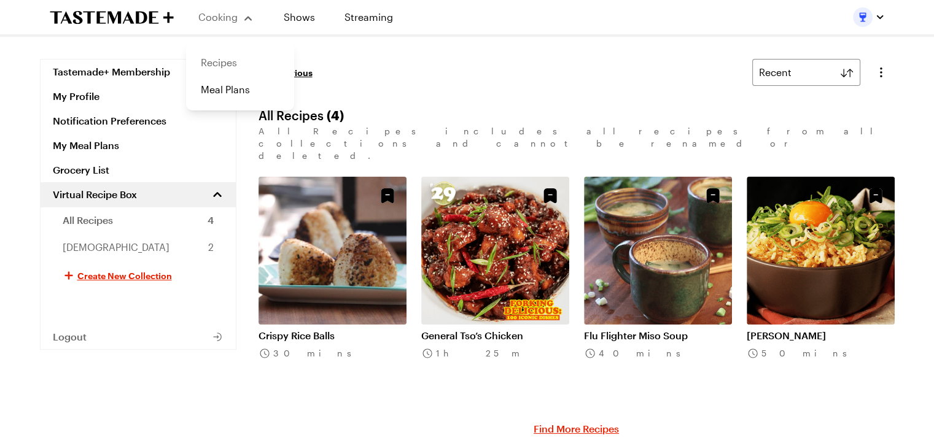
click at [206, 59] on link "Recipes" at bounding box center [239, 62] width 93 height 27
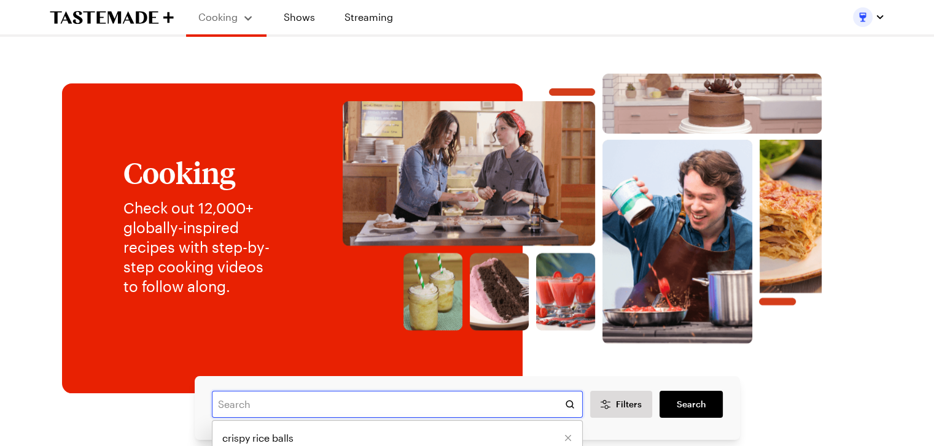
click at [219, 400] on input "text" at bounding box center [397, 404] width 371 height 27
type input "pork gyoza"
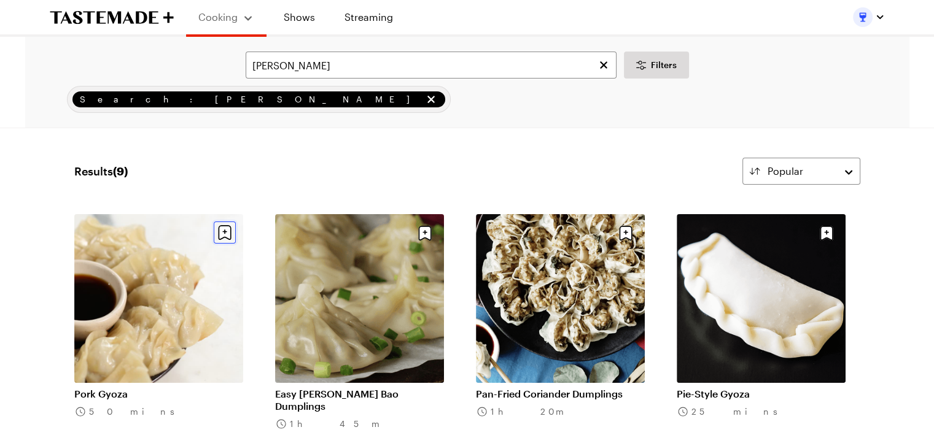
click at [223, 233] on icon "Save recipe" at bounding box center [224, 232] width 13 height 15
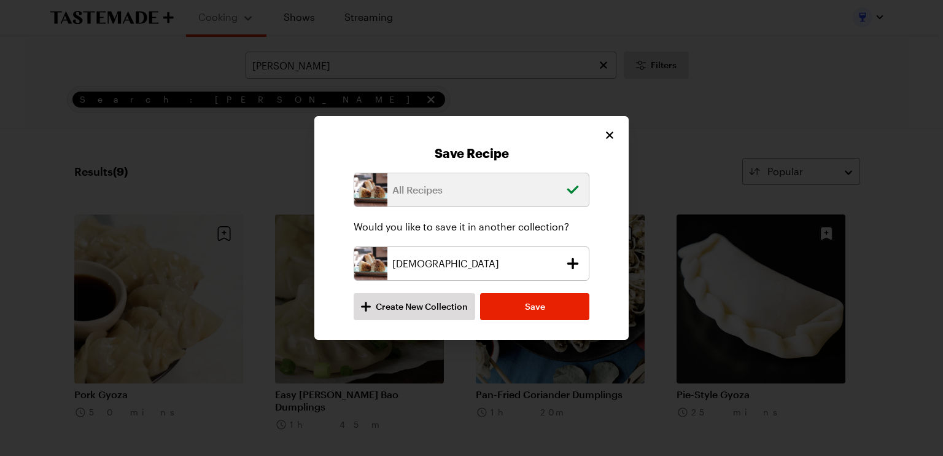
click at [397, 262] on p "[DEMOGRAPHIC_DATA]" at bounding box center [475, 263] width 167 height 15
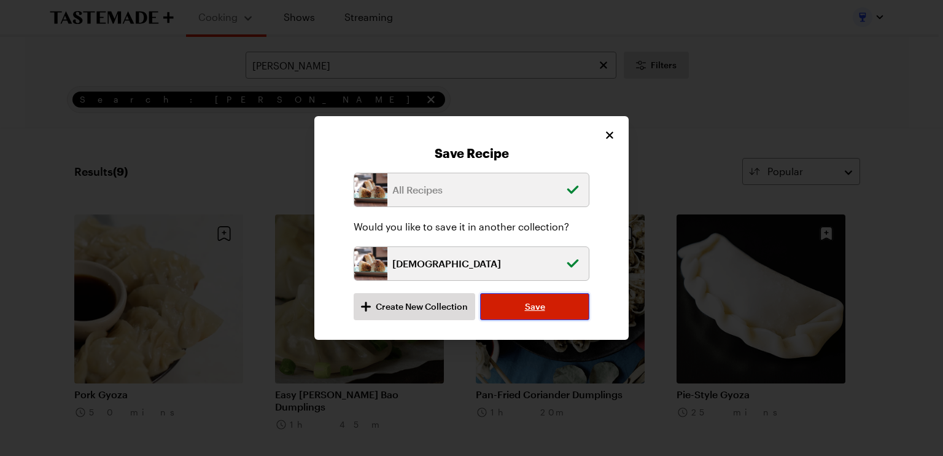
click at [536, 306] on span "Save" at bounding box center [535, 306] width 20 height 12
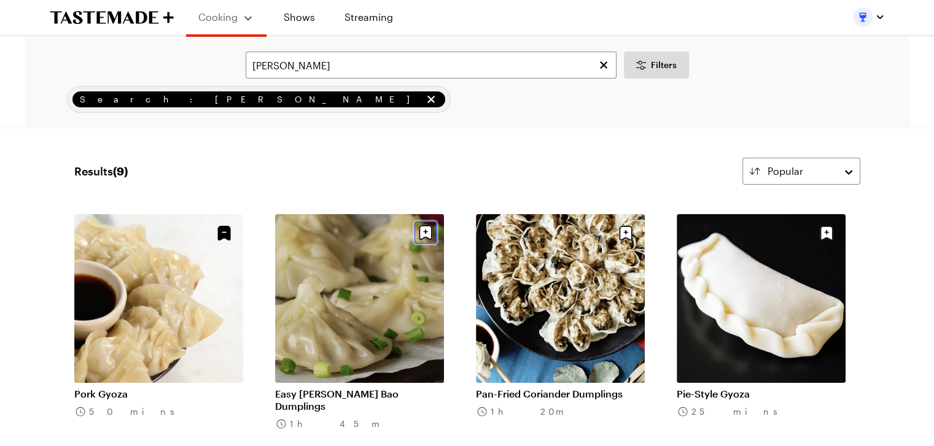
click at [425, 230] on icon "Save recipe" at bounding box center [426, 233] width 22 height 22
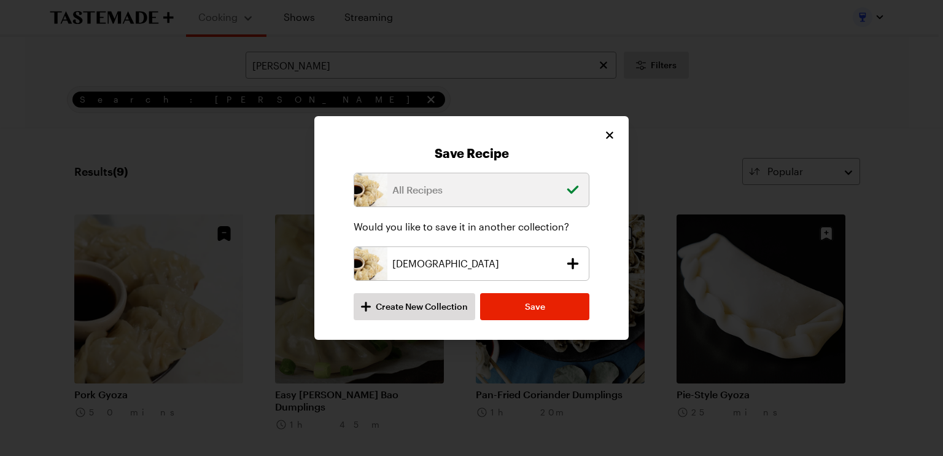
click at [479, 268] on p "[DEMOGRAPHIC_DATA]" at bounding box center [475, 263] width 167 height 15
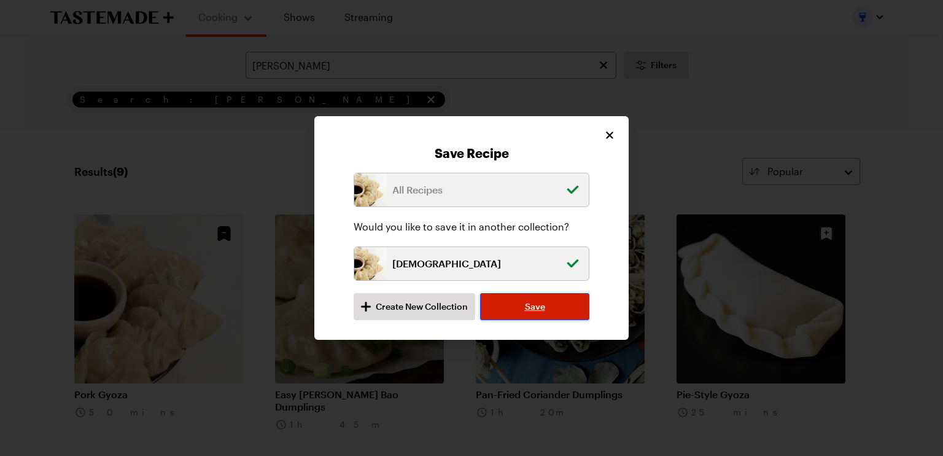
click at [534, 303] on span "Save" at bounding box center [535, 306] width 20 height 12
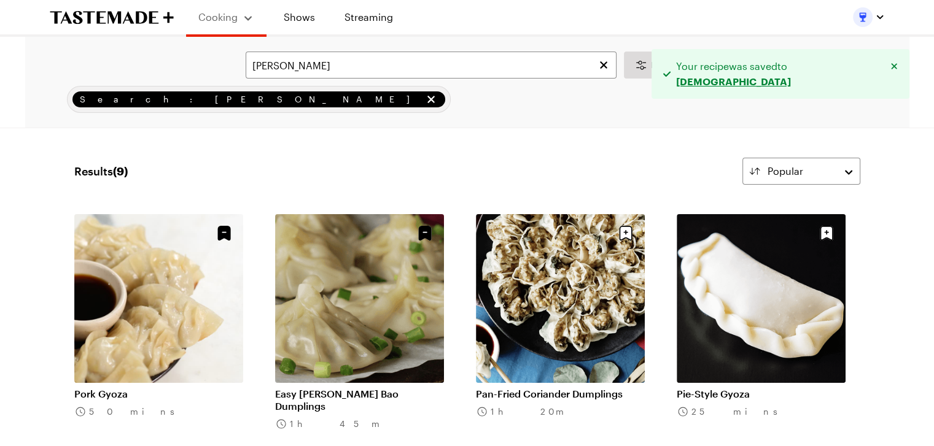
click at [862, 23] on div at bounding box center [869, 17] width 32 height 20
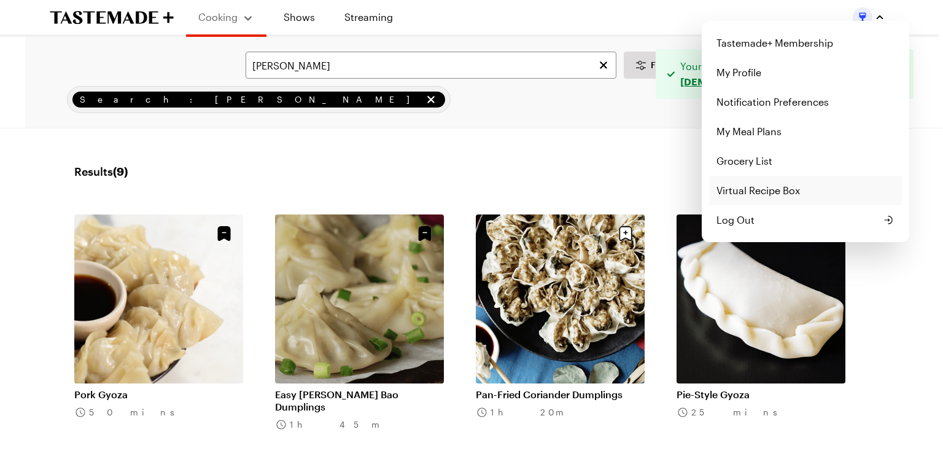
click at [752, 197] on link "Virtual Recipe Box" at bounding box center [805, 190] width 193 height 29
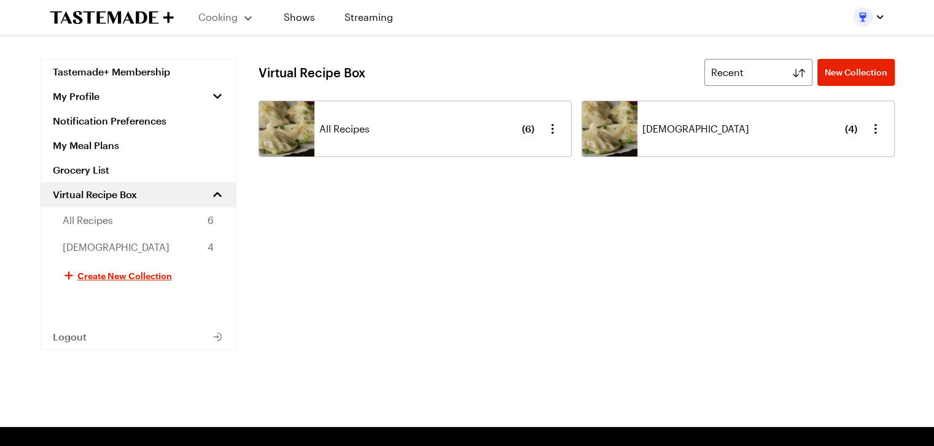
click at [422, 137] on div "All Recipes ( 6 )" at bounding box center [426, 128] width 215 height 55
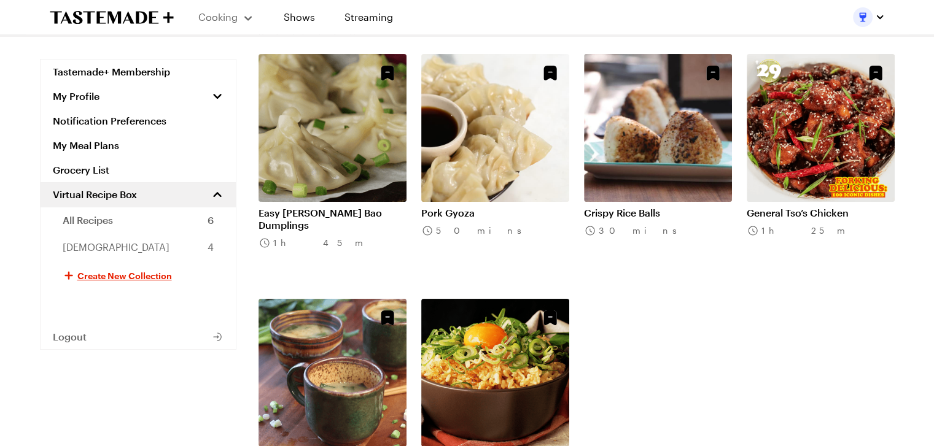
scroll to position [184, 0]
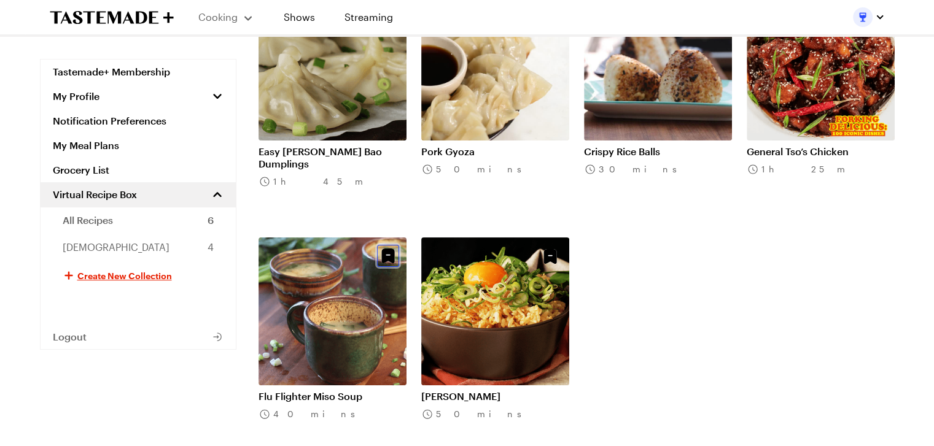
click at [389, 249] on icon "Unsave Recipe" at bounding box center [387, 256] width 13 height 15
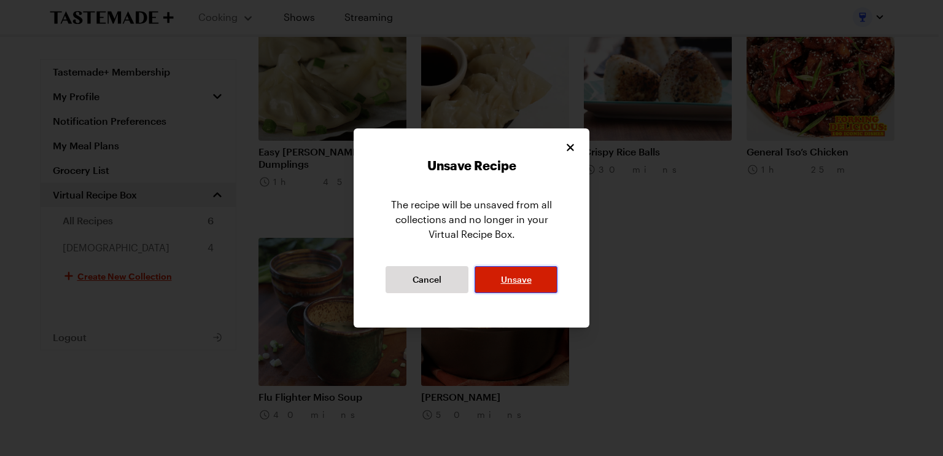
click at [510, 279] on span "Unsave" at bounding box center [516, 279] width 31 height 12
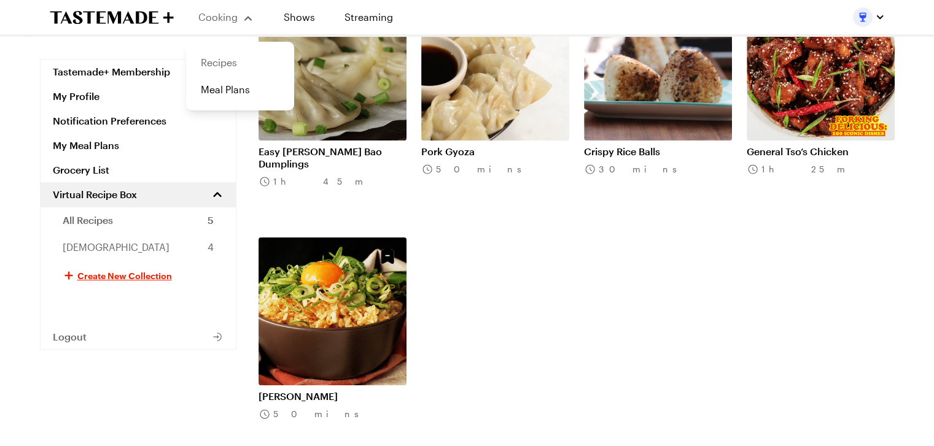
click at [222, 58] on link "Recipes" at bounding box center [239, 62] width 93 height 27
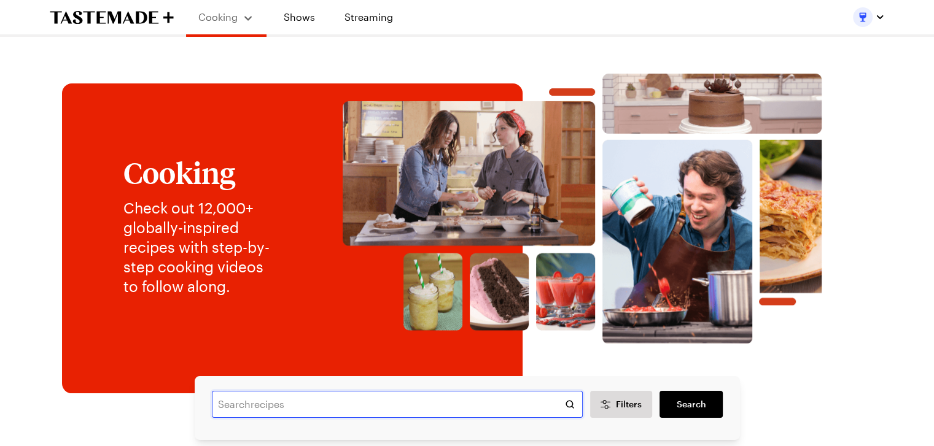
click at [248, 405] on input "text" at bounding box center [397, 404] width 371 height 27
type input "flu flighter"
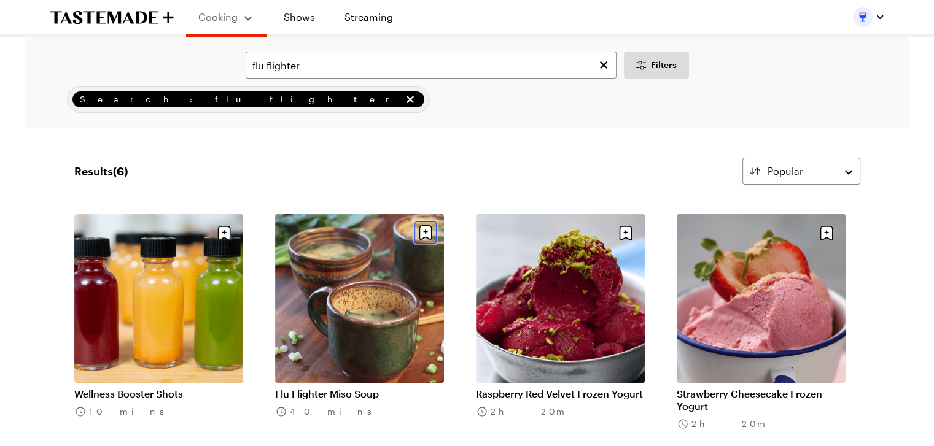
click at [423, 233] on icon "Save recipe" at bounding box center [425, 232] width 13 height 15
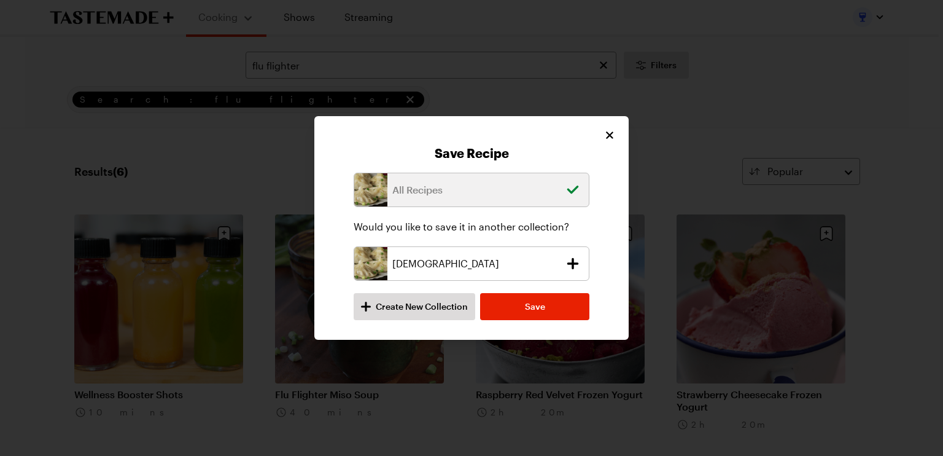
click at [451, 262] on p "[DEMOGRAPHIC_DATA]" at bounding box center [475, 263] width 167 height 15
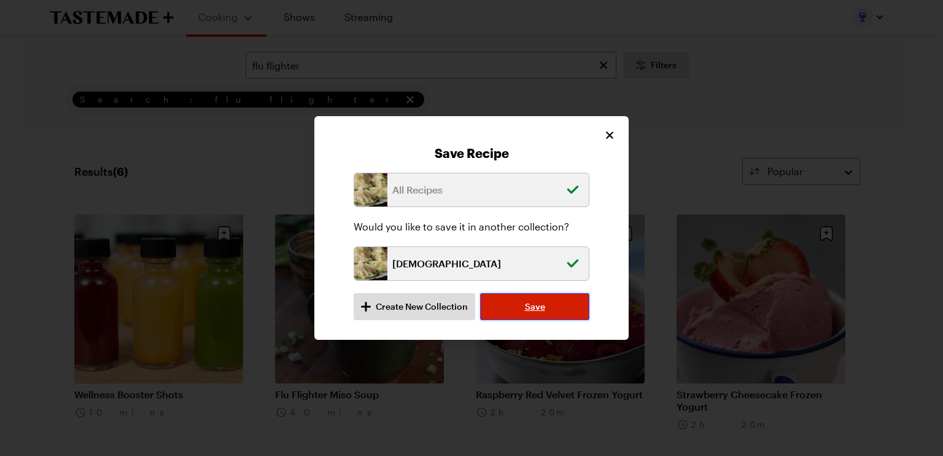
click at [509, 310] on button "Save" at bounding box center [534, 306] width 109 height 27
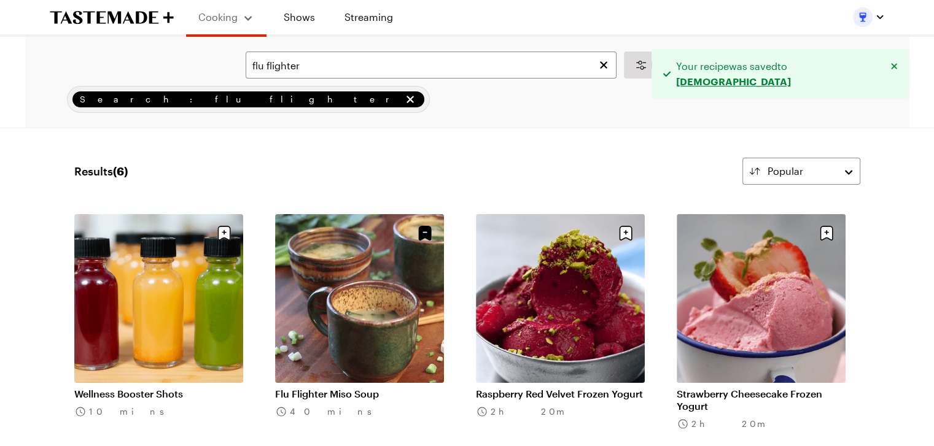
click at [857, 15] on img "button" at bounding box center [863, 17] width 20 height 20
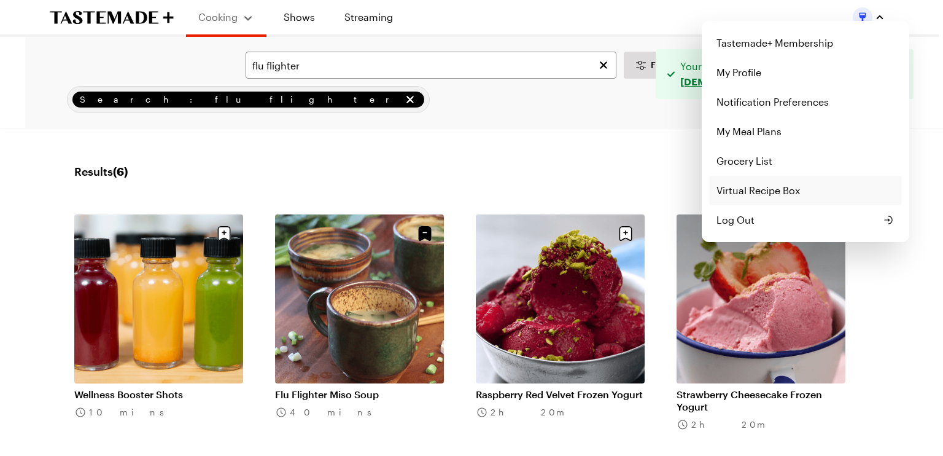
click at [737, 188] on link "Virtual Recipe Box" at bounding box center [805, 190] width 193 height 29
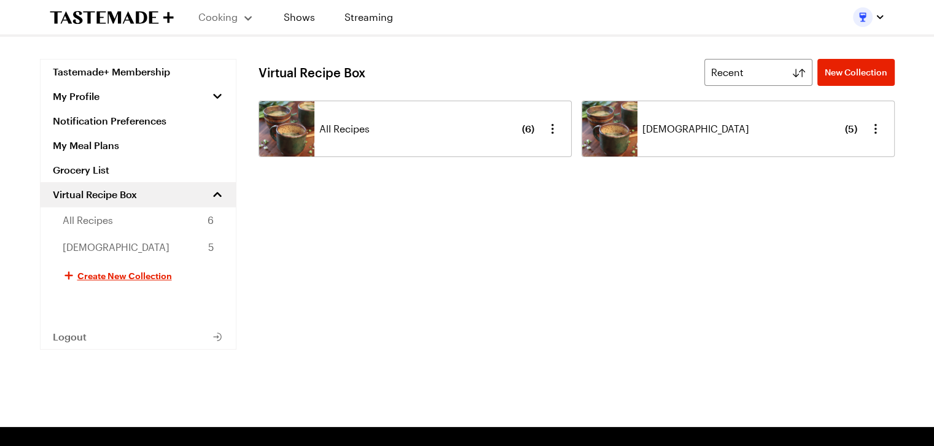
click at [489, 152] on div "All Recipes ( 6 )" at bounding box center [426, 128] width 215 height 55
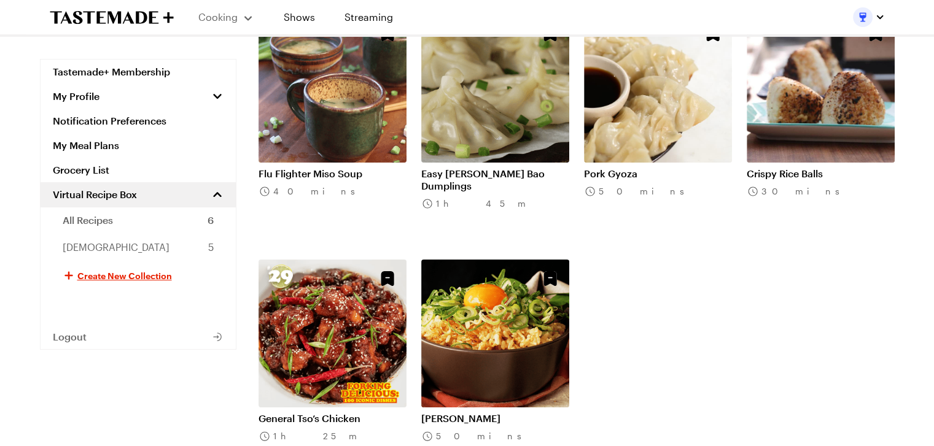
scroll to position [184, 0]
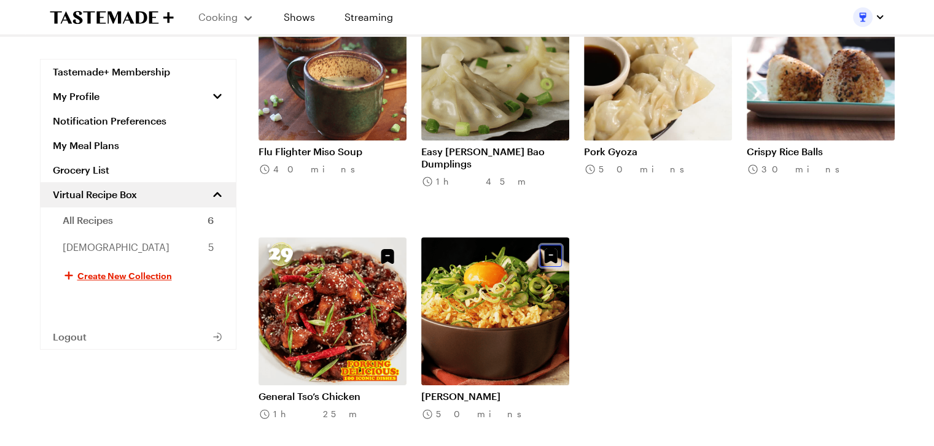
click at [551, 245] on icon "Unsave Recipe" at bounding box center [551, 256] width 22 height 22
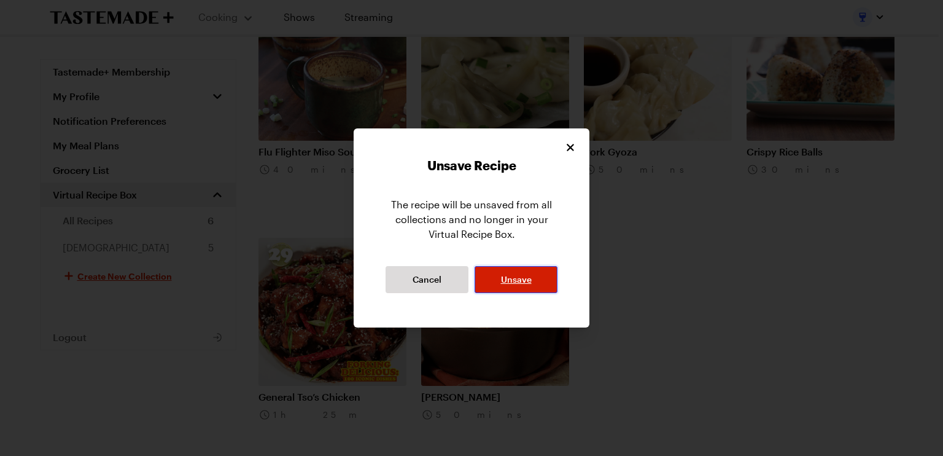
click at [509, 279] on span "Unsave" at bounding box center [516, 279] width 31 height 12
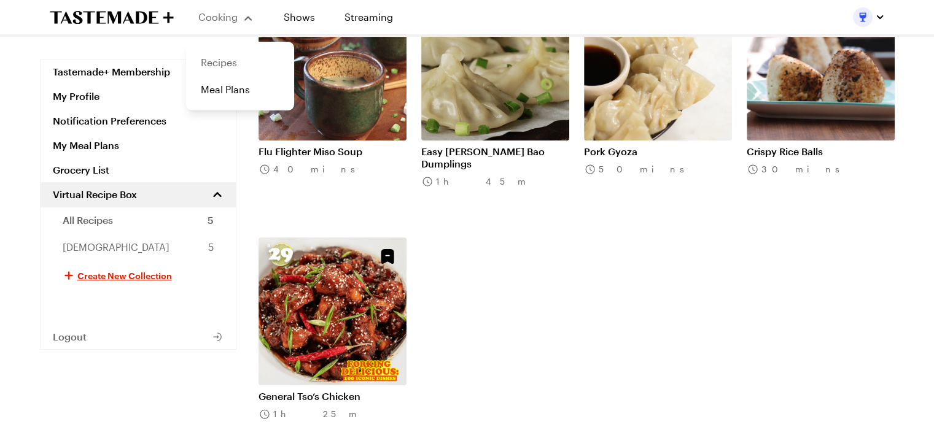
click at [214, 63] on link "Recipes" at bounding box center [239, 62] width 93 height 27
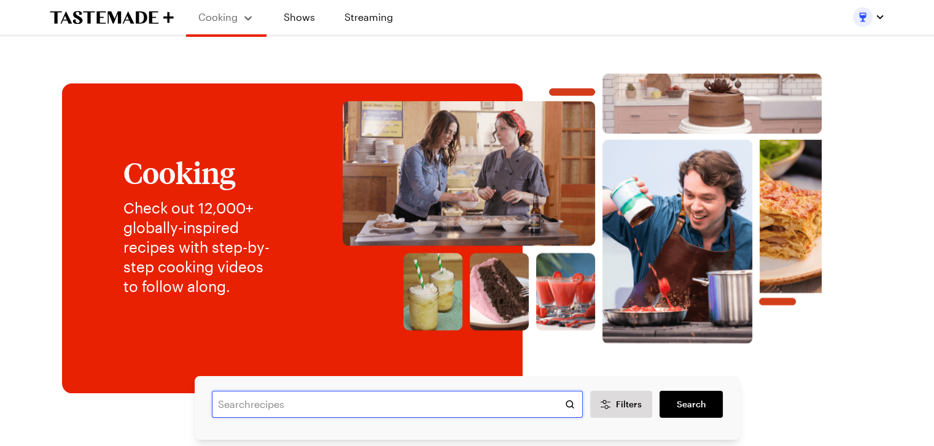
click at [248, 404] on input "text" at bounding box center [397, 404] width 371 height 27
type input "ramen rice"
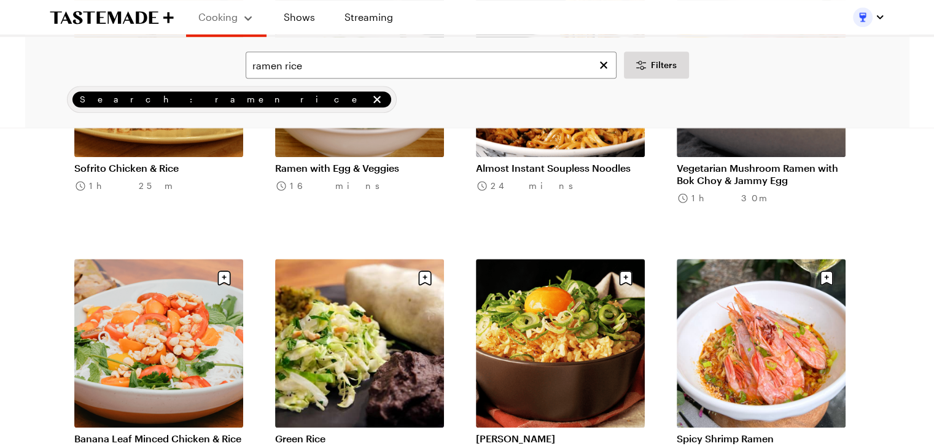
scroll to position [1105, 0]
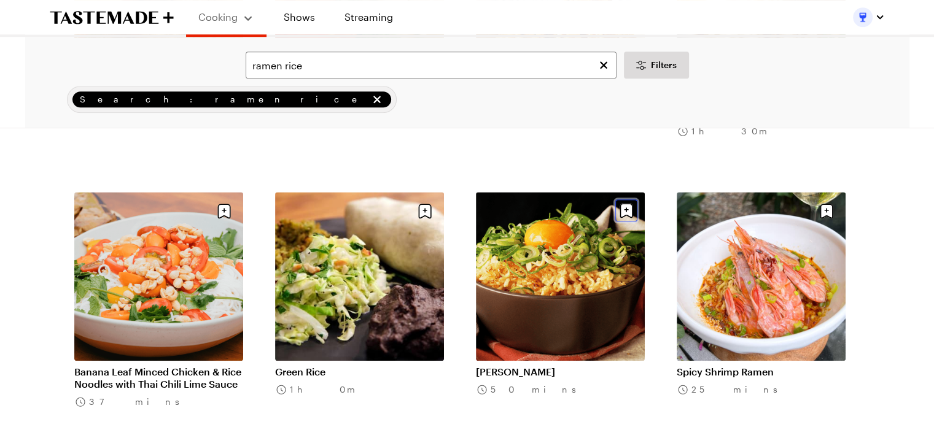
click at [623, 209] on icon "Save recipe" at bounding box center [626, 210] width 13 height 15
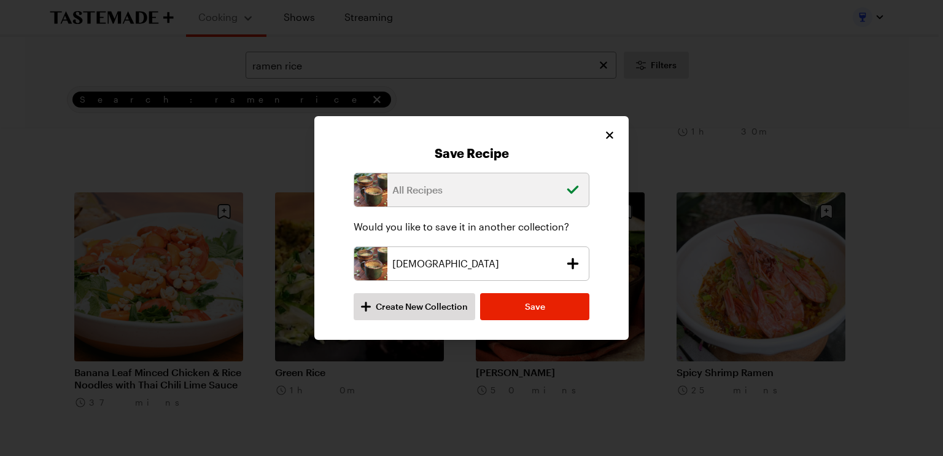
click at [494, 272] on div "[DEMOGRAPHIC_DATA]" at bounding box center [472, 263] width 236 height 34
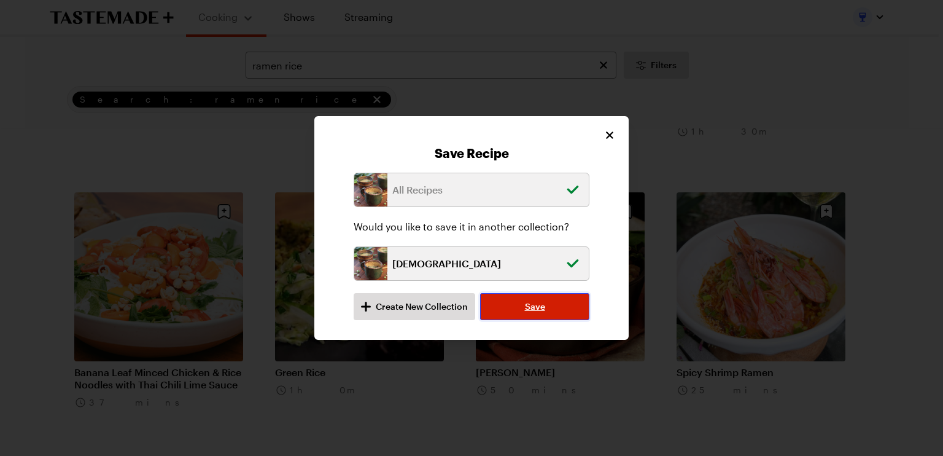
click at [509, 311] on button "Save" at bounding box center [534, 306] width 109 height 27
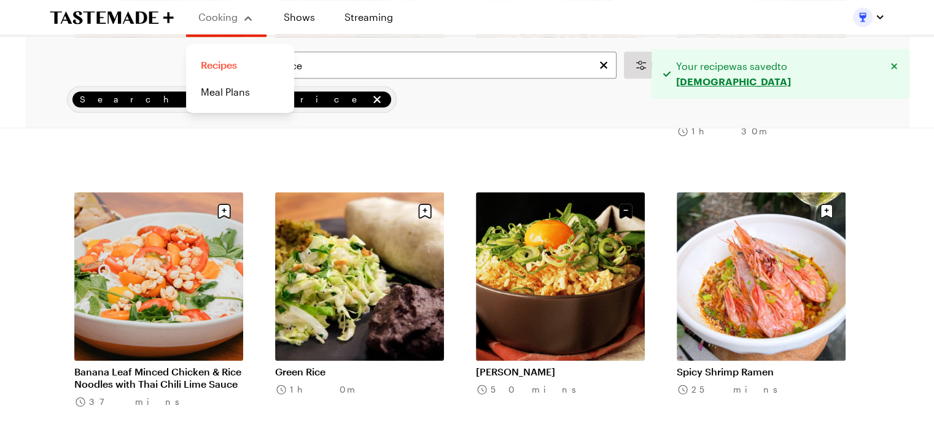
click at [206, 71] on link "Recipes" at bounding box center [239, 65] width 93 height 27
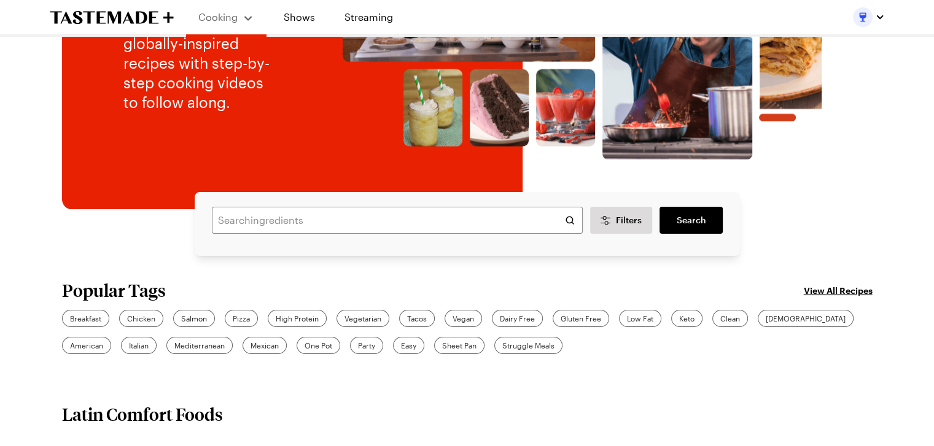
scroll to position [246, 0]
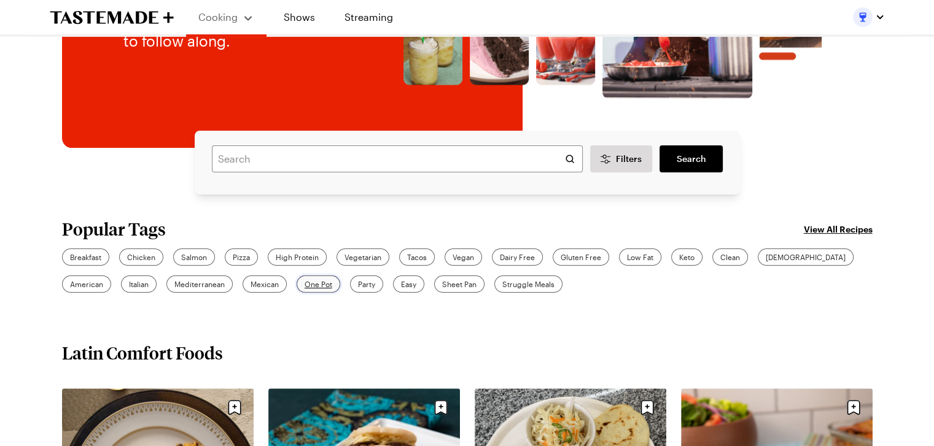
click at [305, 284] on span "One Pot" at bounding box center [319, 284] width 28 height 11
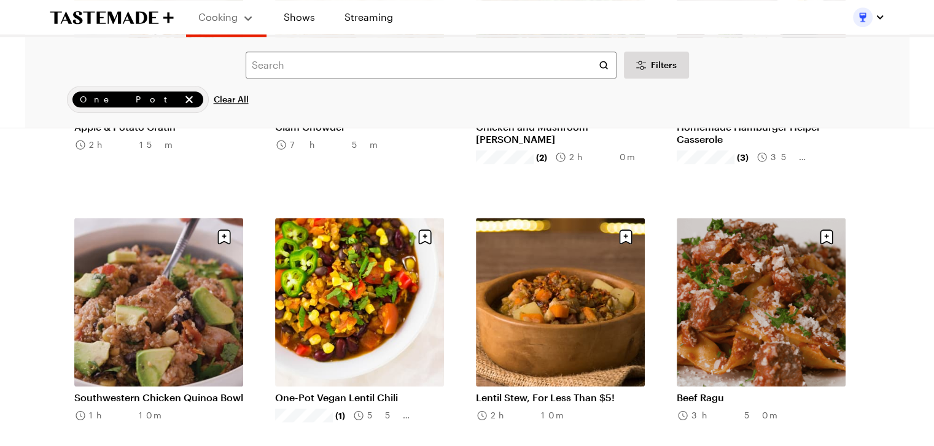
scroll to position [1351, 0]
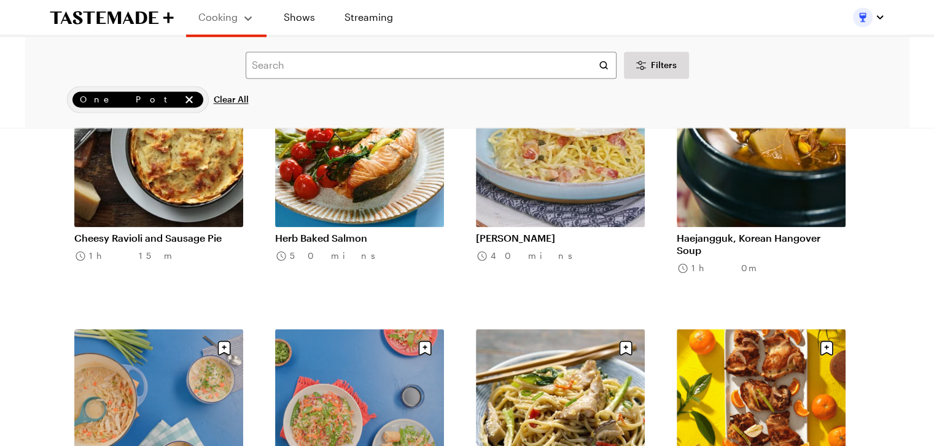
scroll to position [1720, 0]
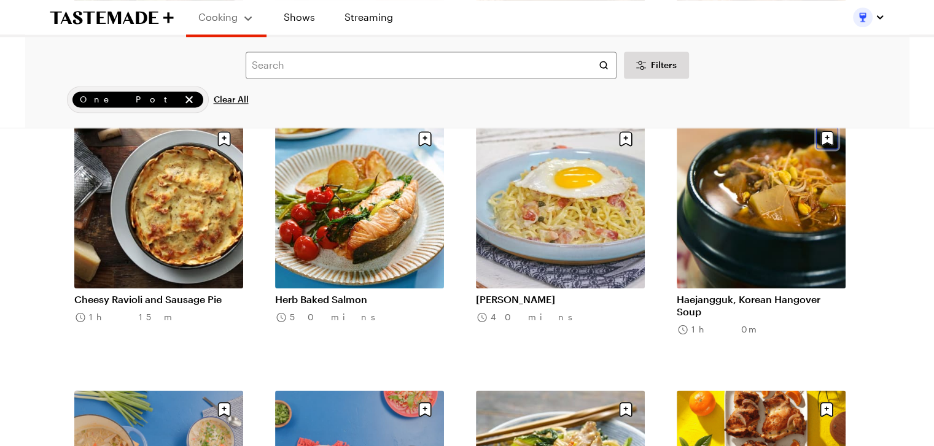
click at [830, 140] on icon "Save recipe" at bounding box center [827, 138] width 13 height 15
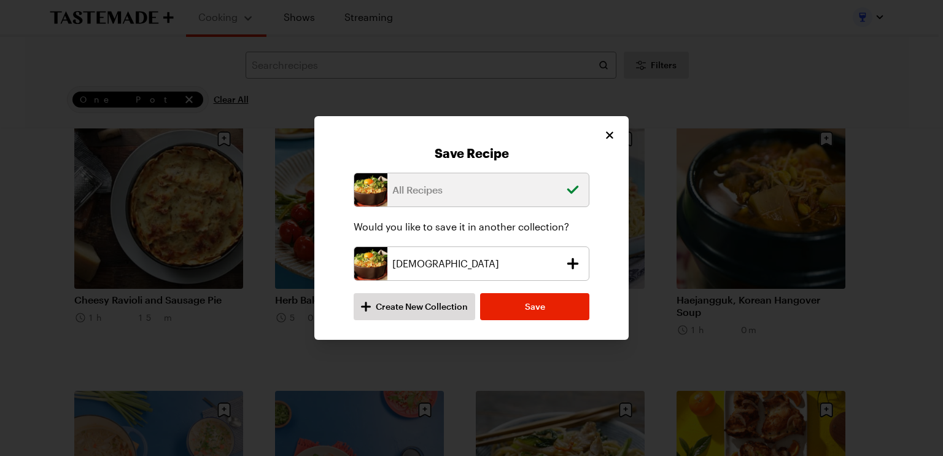
click at [502, 252] on div "[DEMOGRAPHIC_DATA]" at bounding box center [472, 263] width 236 height 34
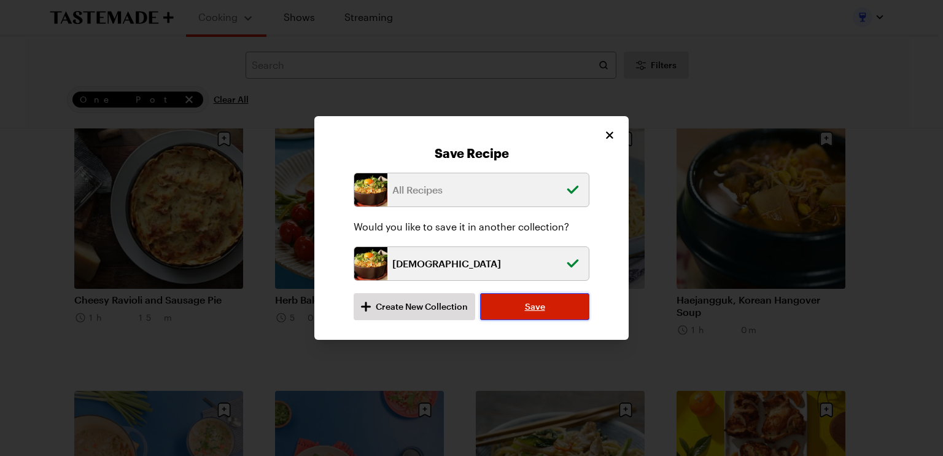
click at [514, 299] on button "Save" at bounding box center [534, 306] width 109 height 27
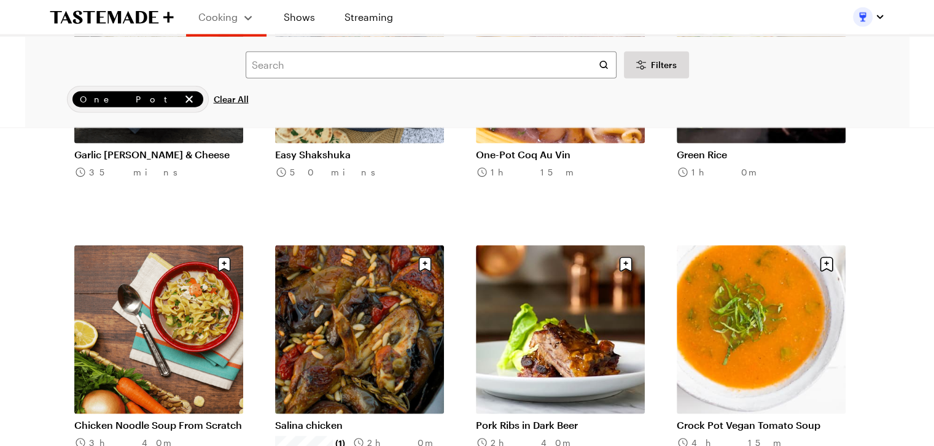
scroll to position [3009, 0]
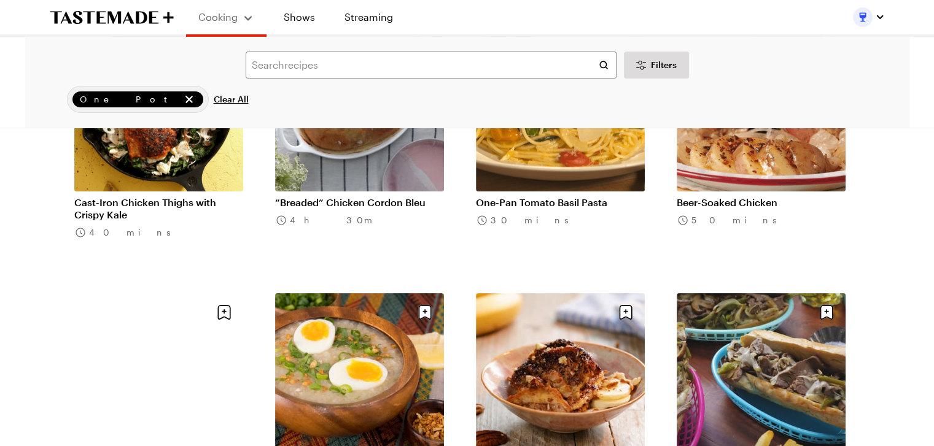
scroll to position [4545, 0]
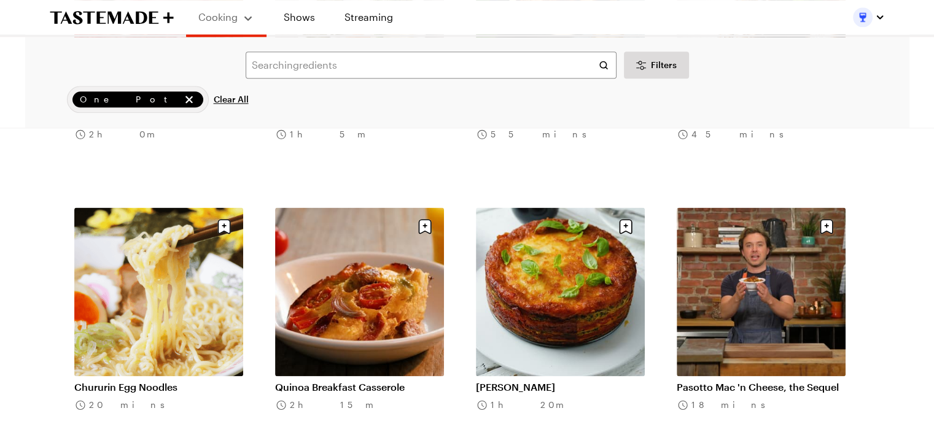
scroll to position [6264, 0]
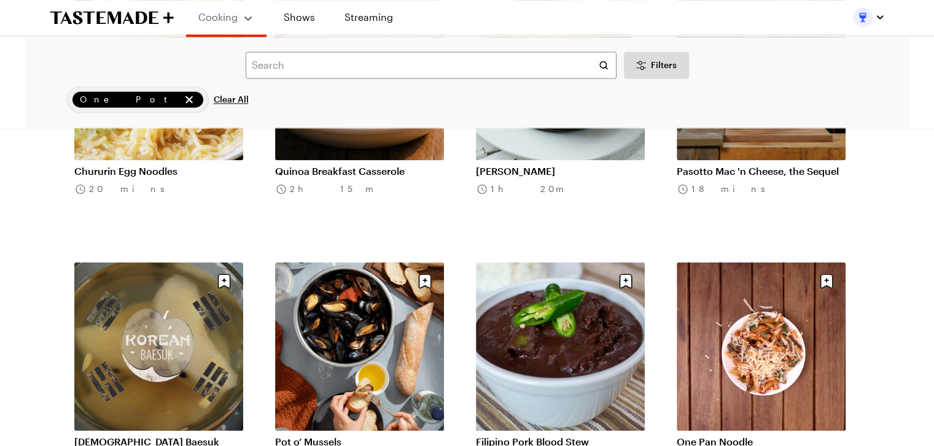
scroll to position [6571, 0]
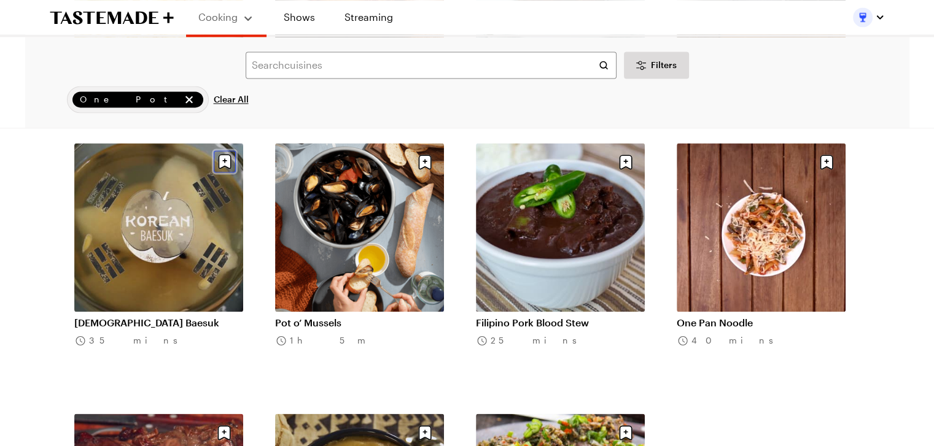
click at [224, 159] on icon "Save recipe" at bounding box center [224, 160] width 4 height 4
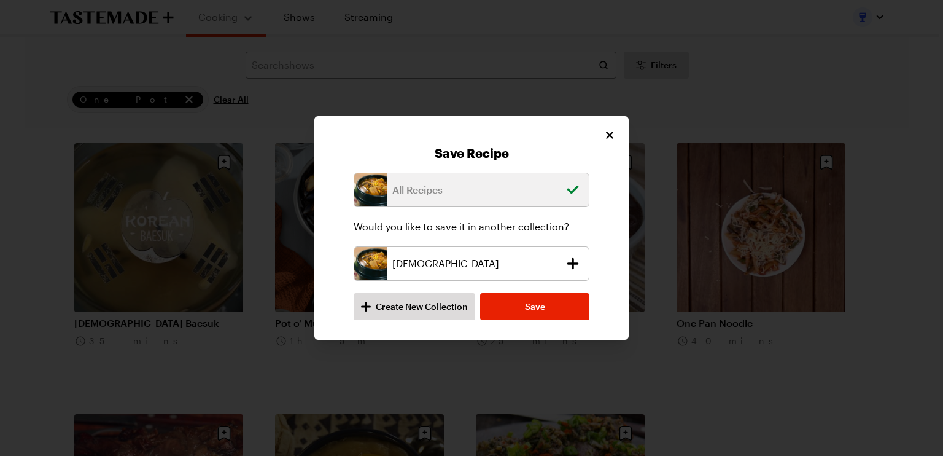
click at [484, 262] on p "[DEMOGRAPHIC_DATA]" at bounding box center [475, 263] width 167 height 15
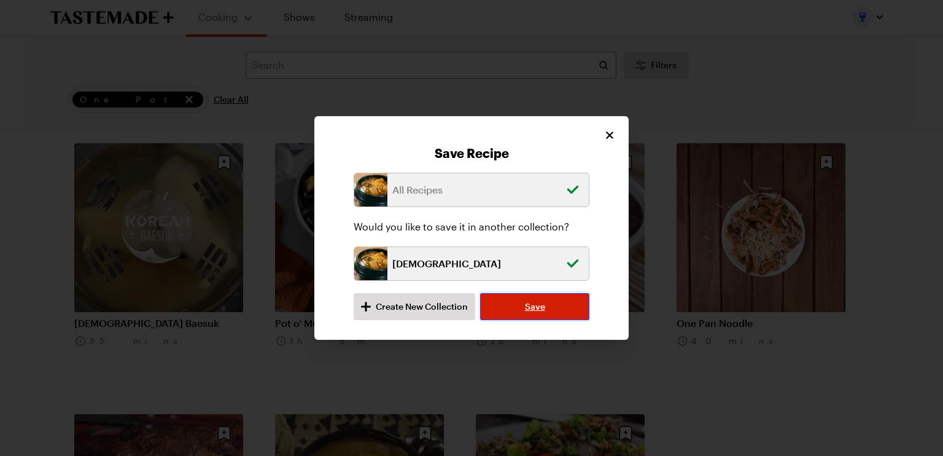
click at [515, 307] on button "Save" at bounding box center [534, 306] width 109 height 27
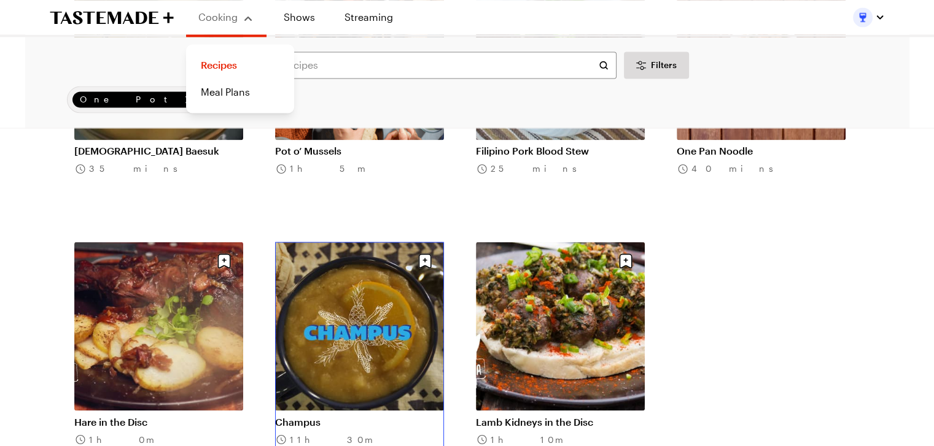
scroll to position [6734, 0]
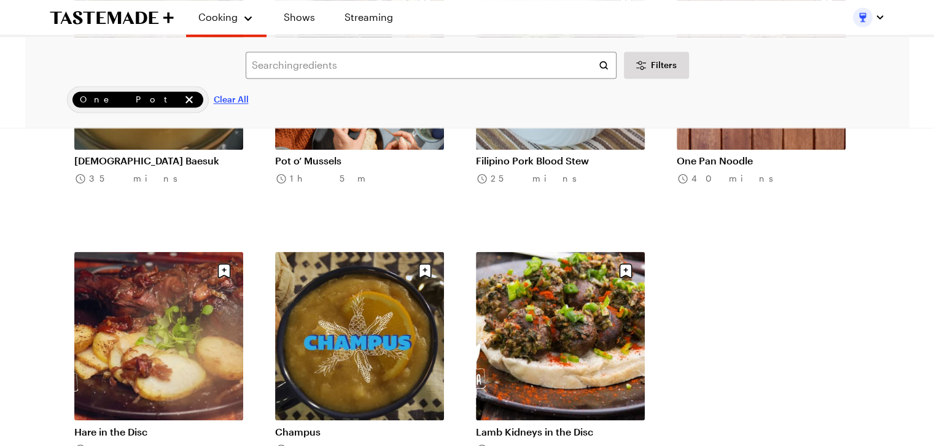
click at [214, 101] on span "Clear All" at bounding box center [231, 99] width 35 height 12
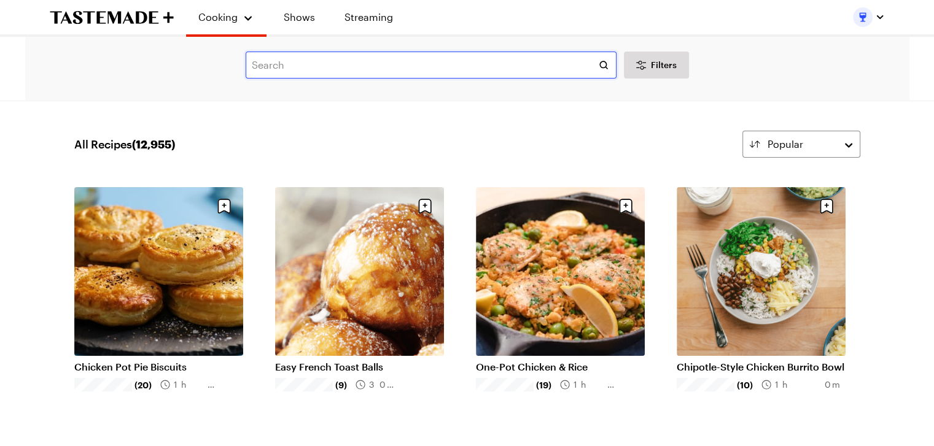
click at [383, 63] on input "text" at bounding box center [431, 65] width 371 height 27
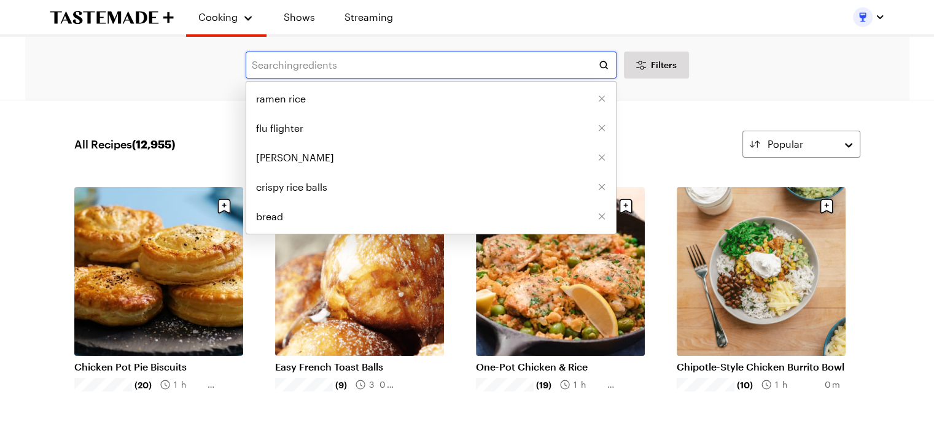
click at [383, 63] on input "text" at bounding box center [431, 65] width 371 height 27
click at [648, 69] on icon "Desktop filters" at bounding box center [641, 65] width 15 height 15
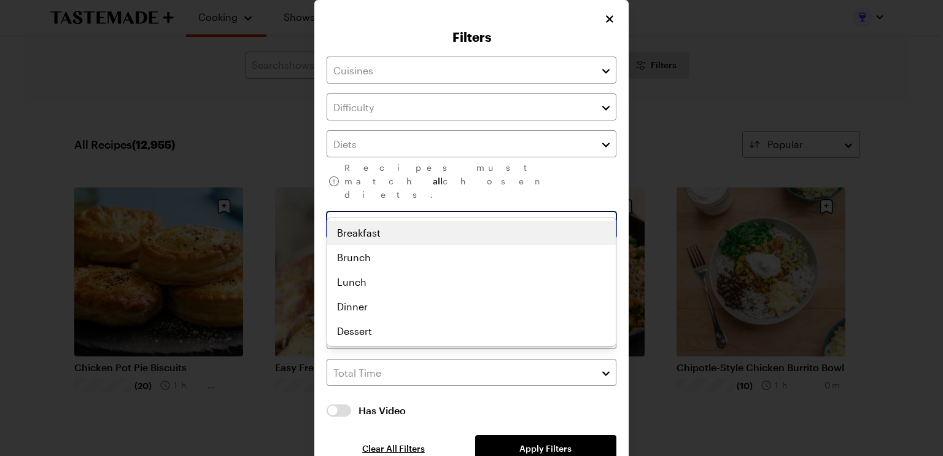
click at [528, 211] on input "text" at bounding box center [472, 224] width 290 height 27
click at [602, 173] on div "Recipes must match all chosen diets. Has Video Has Video Clear All Filters Appl…" at bounding box center [472, 259] width 290 height 405
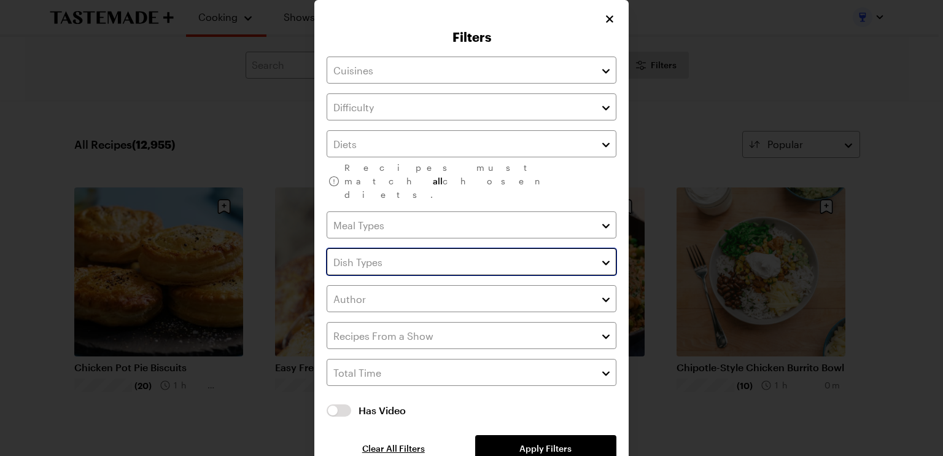
click at [572, 248] on input "text" at bounding box center [472, 261] width 290 height 27
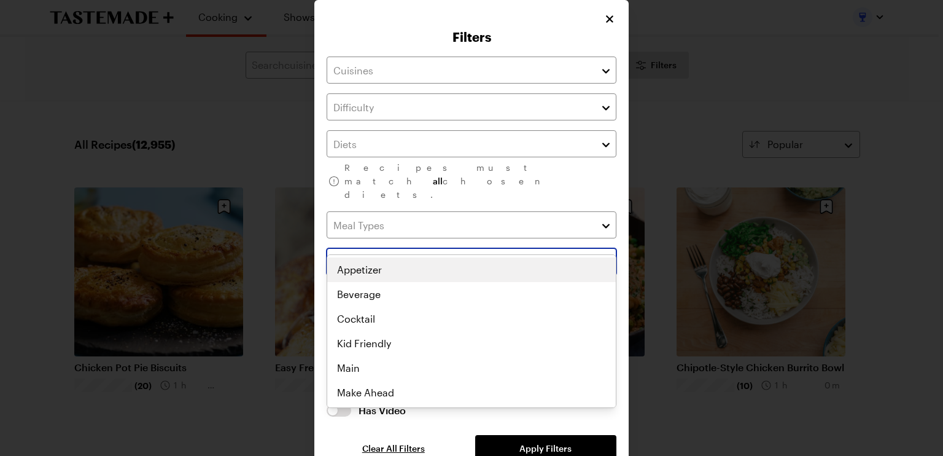
click at [497, 268] on div "Appetizer Beverage Cocktail Kid Friendly Main Make Ahead One Pot Party Sheet Pa…" at bounding box center [471, 330] width 289 height 147
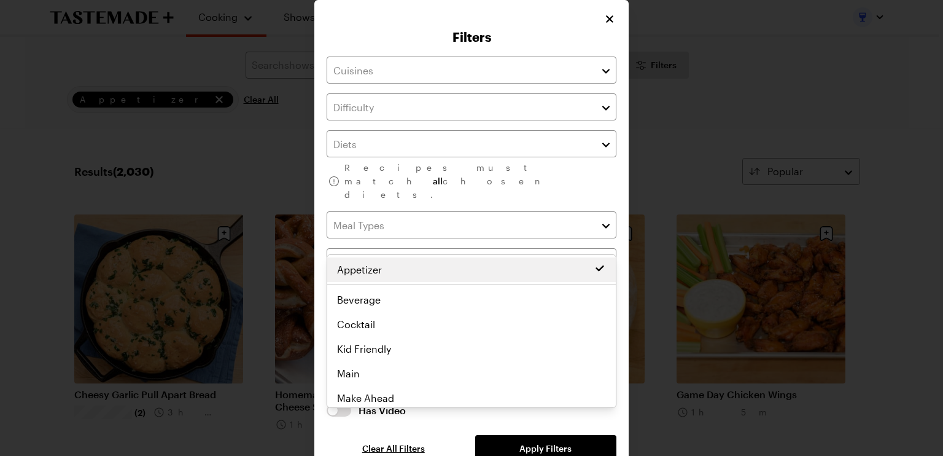
click at [552, 423] on div "Recipes must match all chosen diets. Clear Has Video Has Video Clear All Filter…" at bounding box center [472, 259] width 290 height 405
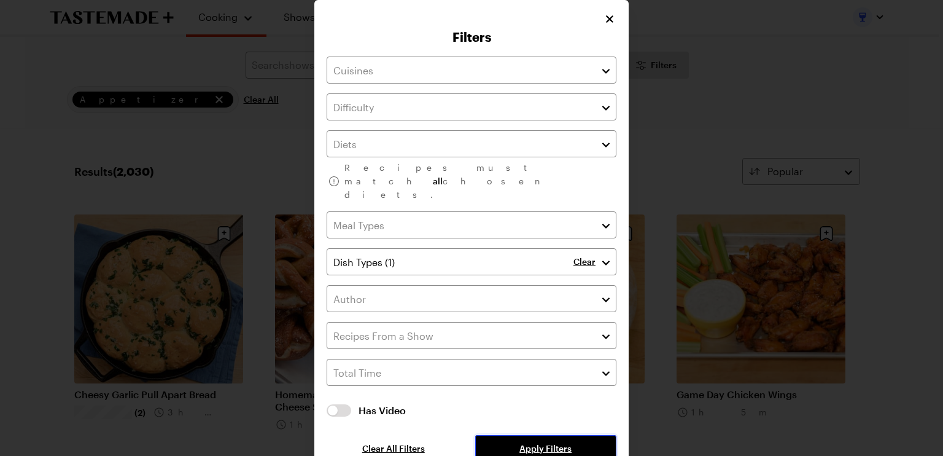
click at [552, 442] on span "Apply Filters" at bounding box center [546, 448] width 52 height 12
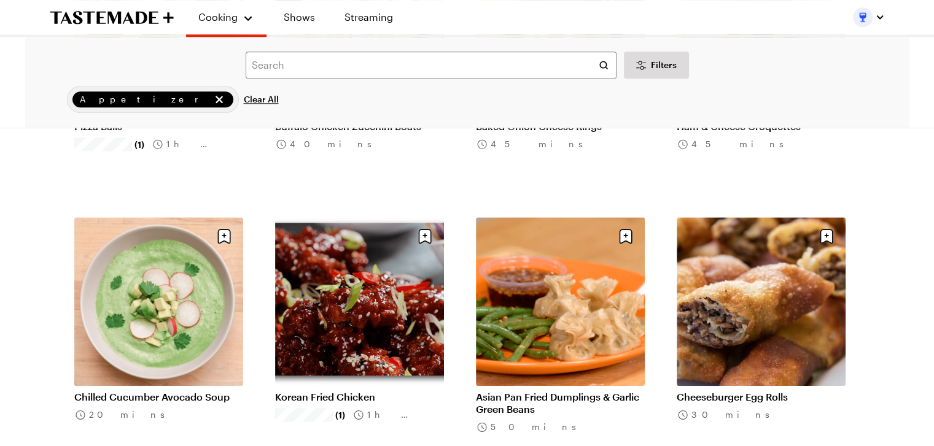
scroll to position [1413, 0]
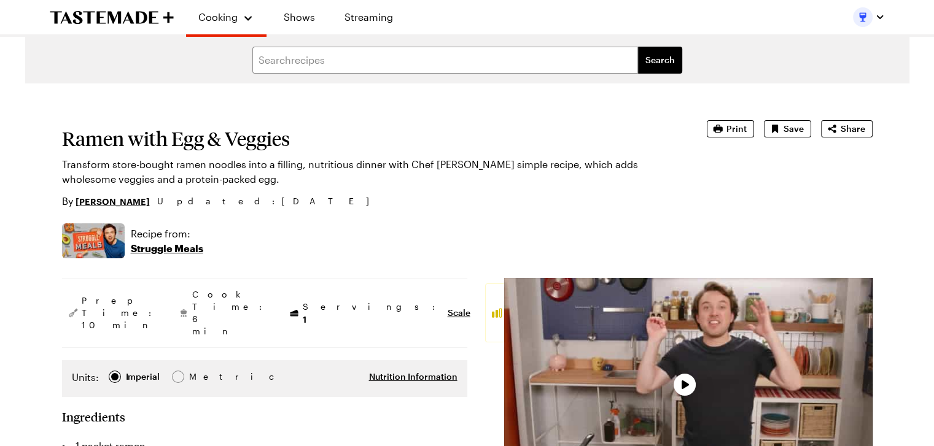
type textarea "x"
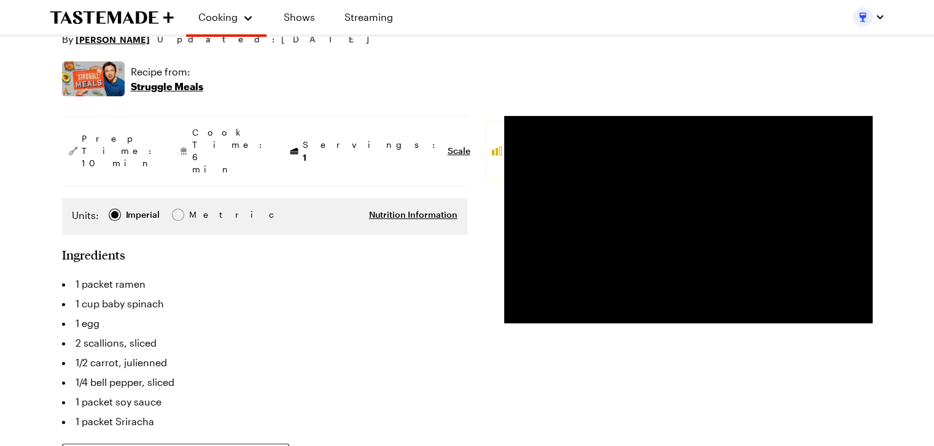
scroll to position [184, 0]
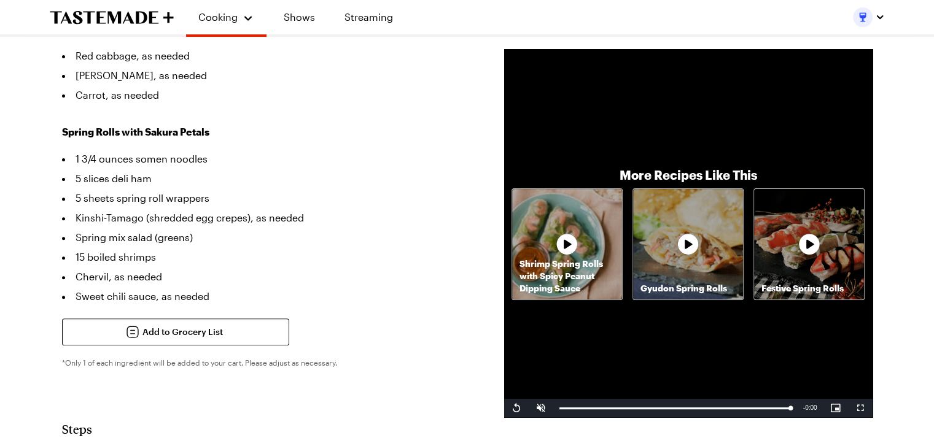
scroll to position [368, 0]
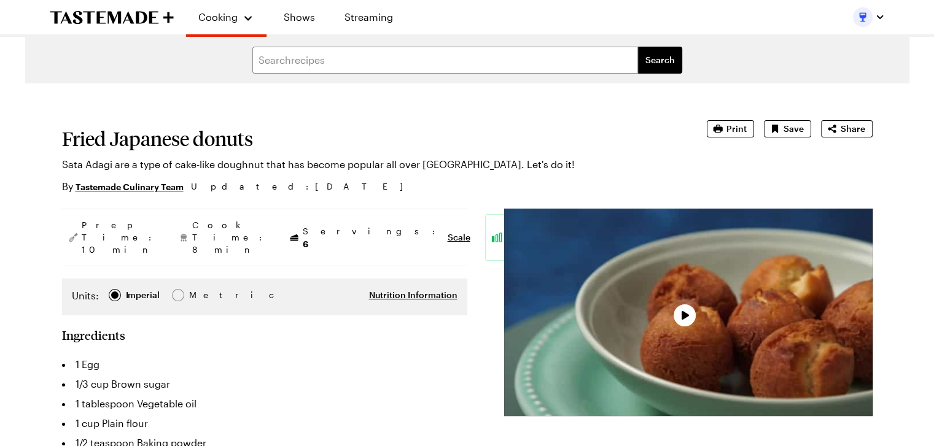
type textarea "x"
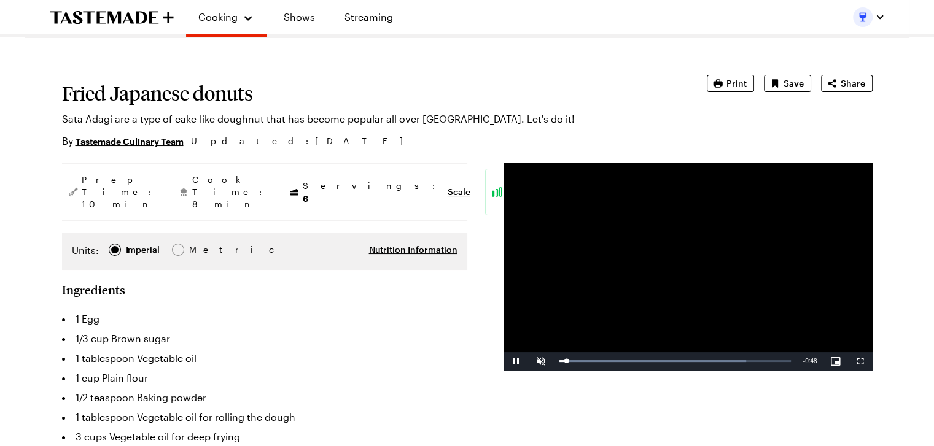
scroll to position [46, 0]
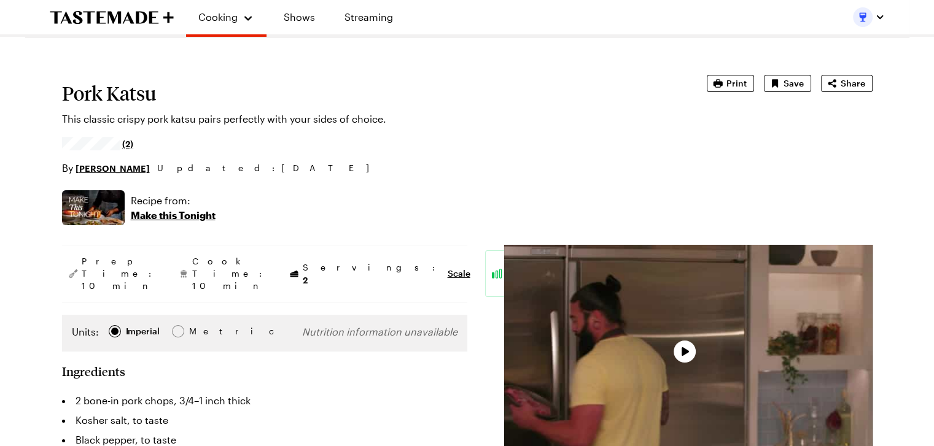
scroll to position [120, 0]
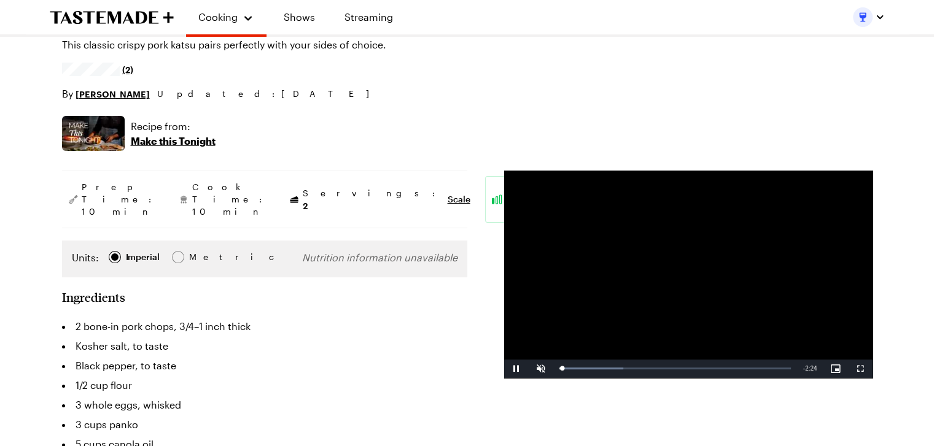
type textarea "x"
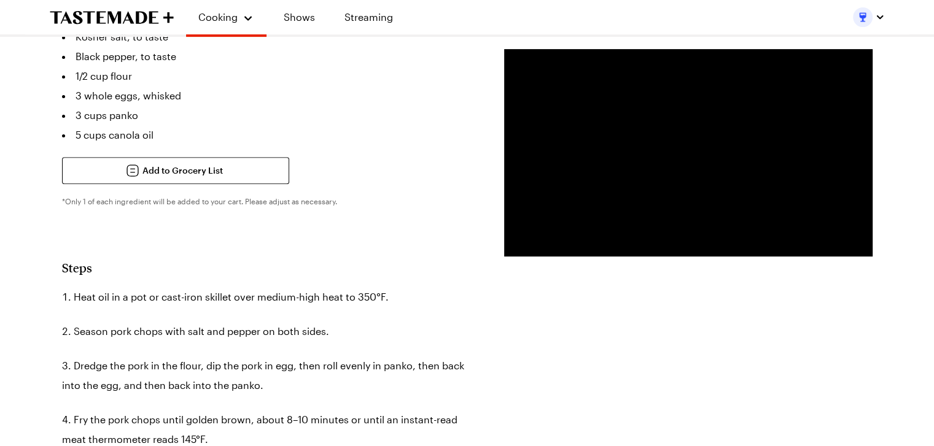
scroll to position [429, 0]
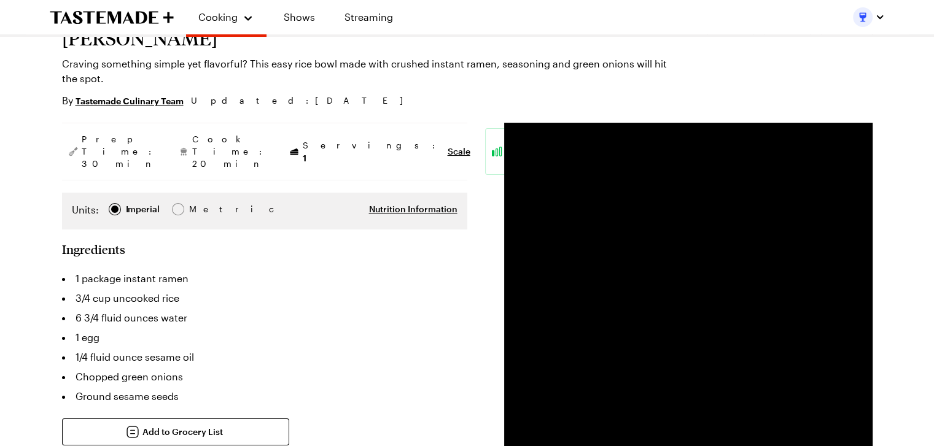
scroll to position [101, 0]
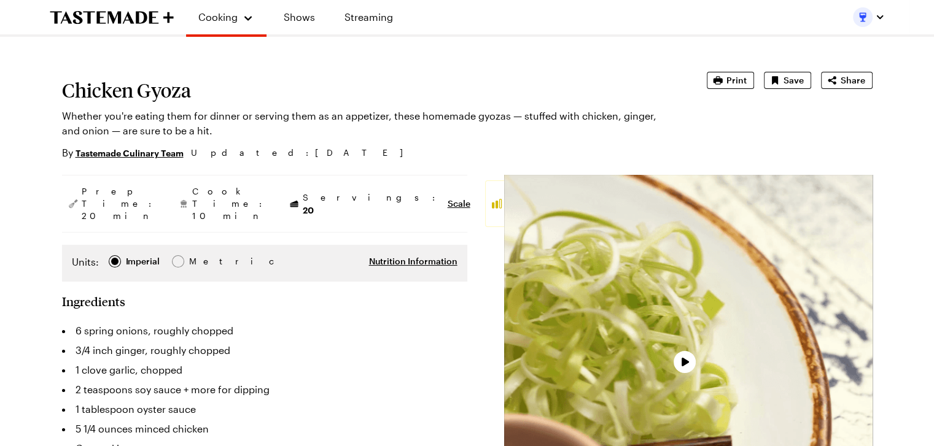
scroll to position [115, 0]
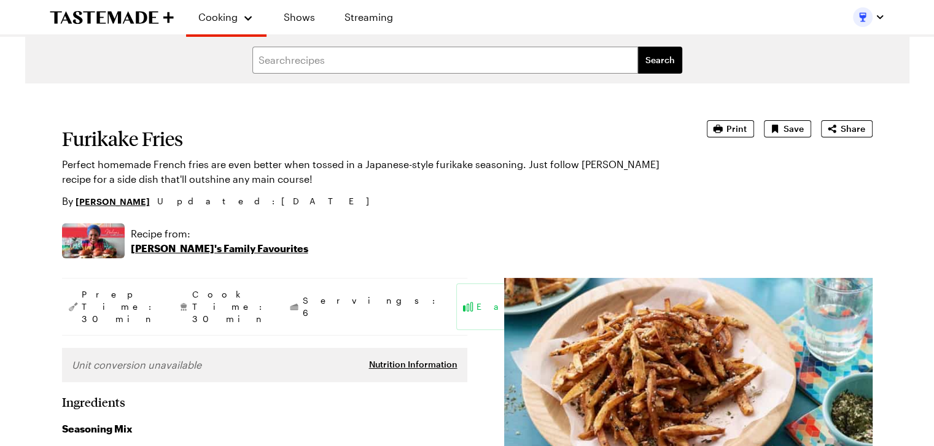
type textarea "x"
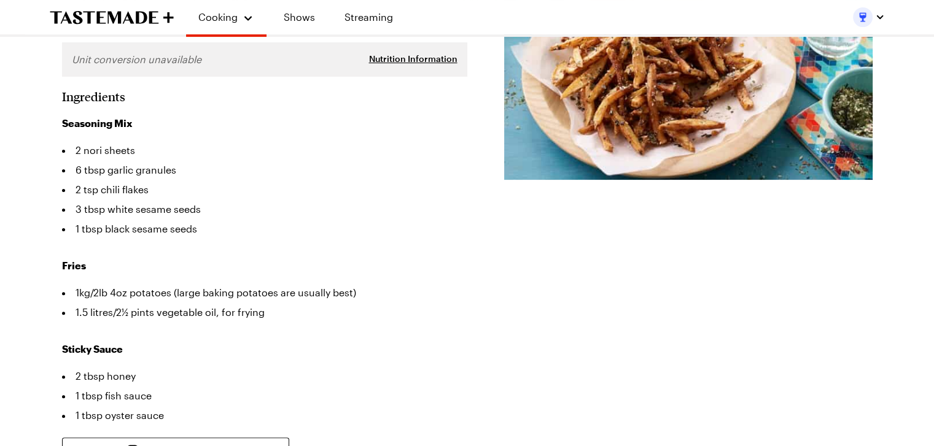
scroll to position [308, 0]
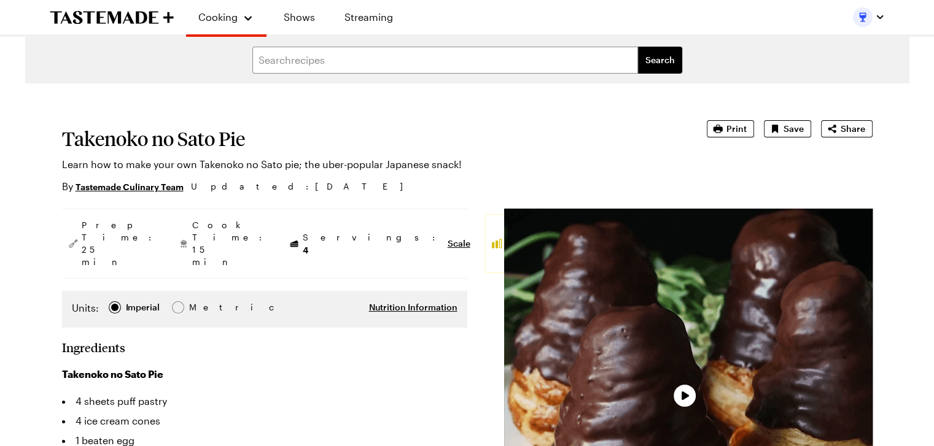
type textarea "x"
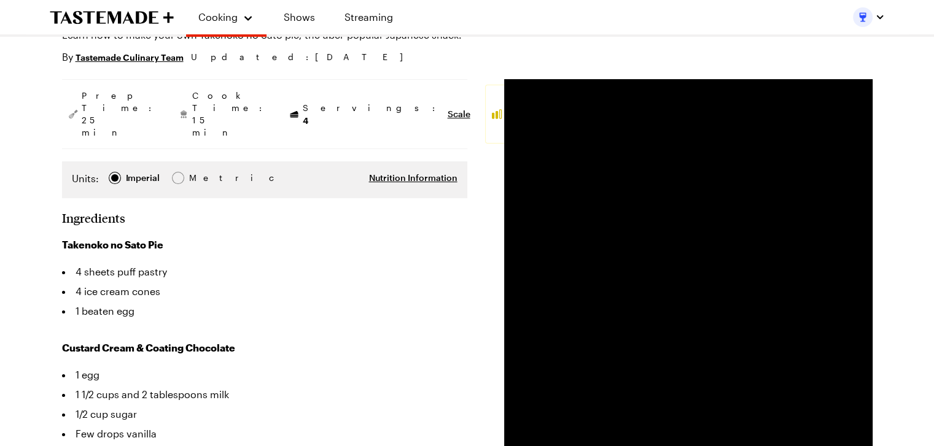
scroll to position [135, 0]
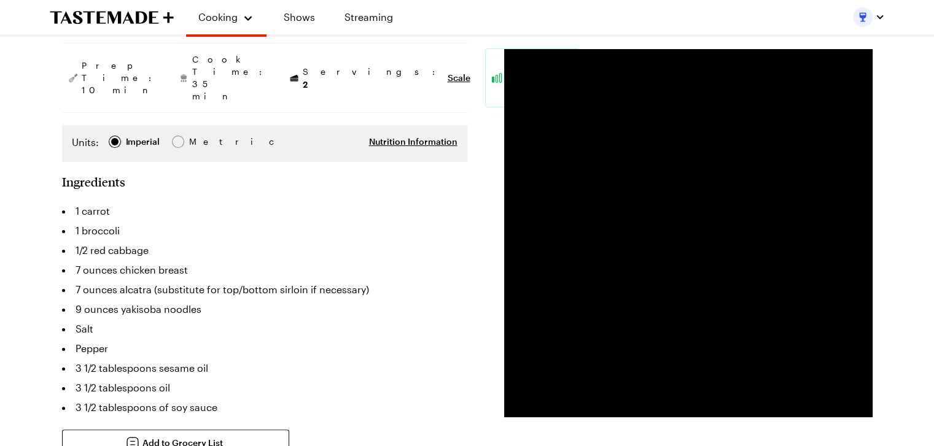
scroll to position [184, 0]
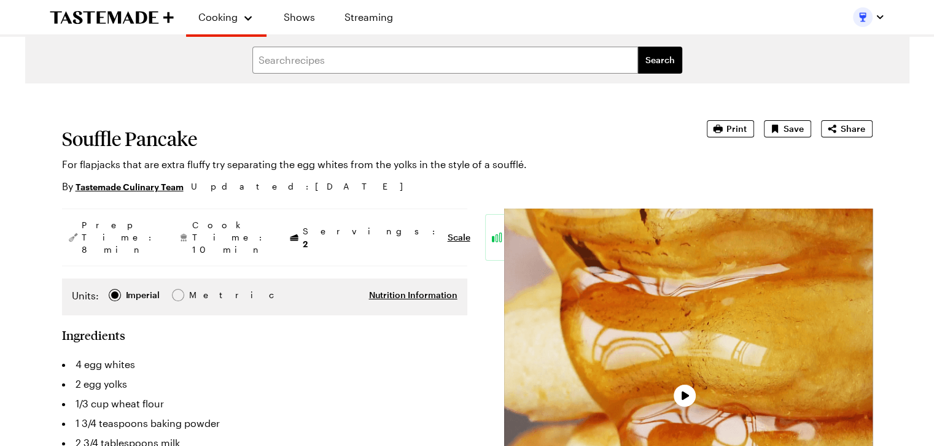
type textarea "x"
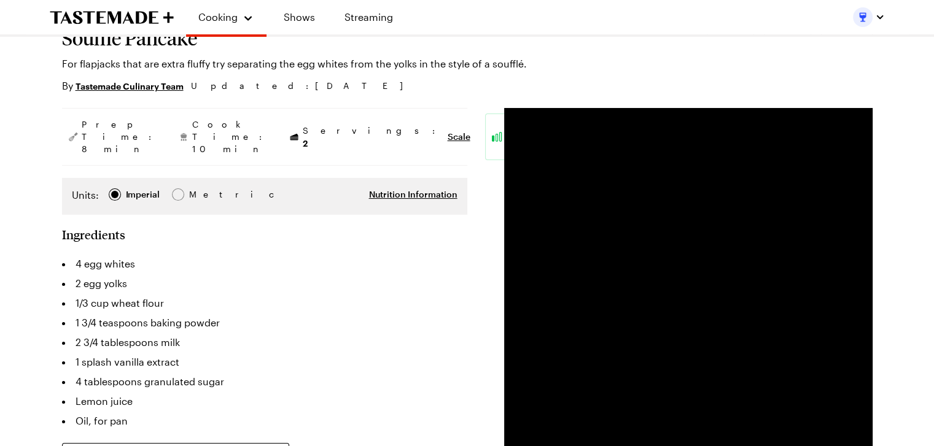
scroll to position [101, 0]
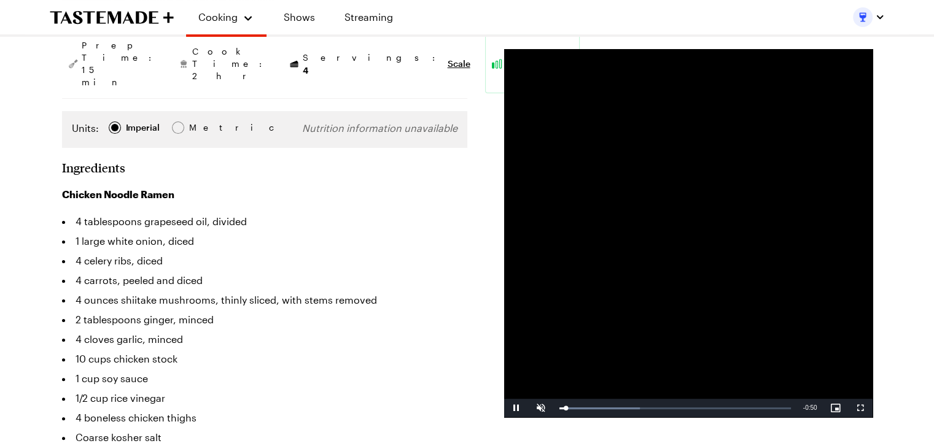
scroll to position [238, 0]
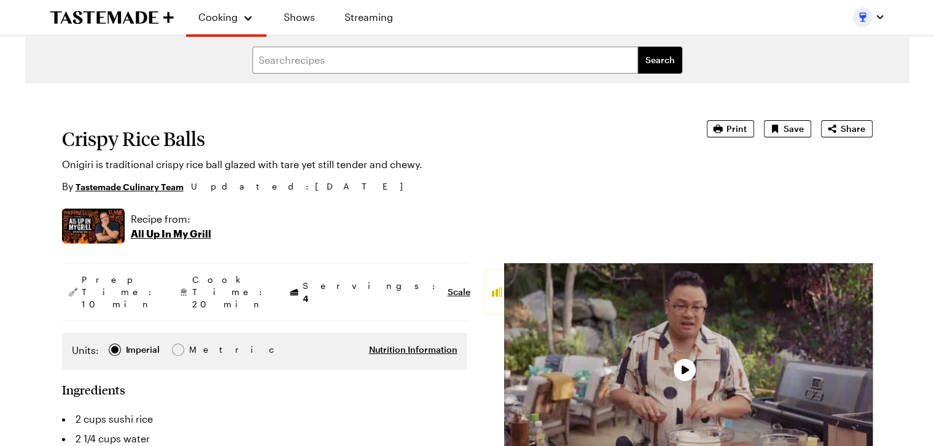
type textarea "x"
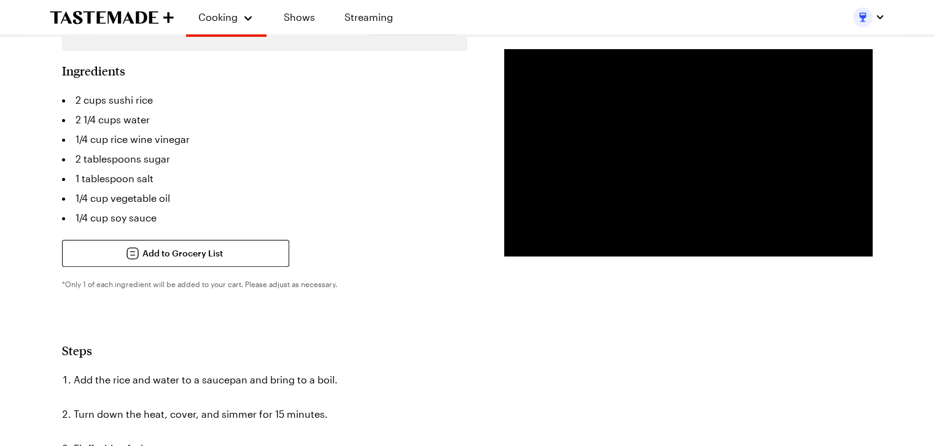
scroll to position [292, 0]
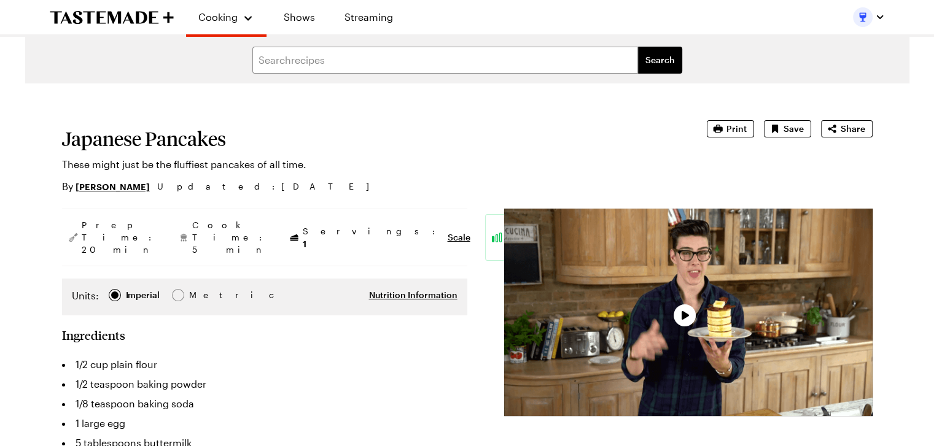
type textarea "x"
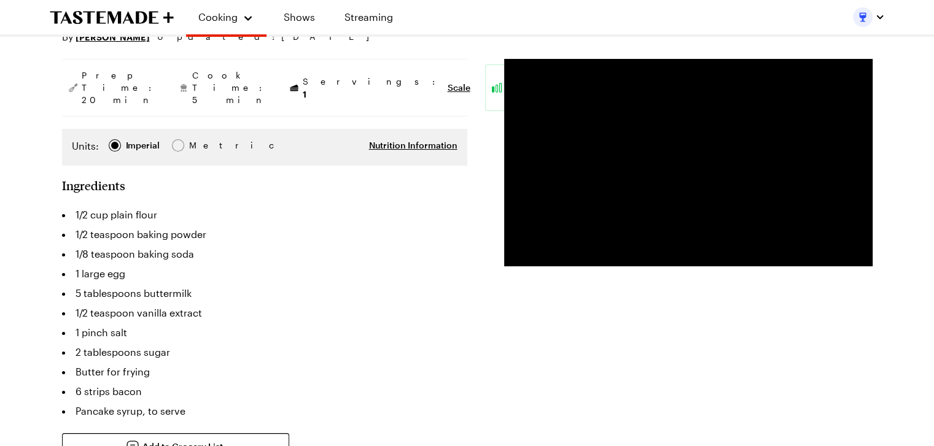
scroll to position [162, 0]
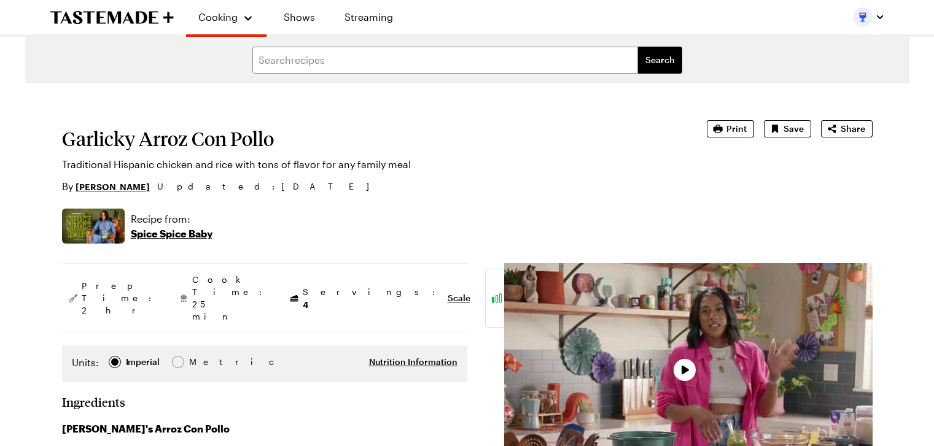
type textarea "x"
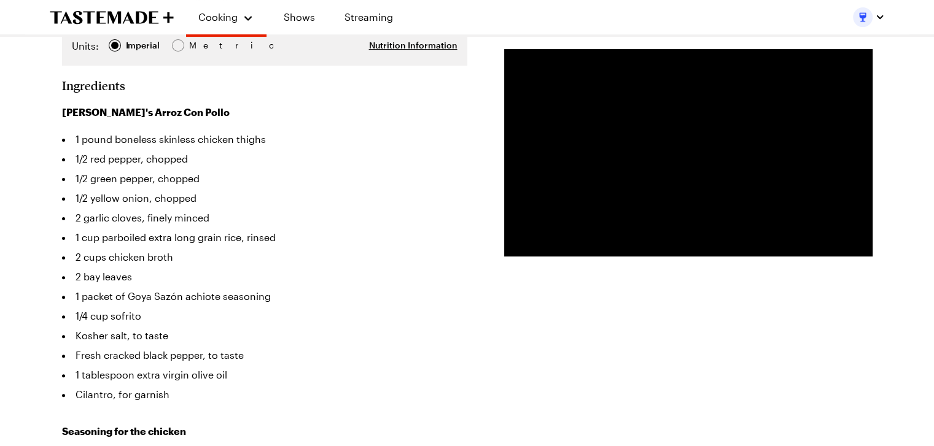
scroll to position [321, 0]
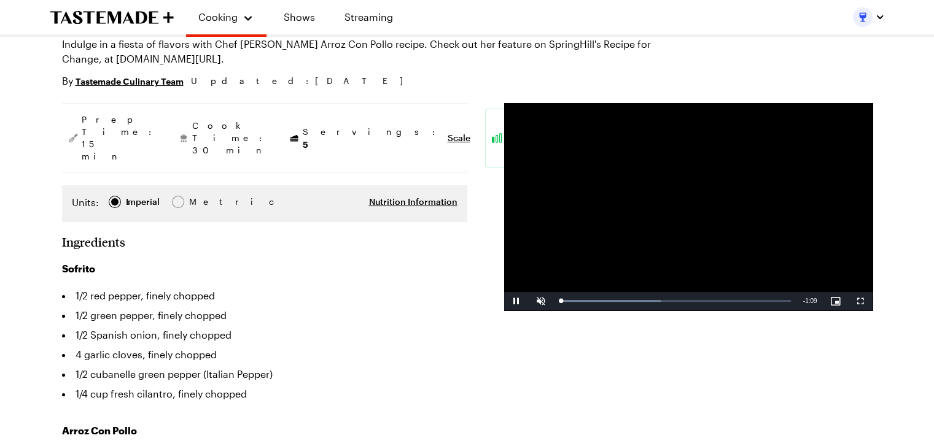
scroll to position [120, 0]
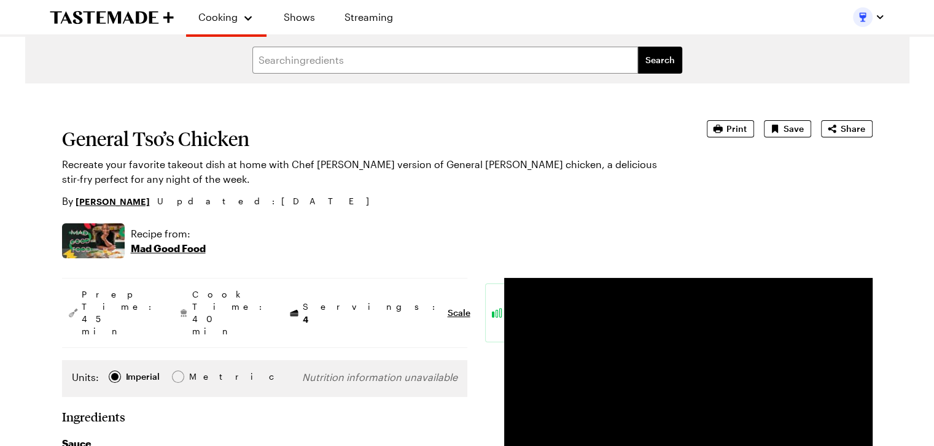
click at [413, 197] on div "By [PERSON_NAME] Updated : [DATE]" at bounding box center [367, 201] width 610 height 15
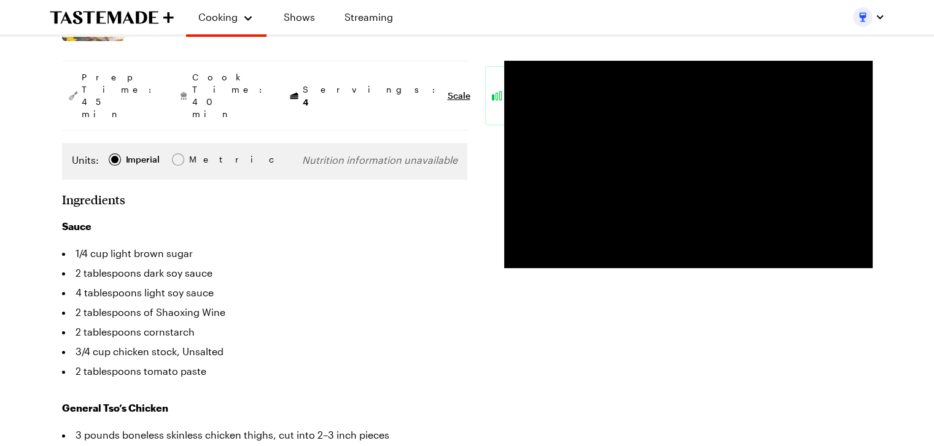
scroll to position [219, 0]
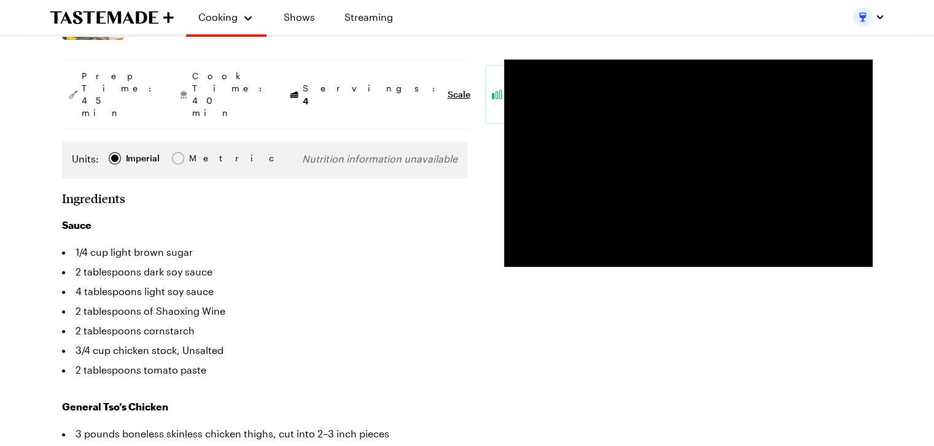
drag, startPoint x: 413, startPoint y: 197, endPoint x: 310, endPoint y: 205, distance: 102.9
click at [310, 218] on div "Sauce 1/4 cup light brown sugar 2 tablespoons dark soy sauce 4 tablespoons ligh…" at bounding box center [264, 299] width 405 height 162
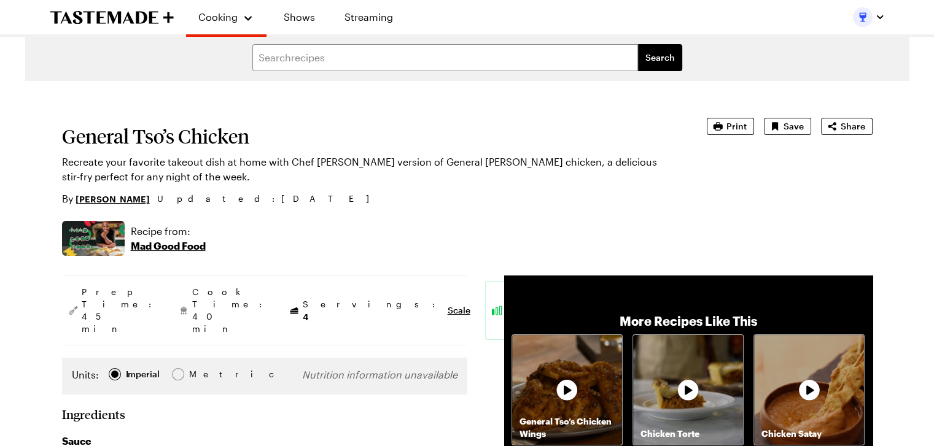
scroll to position [1, 0]
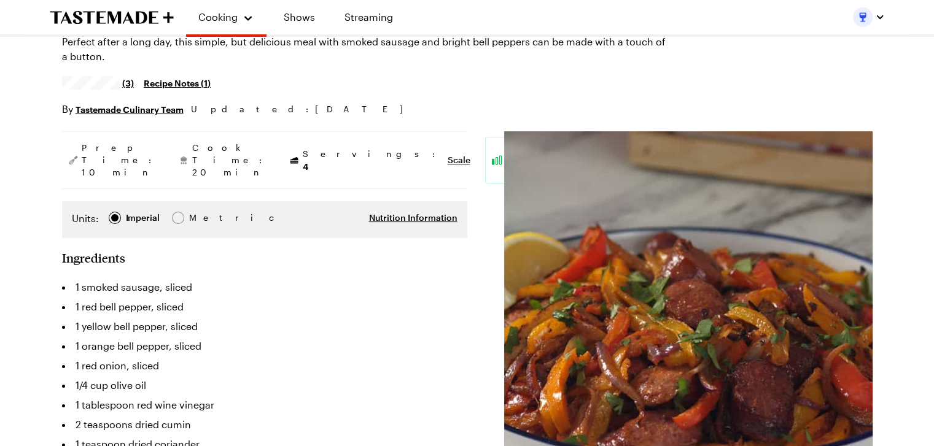
scroll to position [61, 0]
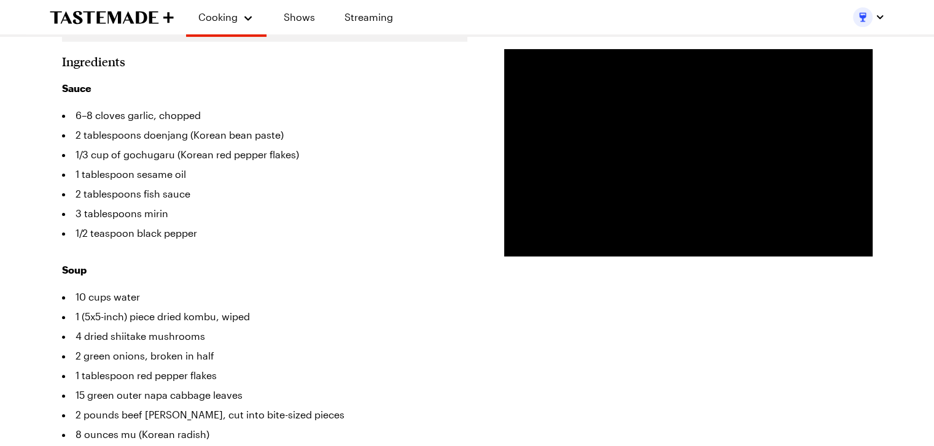
scroll to position [61, 0]
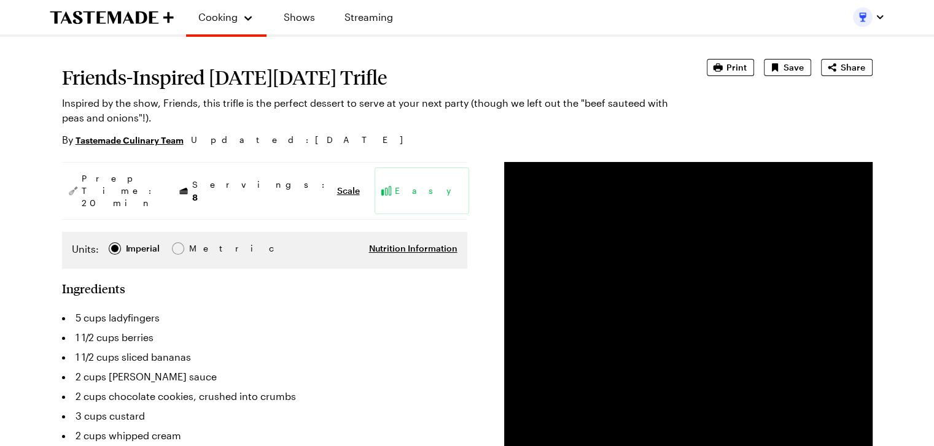
scroll to position [123, 0]
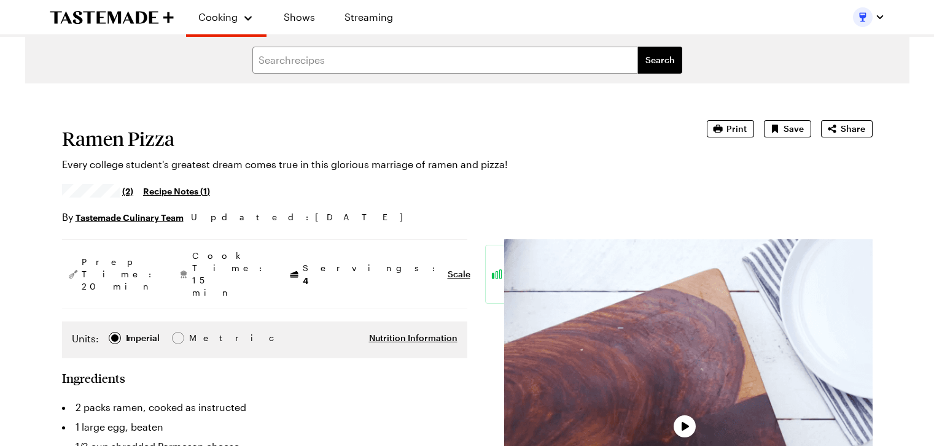
scroll to position [61, 0]
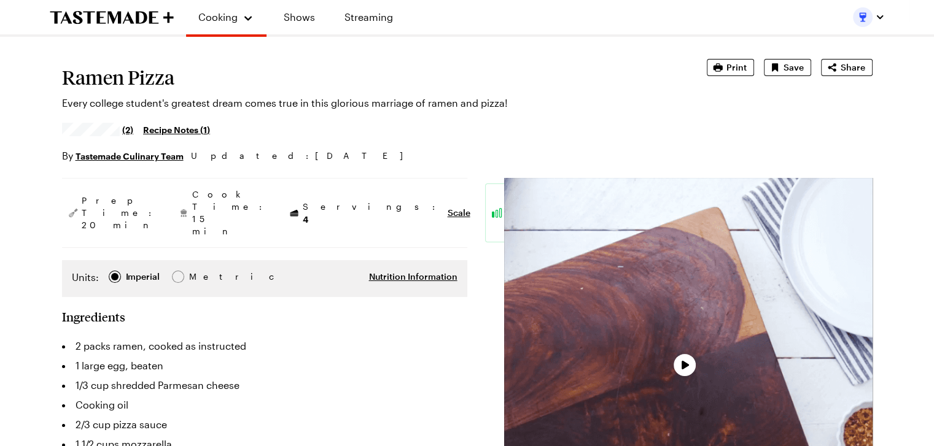
type textarea "x"
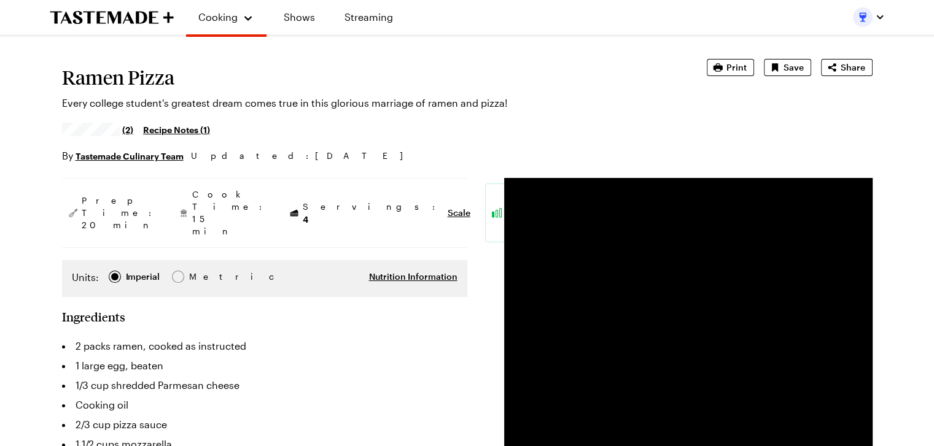
scroll to position [123, 0]
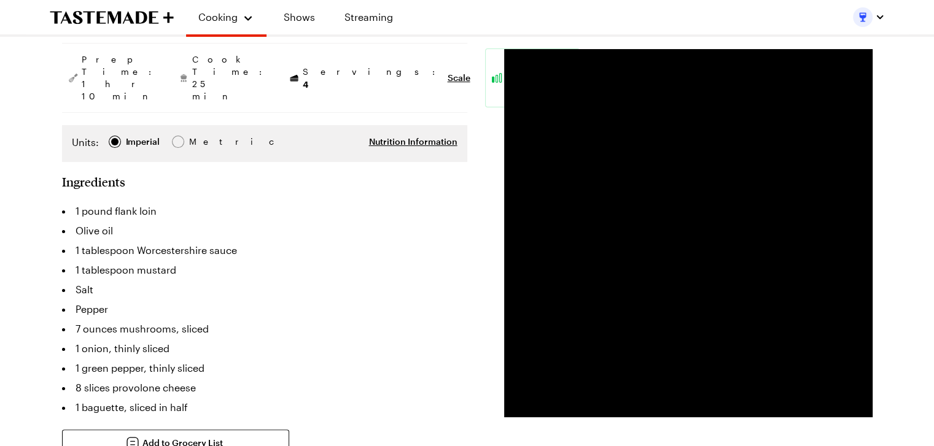
scroll to position [184, 0]
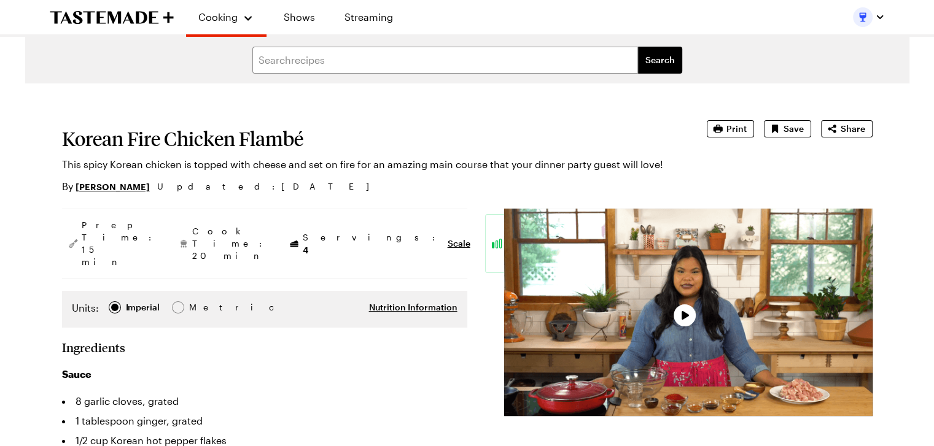
type textarea "x"
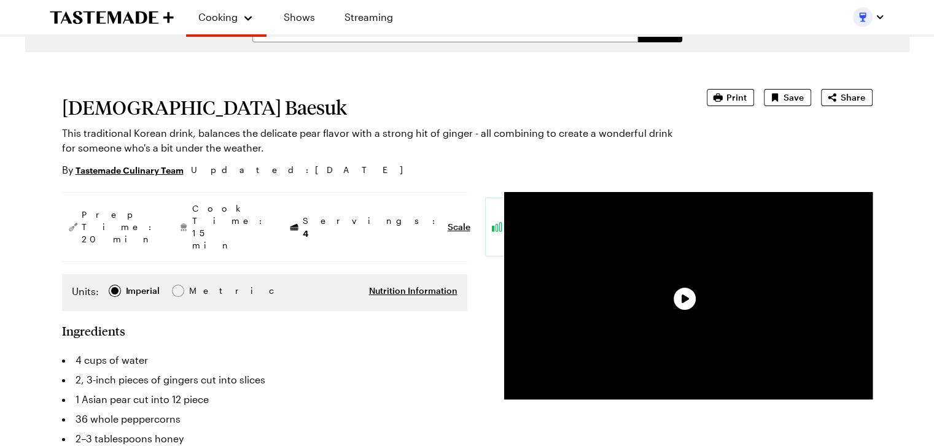
scroll to position [61, 0]
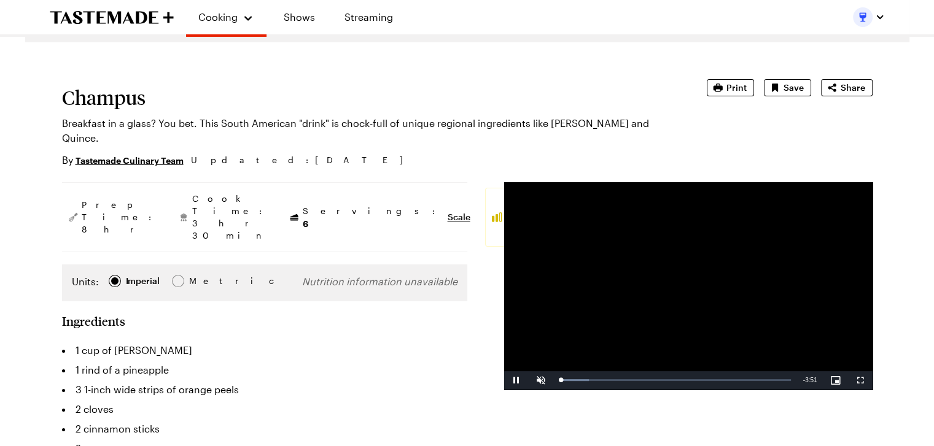
scroll to position [61, 0]
